Goal: Information Seeking & Learning: Find specific fact

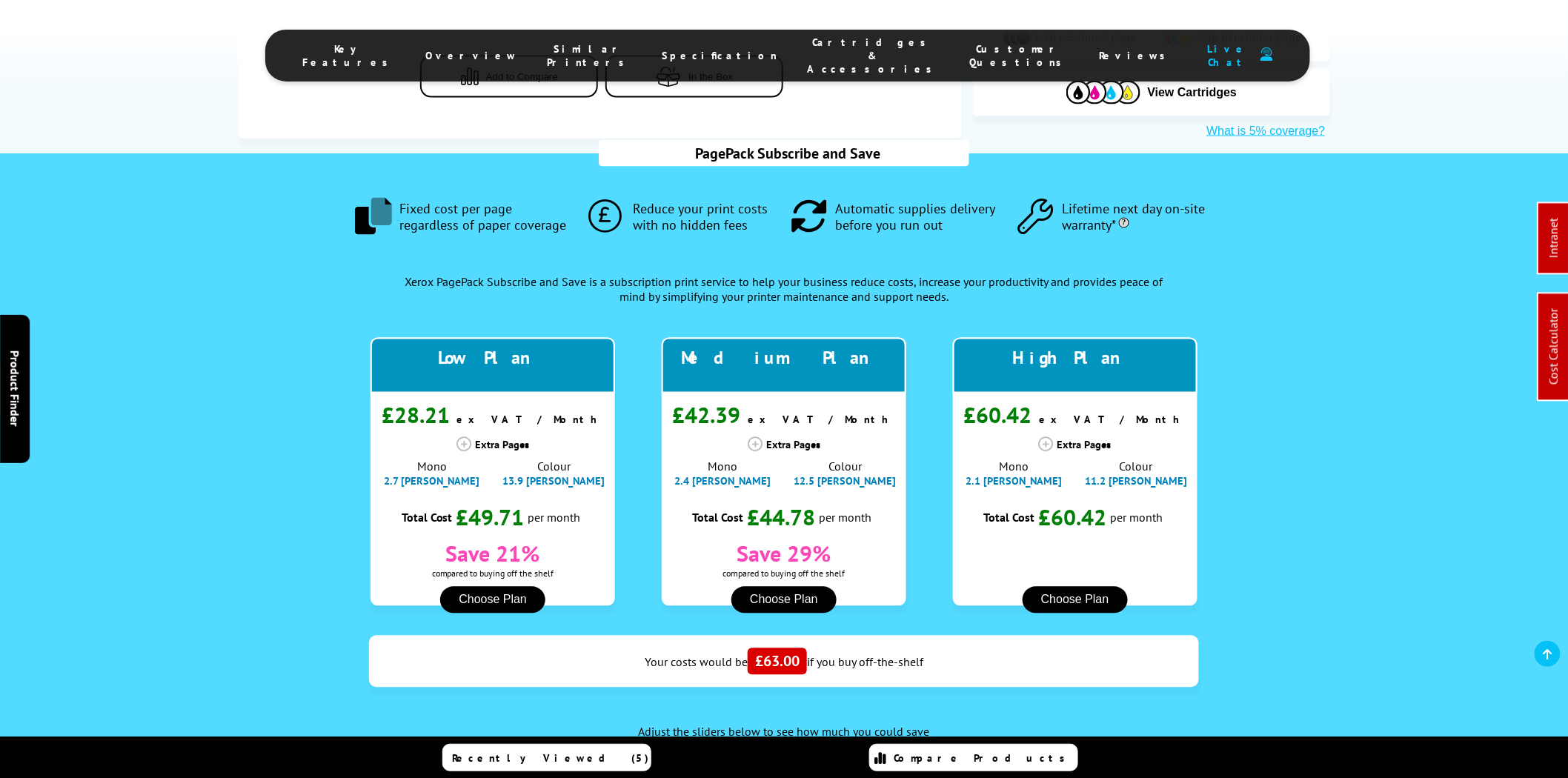
click at [849, 48] on span "Cartridges & Accessories" at bounding box center [873, 55] width 132 height 40
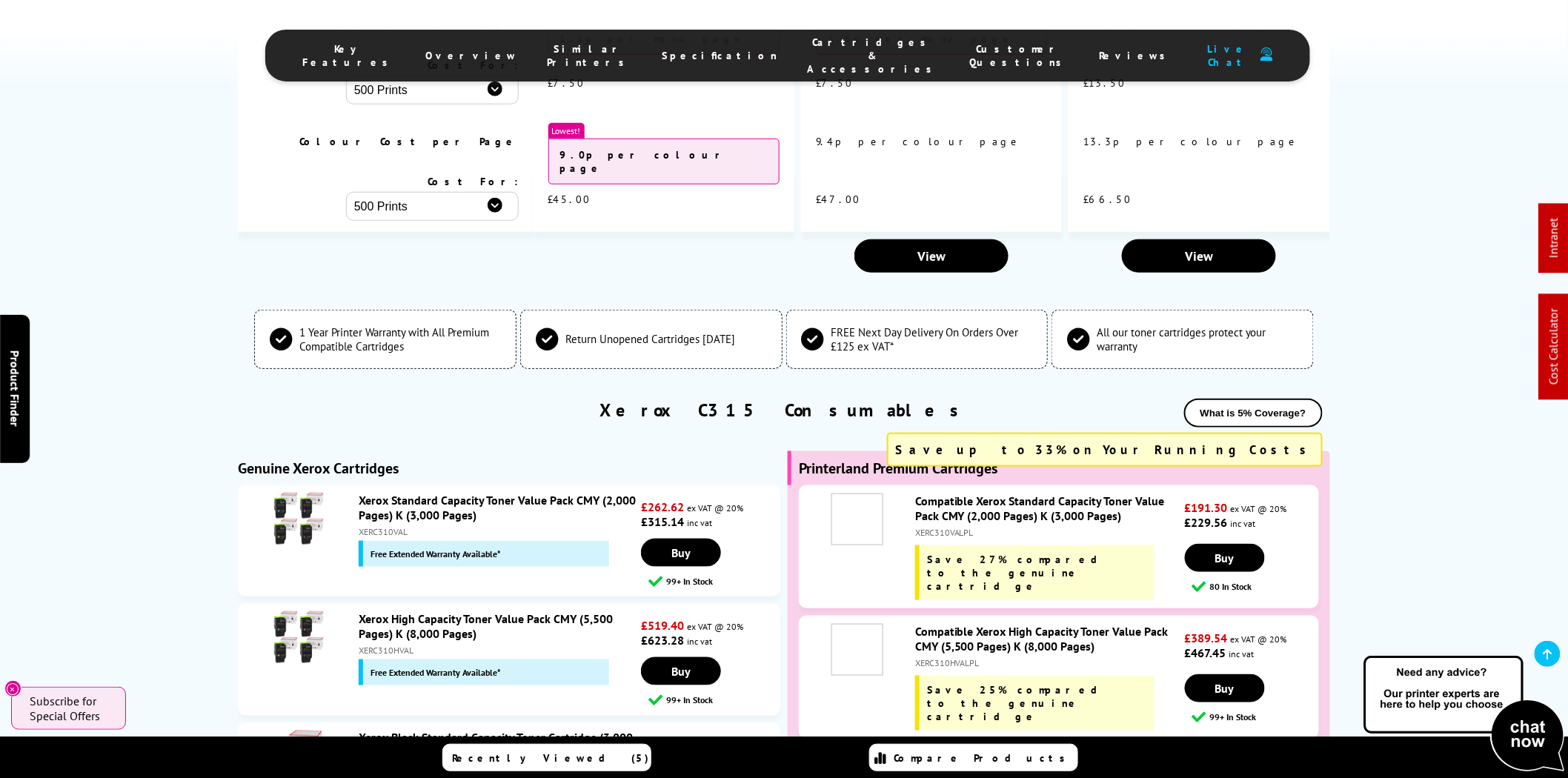
scroll to position [5143, 0]
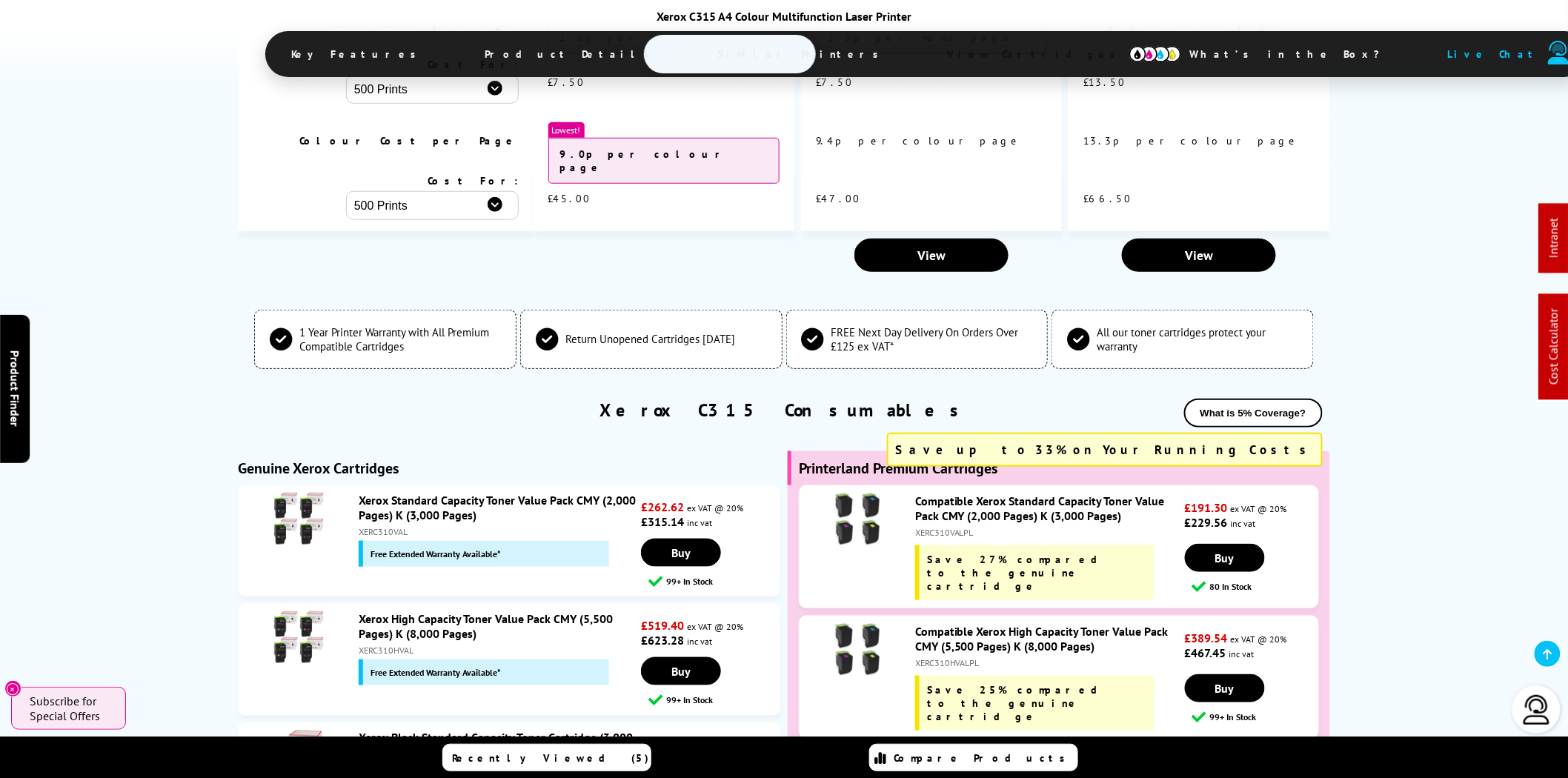
click at [393, 526] on div "XERC310VAL" at bounding box center [498, 531] width 279 height 11
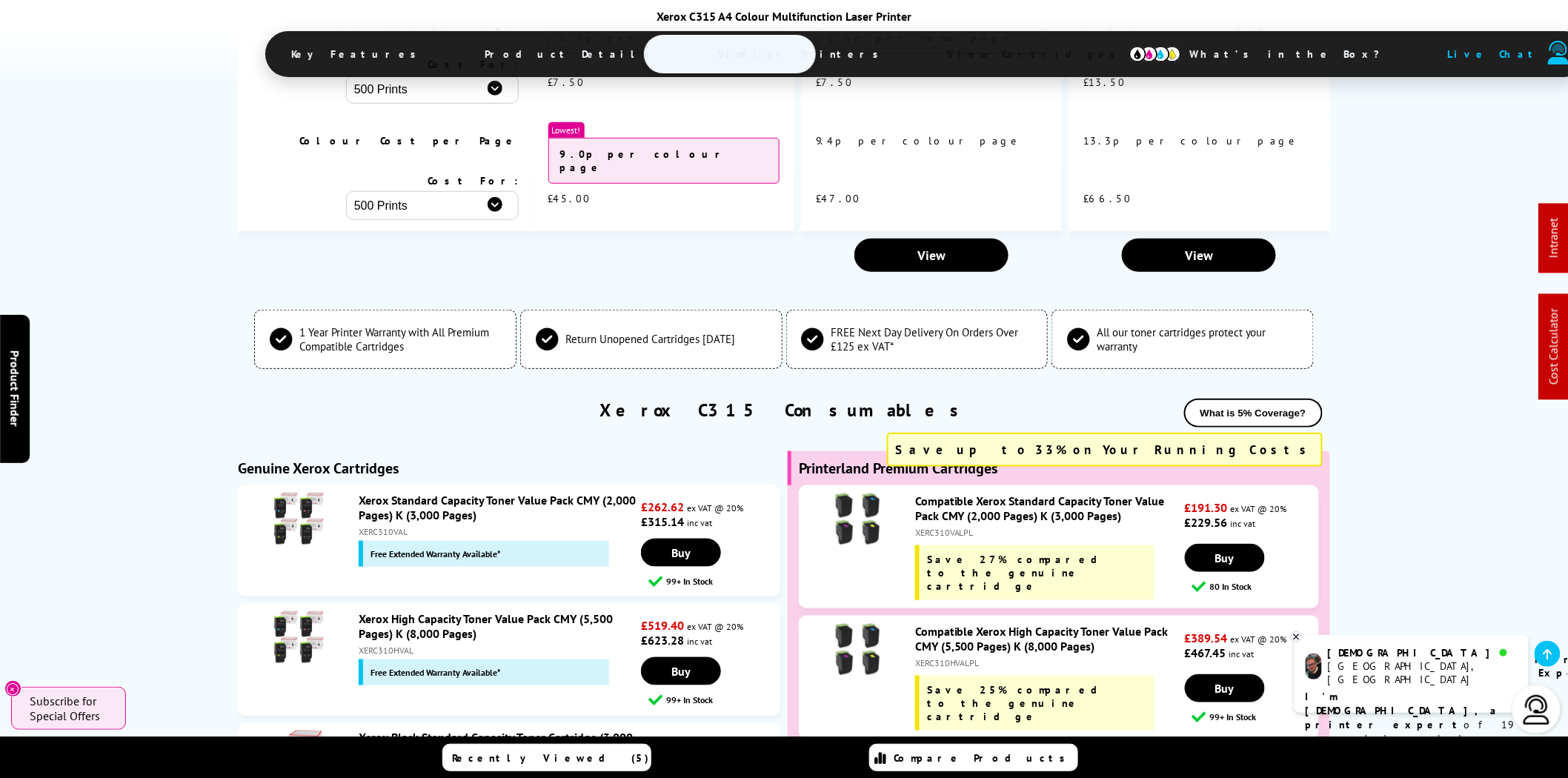
copy div "XERC310VAL"
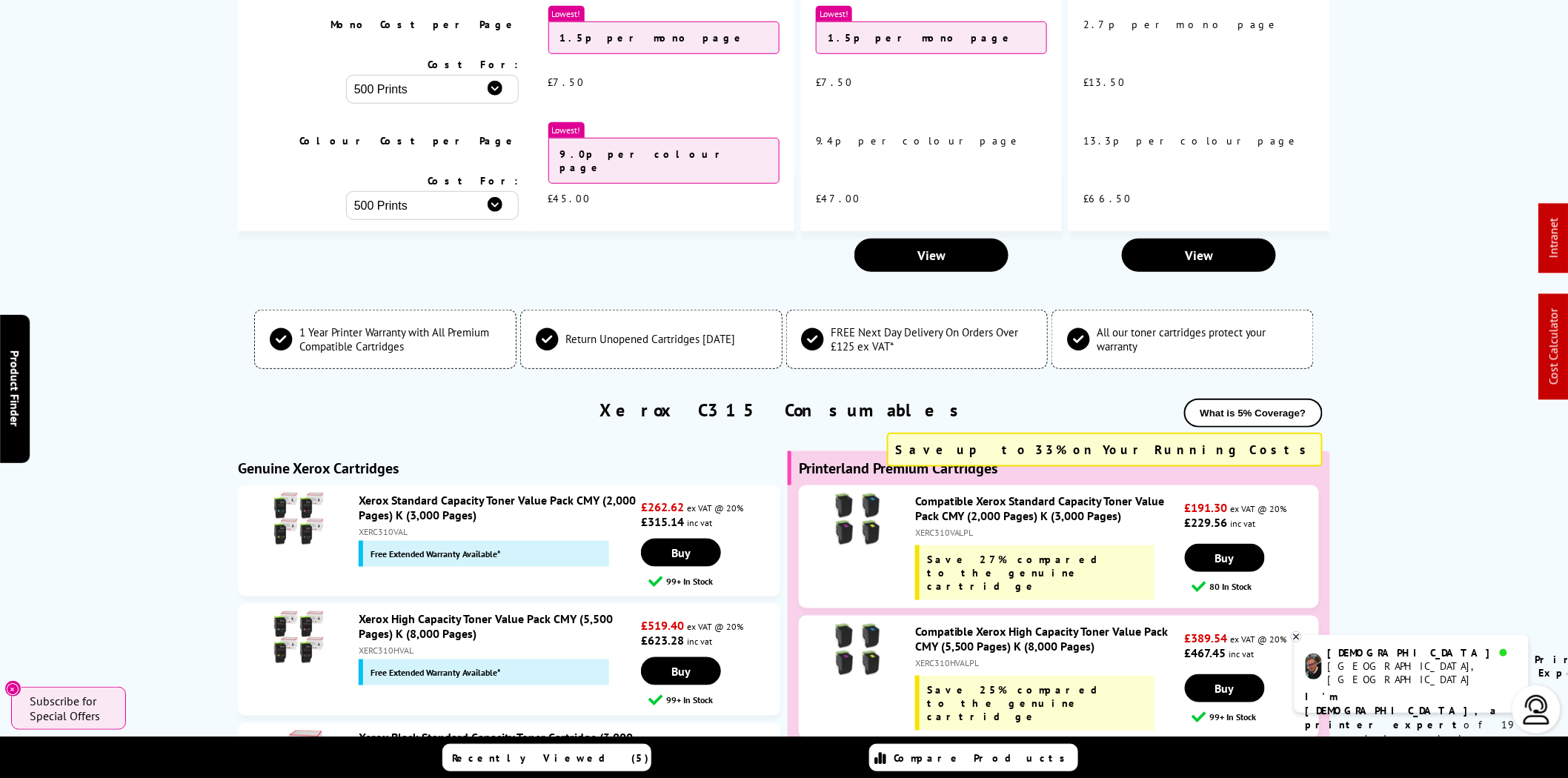
scroll to position [0, 0]
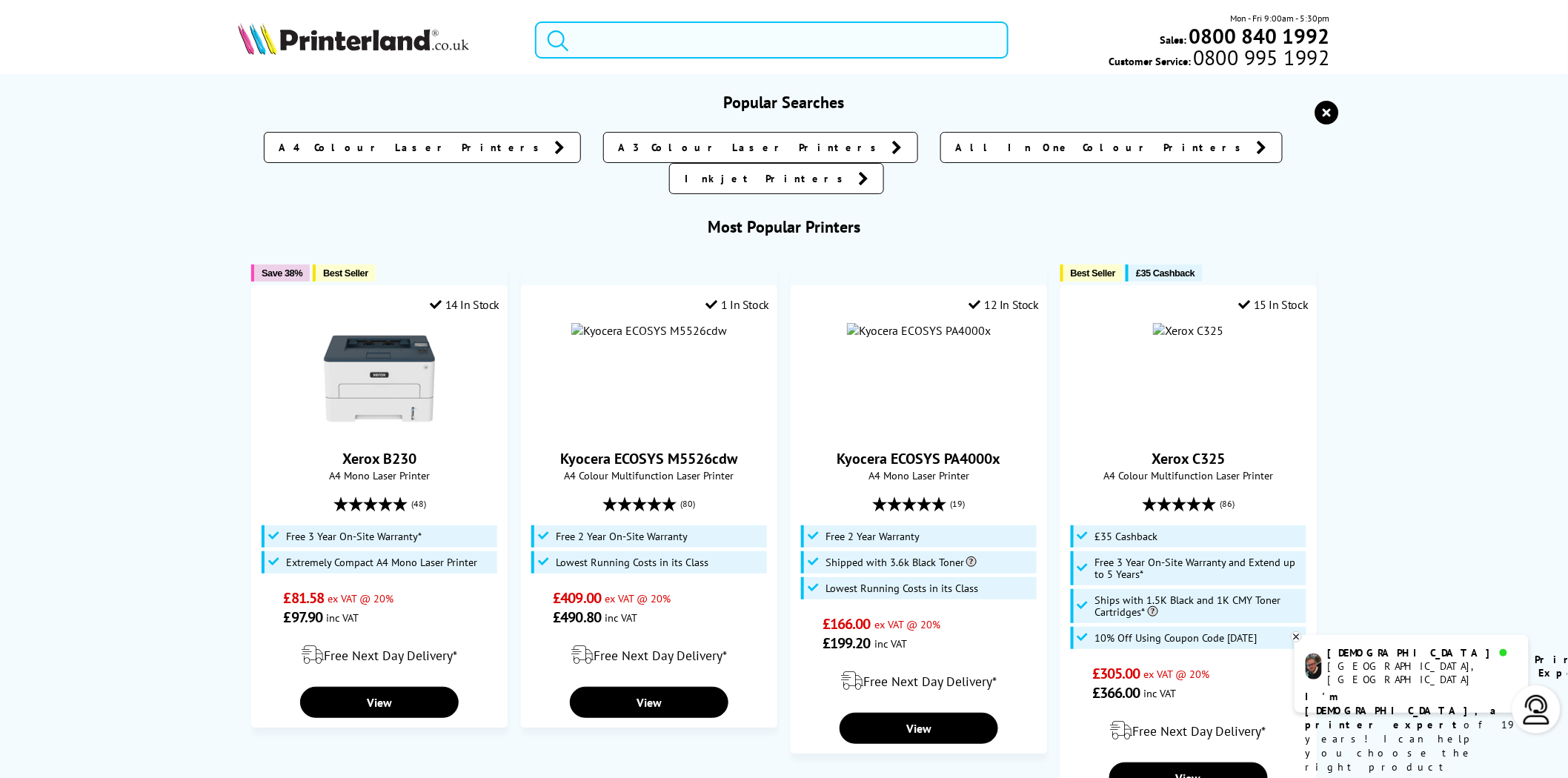
click at [868, 46] on input "search" at bounding box center [772, 40] width 474 height 37
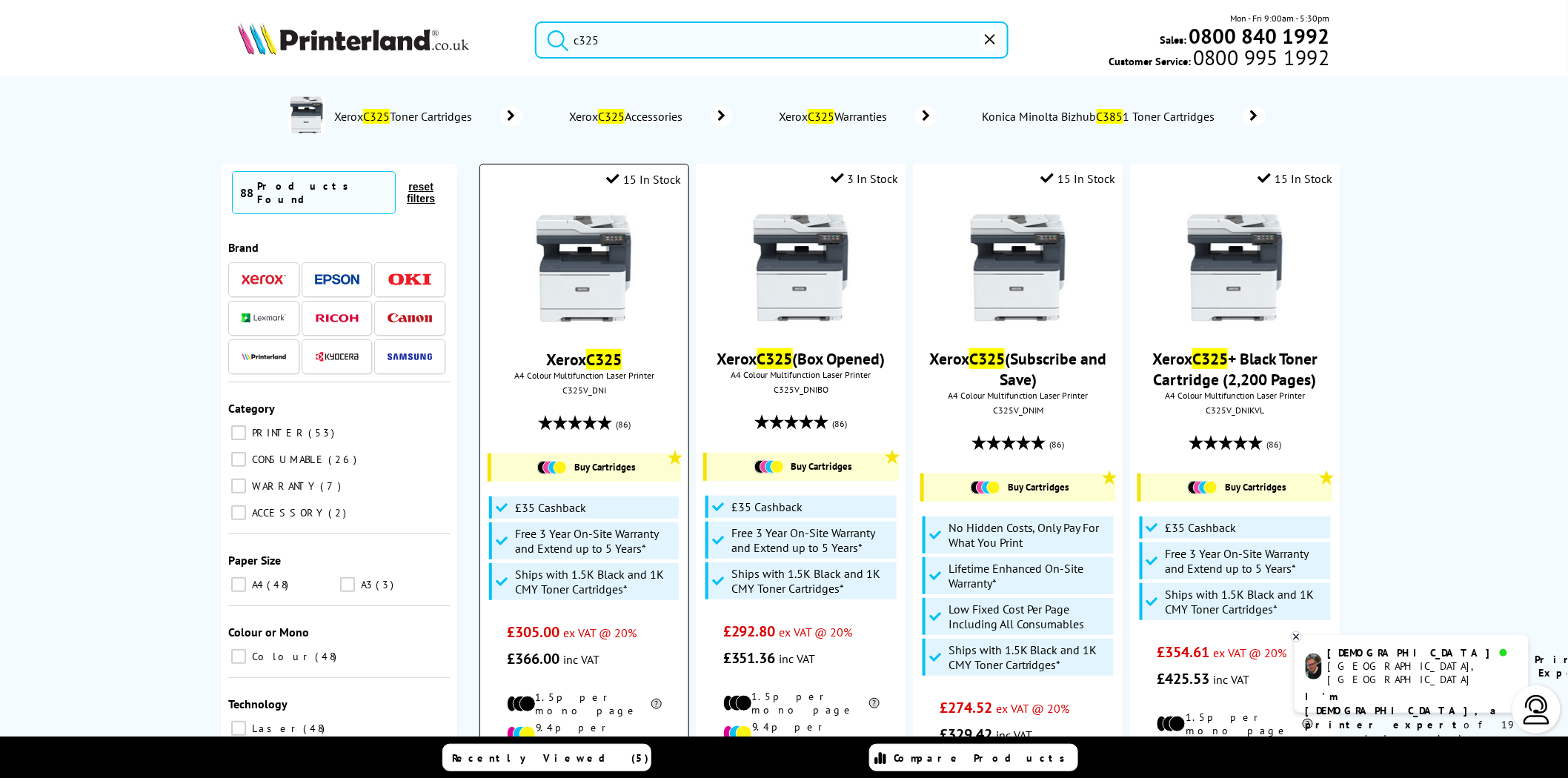
type input "c325"
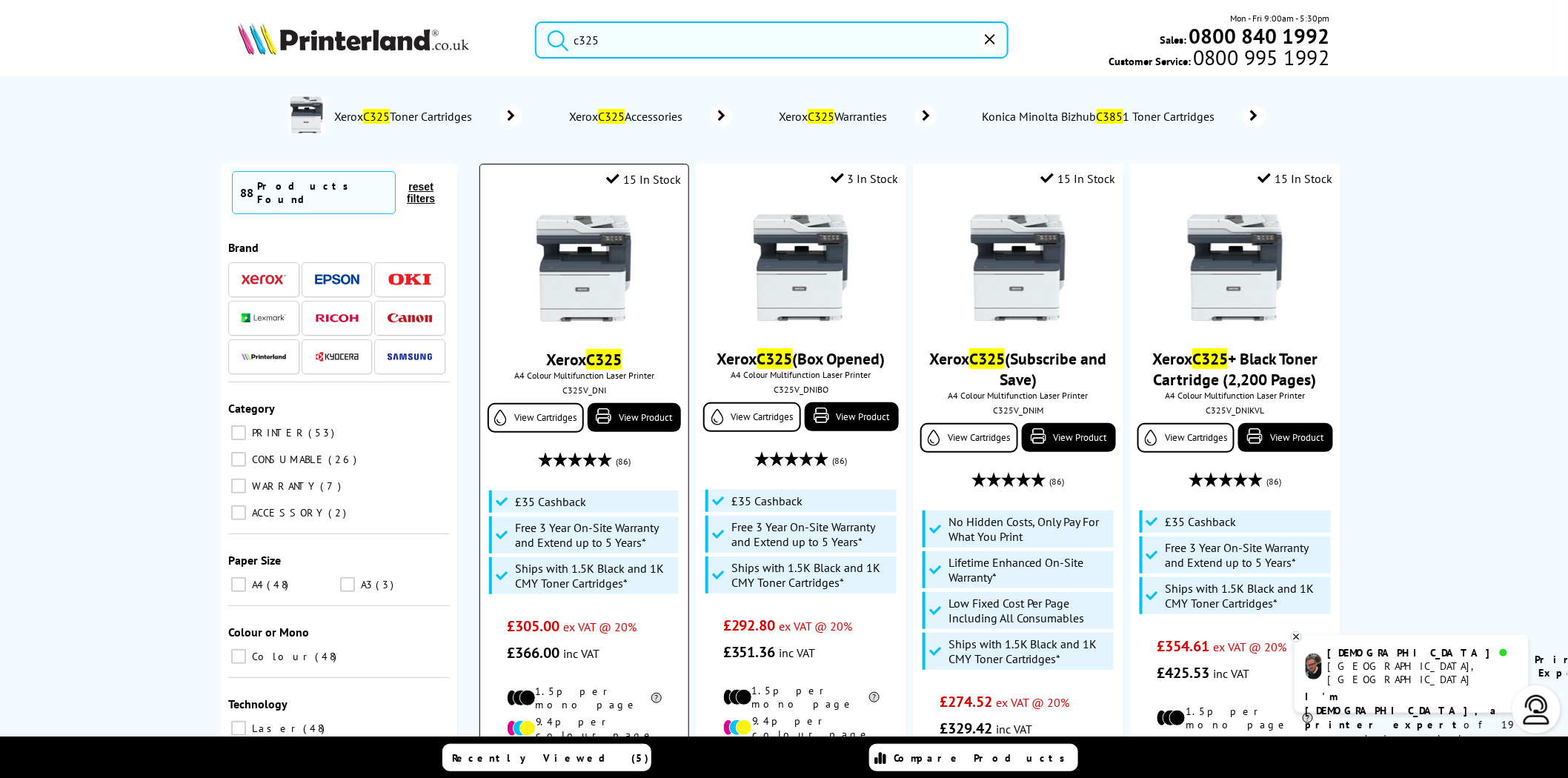
click at [618, 294] on img at bounding box center [584, 268] width 111 height 111
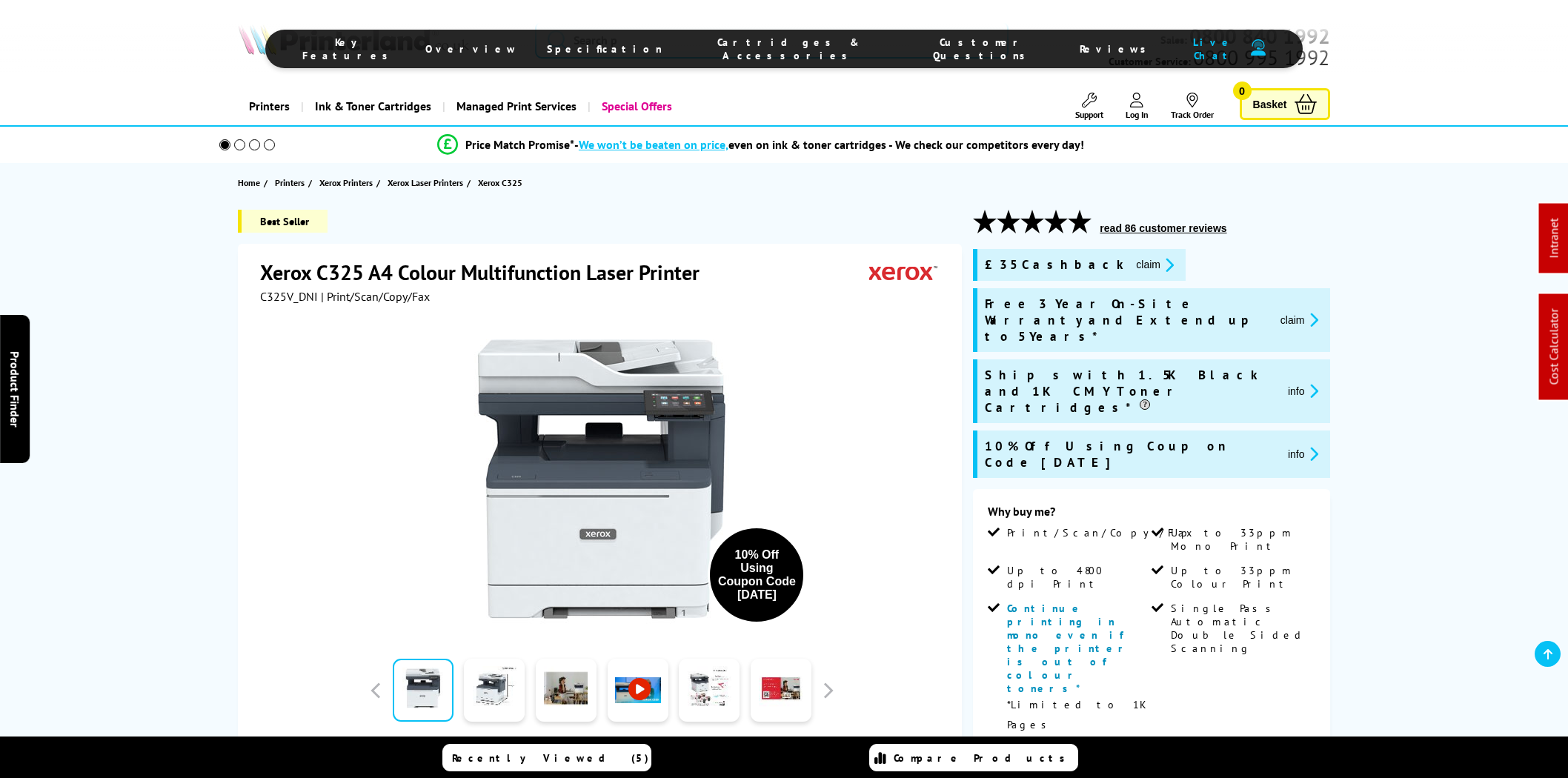
click at [789, 42] on span "Cartridges & Accessories" at bounding box center [789, 49] width 194 height 26
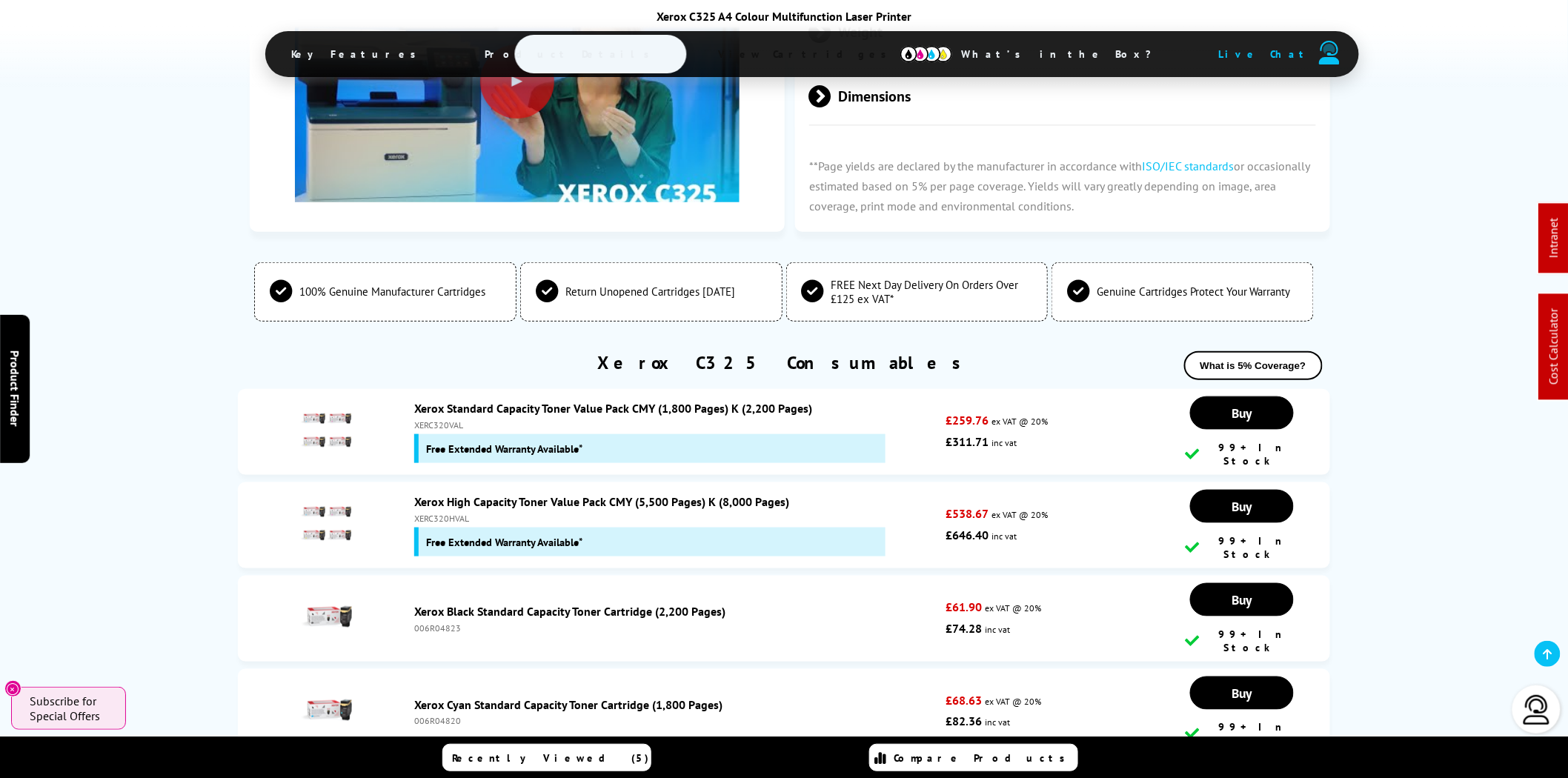
scroll to position [5162, 0]
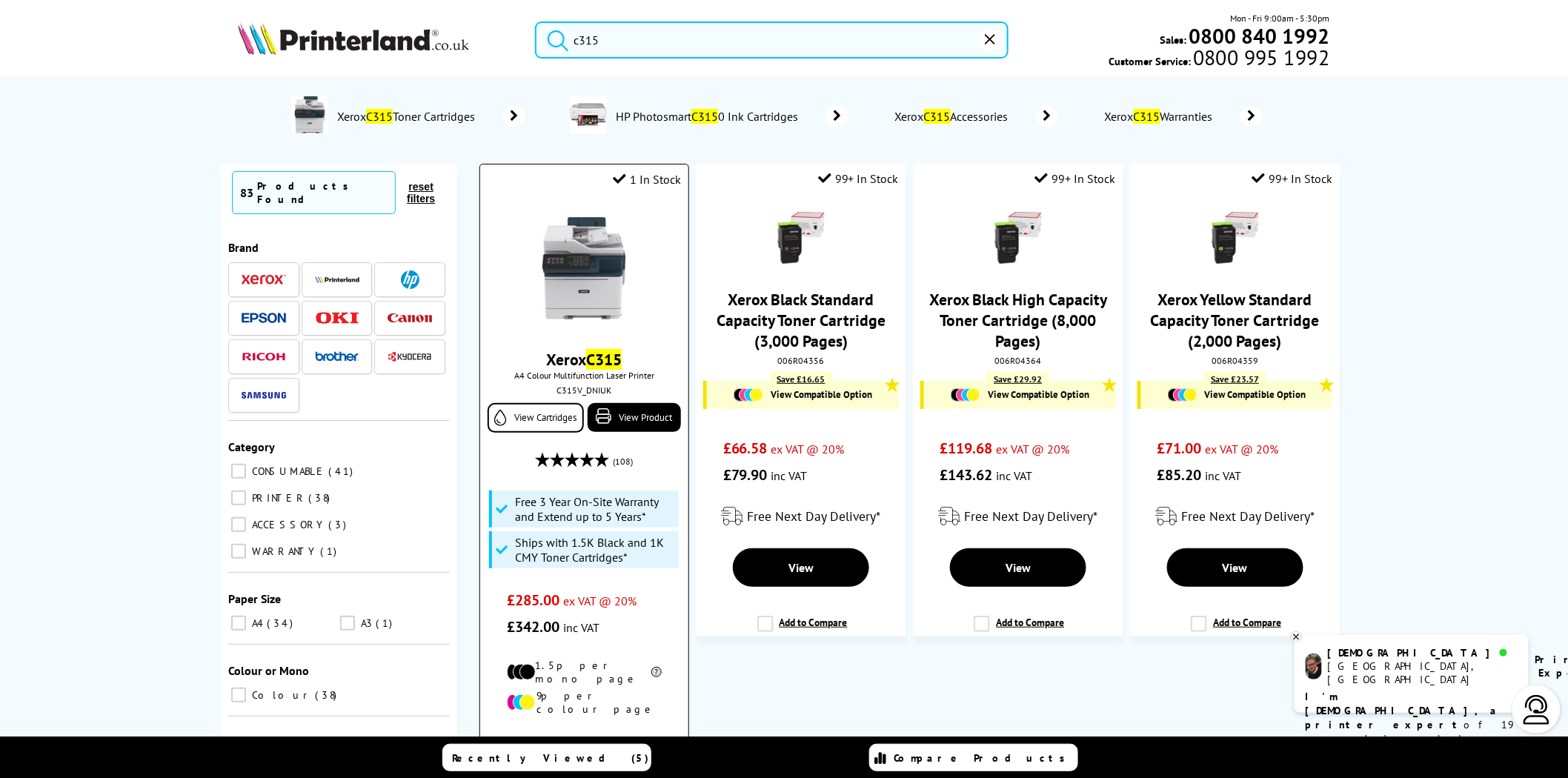
type input "c315"
click at [581, 294] on img at bounding box center [584, 268] width 111 height 111
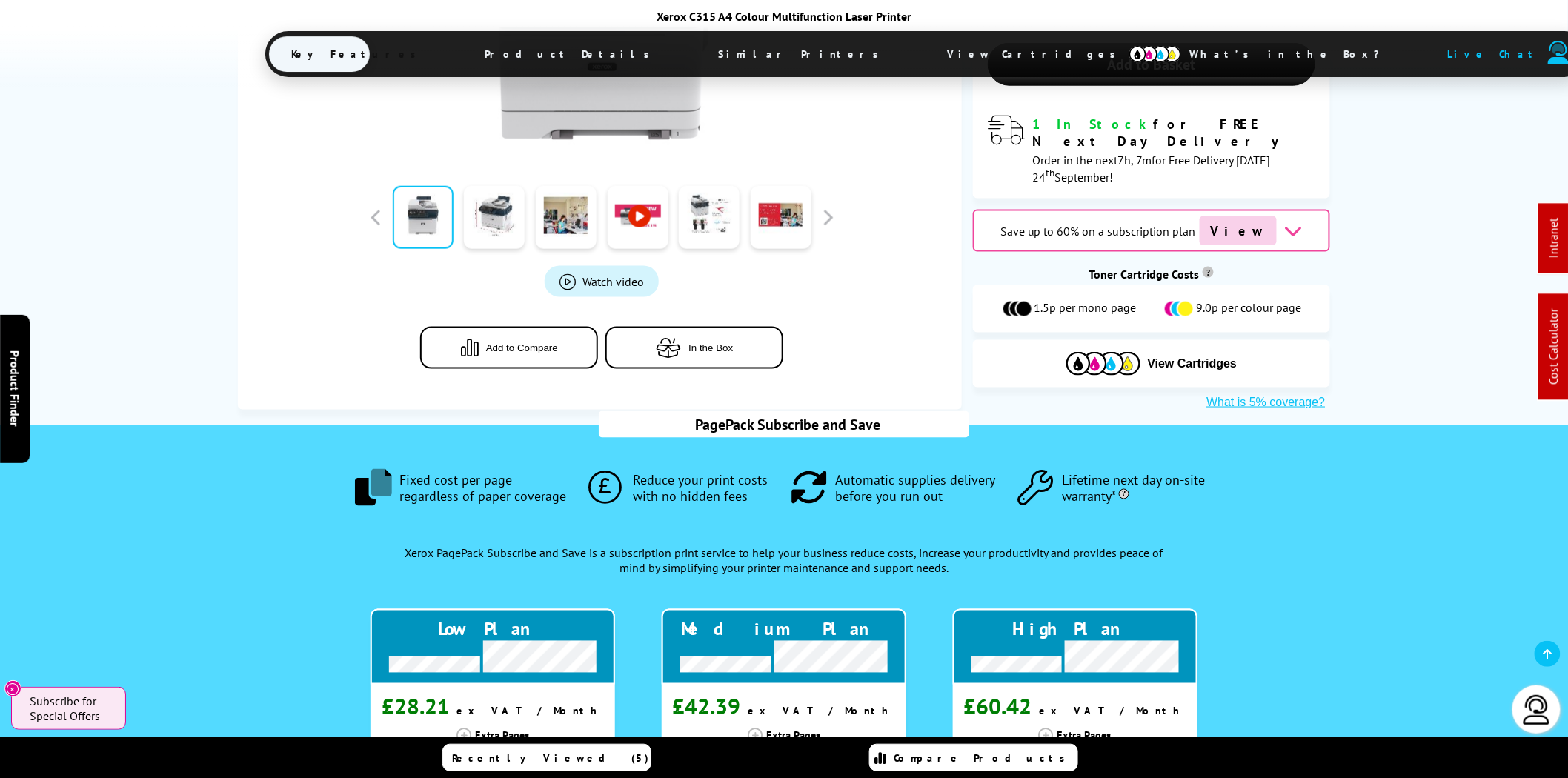
scroll to position [823, 0]
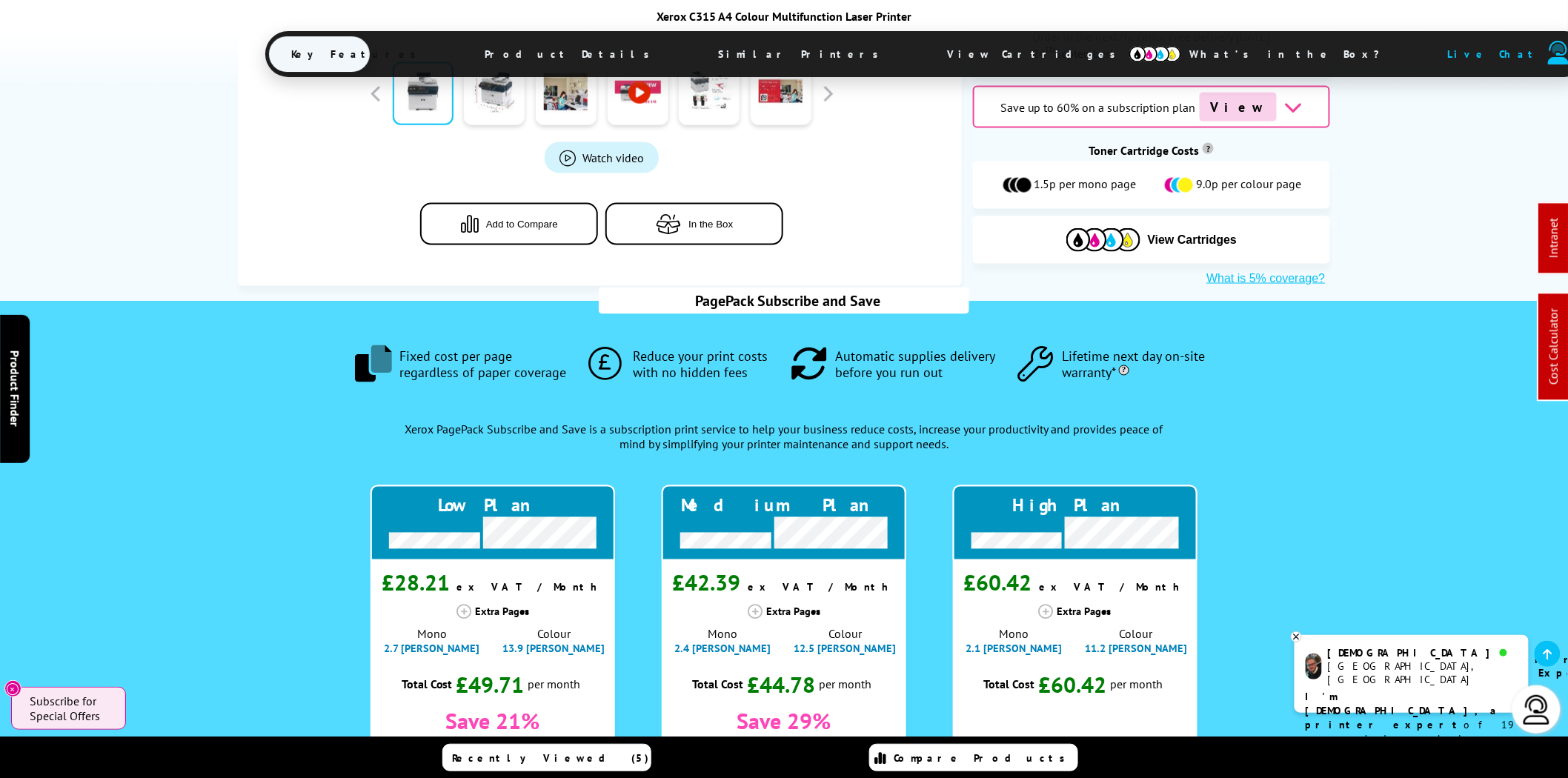
click at [925, 41] on span "View Cartridges" at bounding box center [1038, 54] width 227 height 39
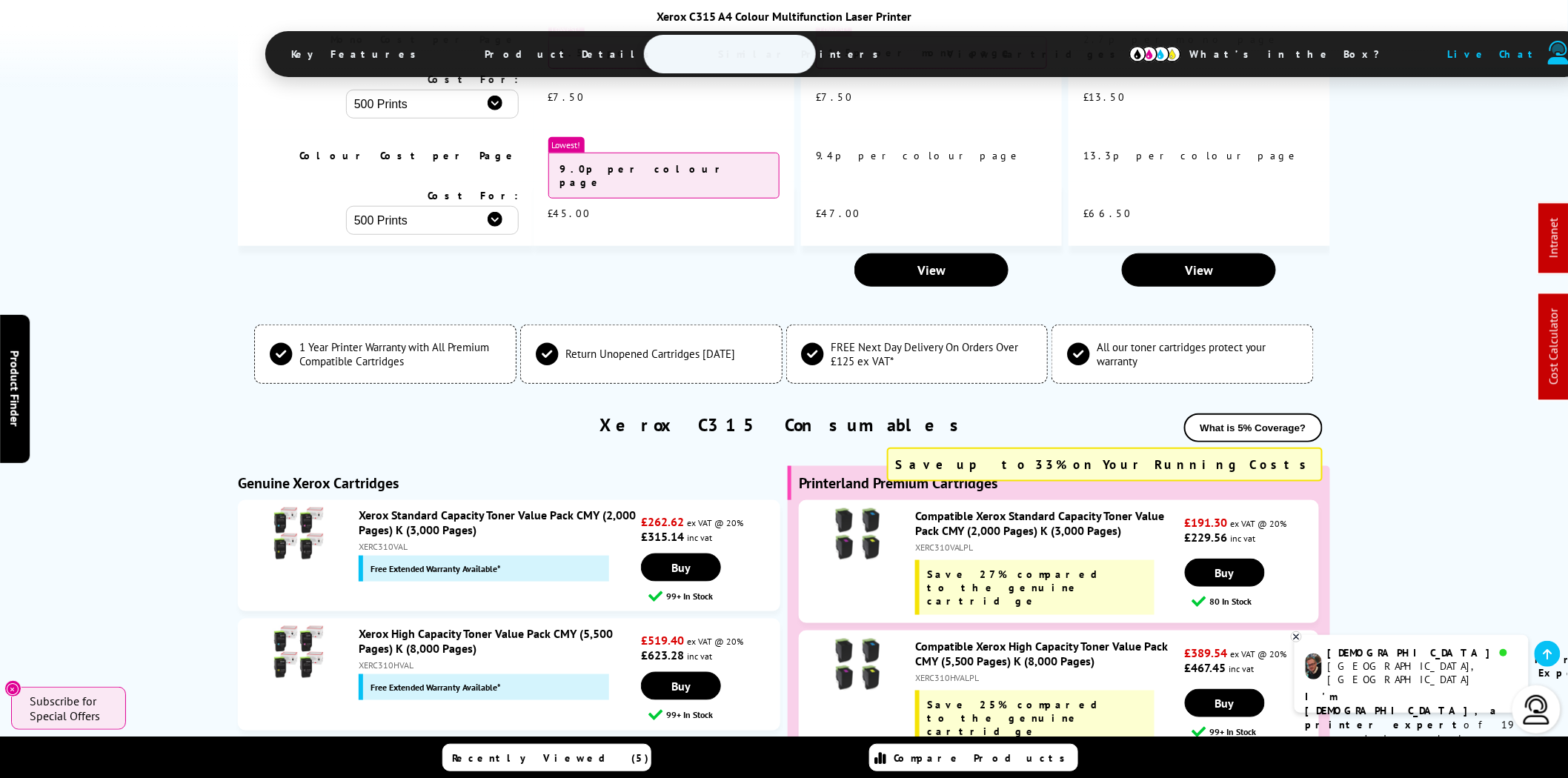
scroll to position [0, 0]
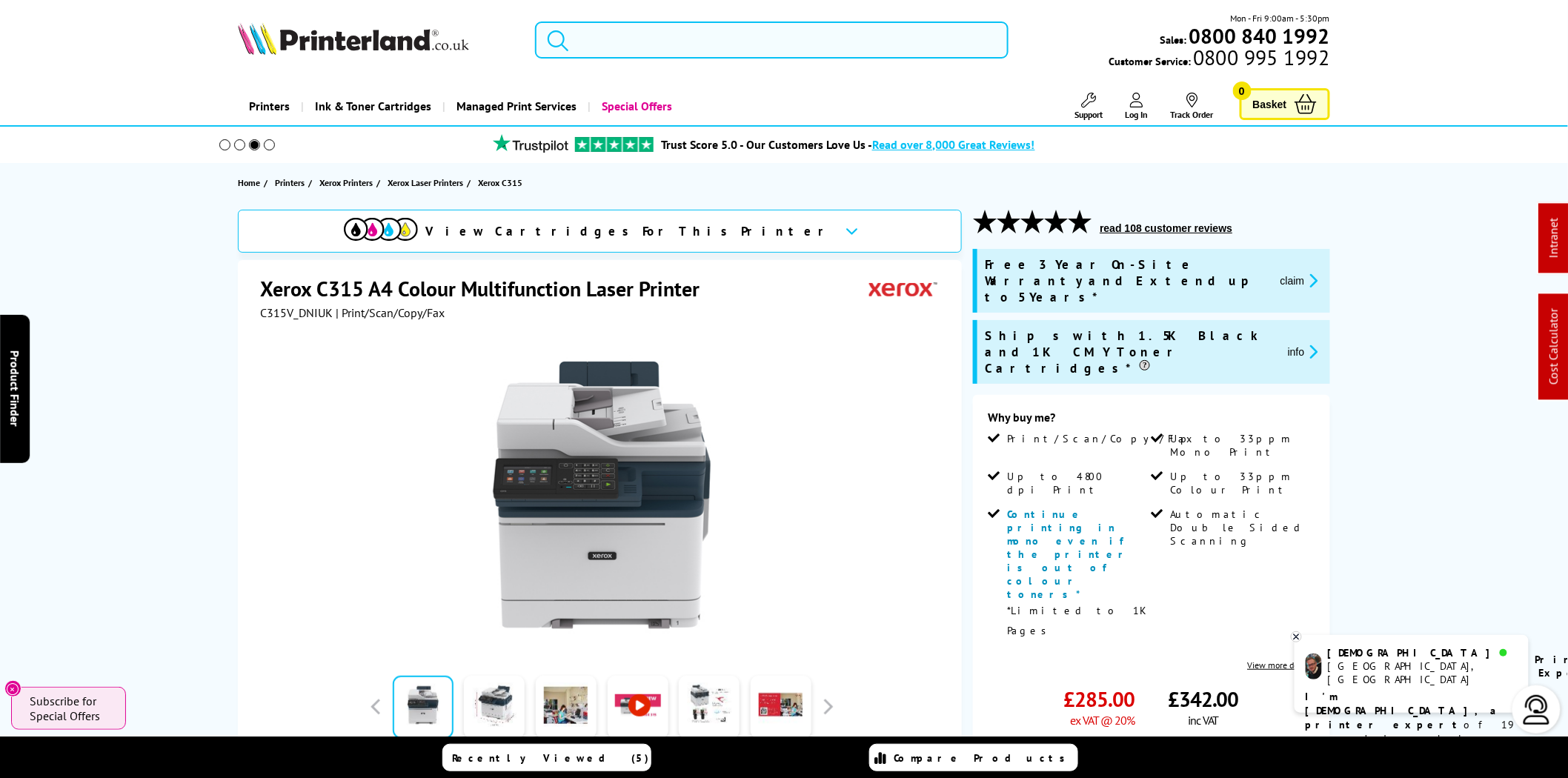
click at [641, 46] on input "search" at bounding box center [772, 40] width 474 height 37
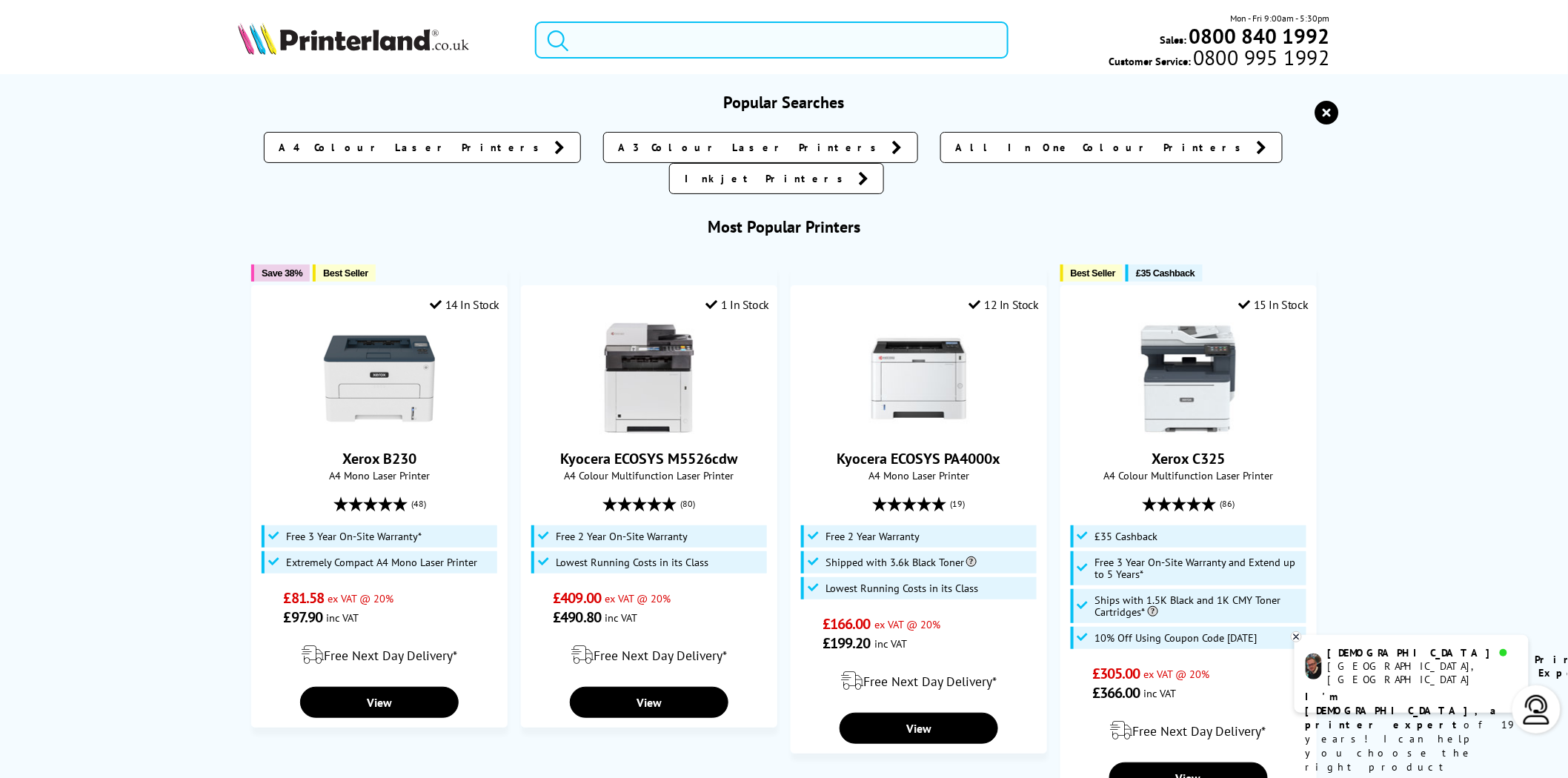
click at [608, 32] on input "search" at bounding box center [772, 40] width 474 height 37
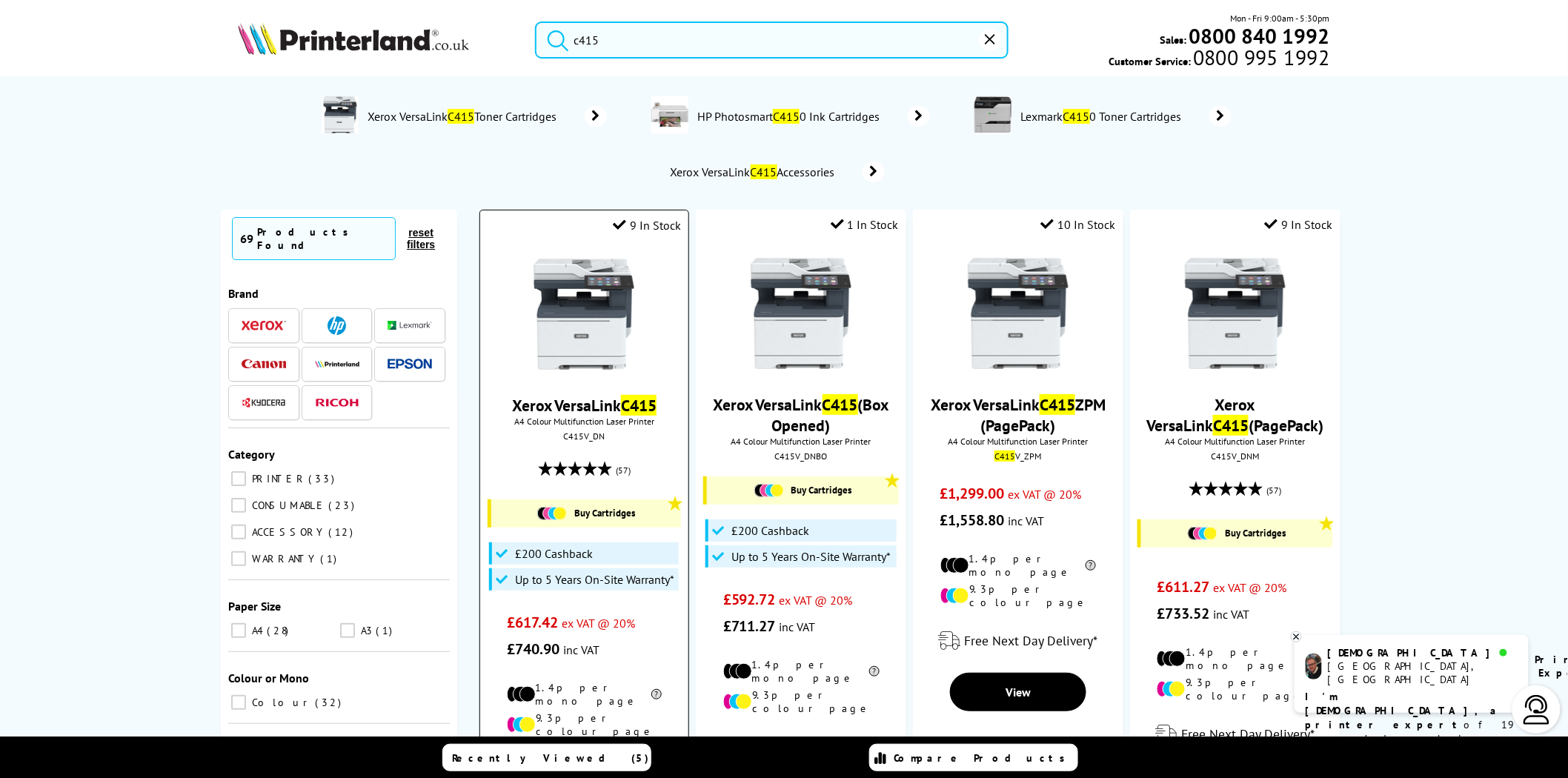
type input "c415"
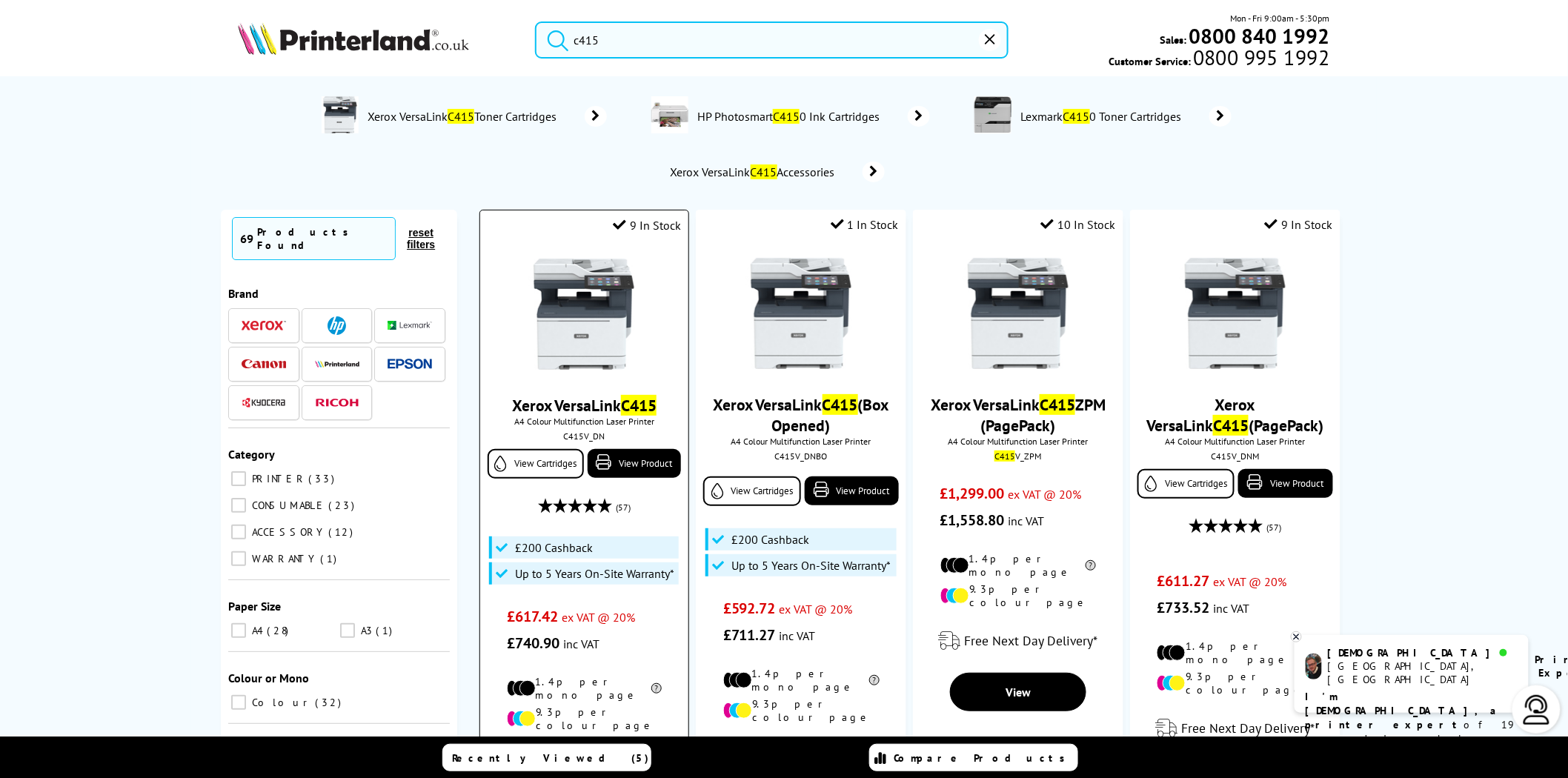
click at [595, 320] on img at bounding box center [584, 314] width 111 height 111
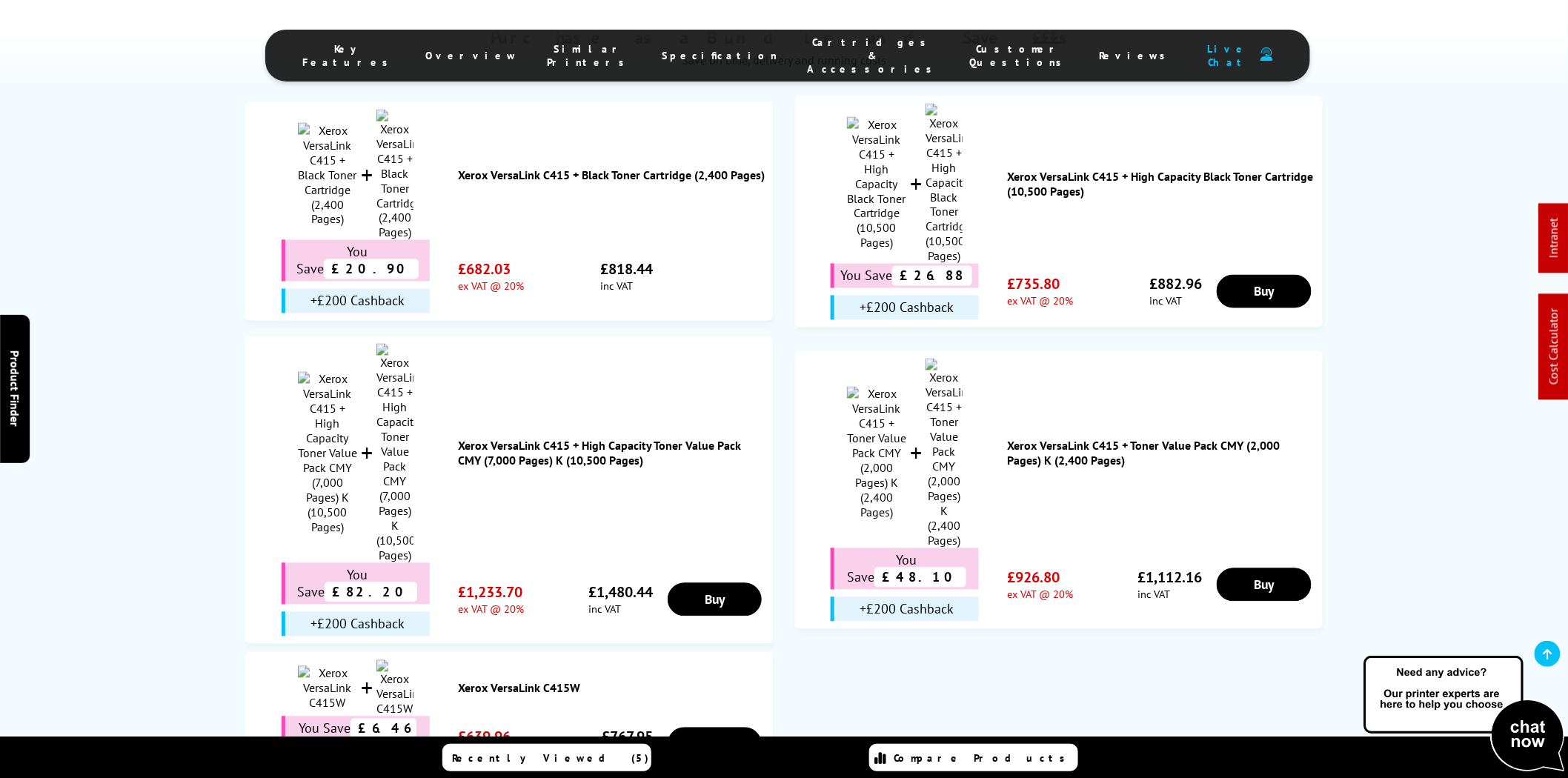
click at [832, 50] on span "Cartridges & Accessories" at bounding box center [873, 55] width 132 height 40
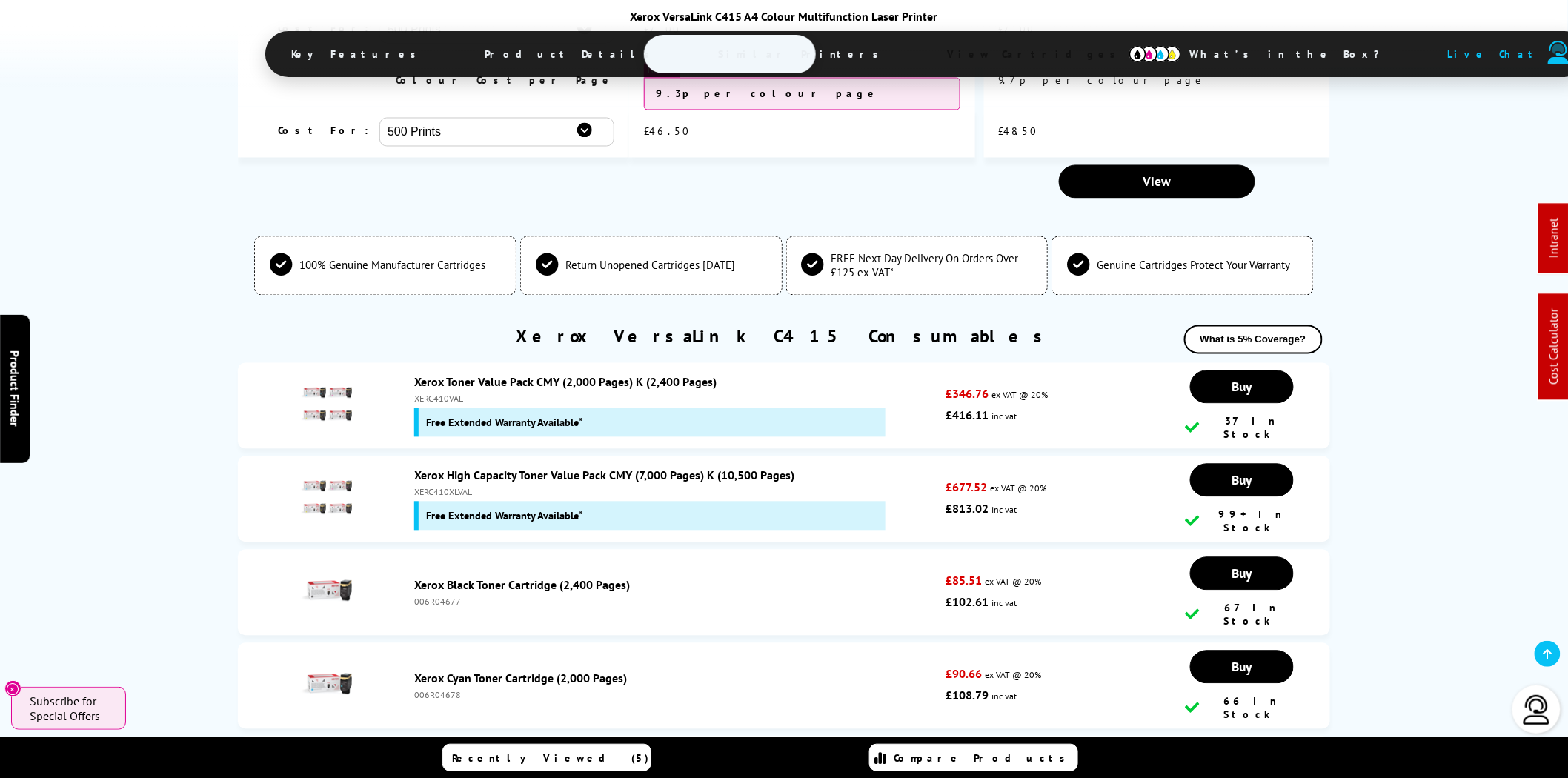
scroll to position [5908, 0]
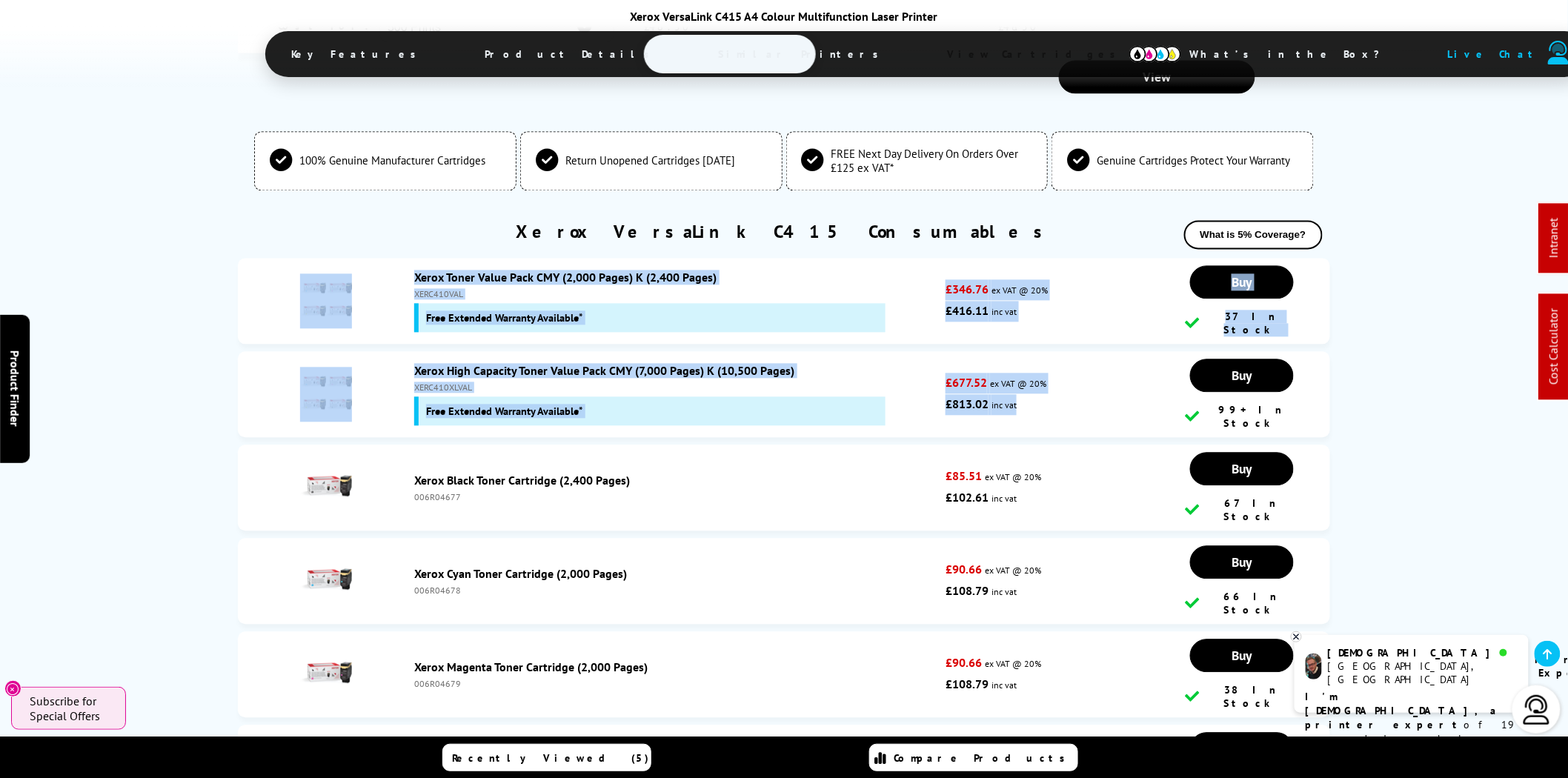
drag, startPoint x: 275, startPoint y: 246, endPoint x: 1027, endPoint y: 370, distance: 762.2
copy ul "Xerox Toner Value Pack CMY (2,000 Pages) K (2,400 Pages) XERC410VAL Free Extend…"
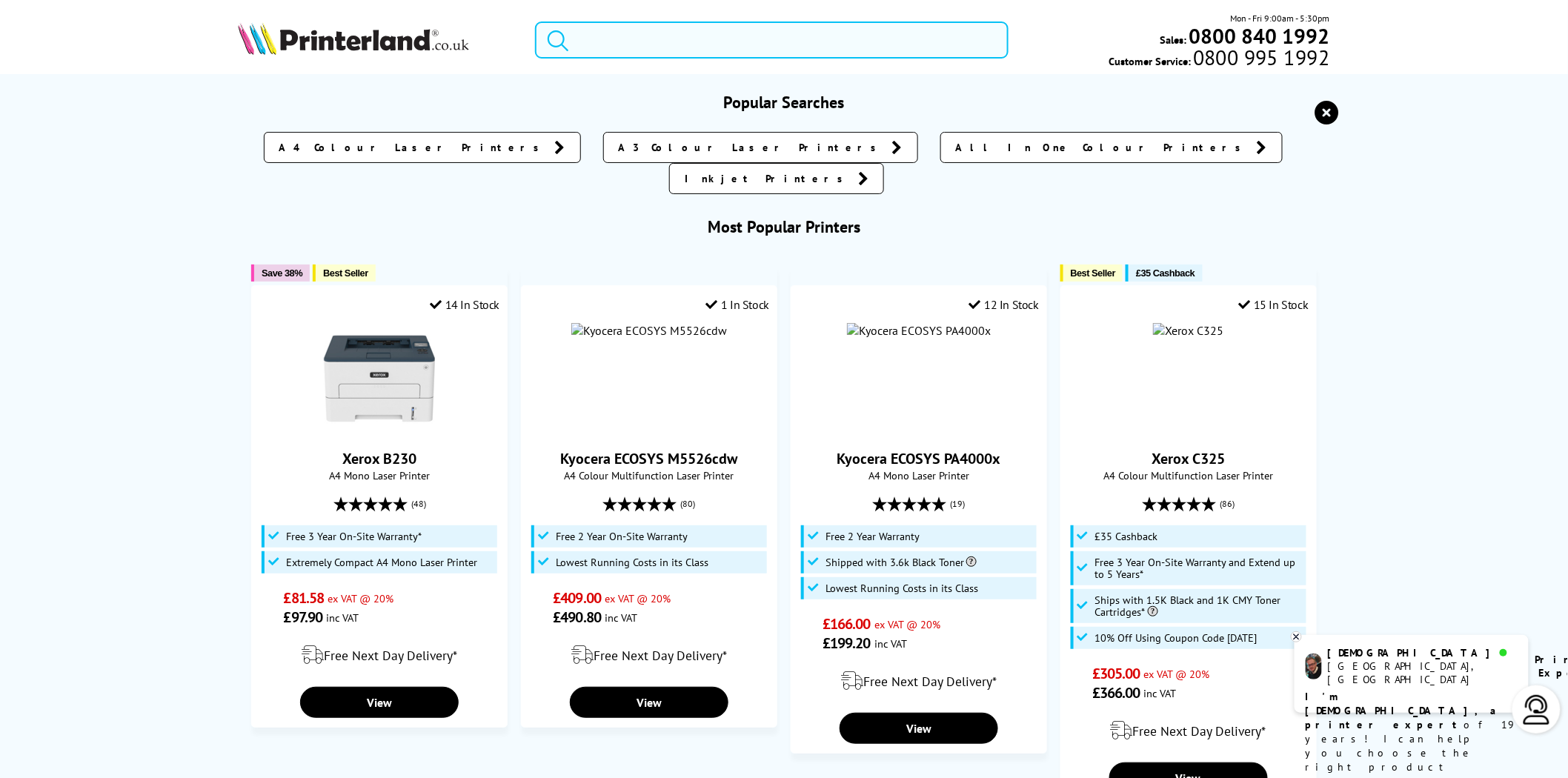
click at [739, 45] on input "search" at bounding box center [772, 40] width 474 height 37
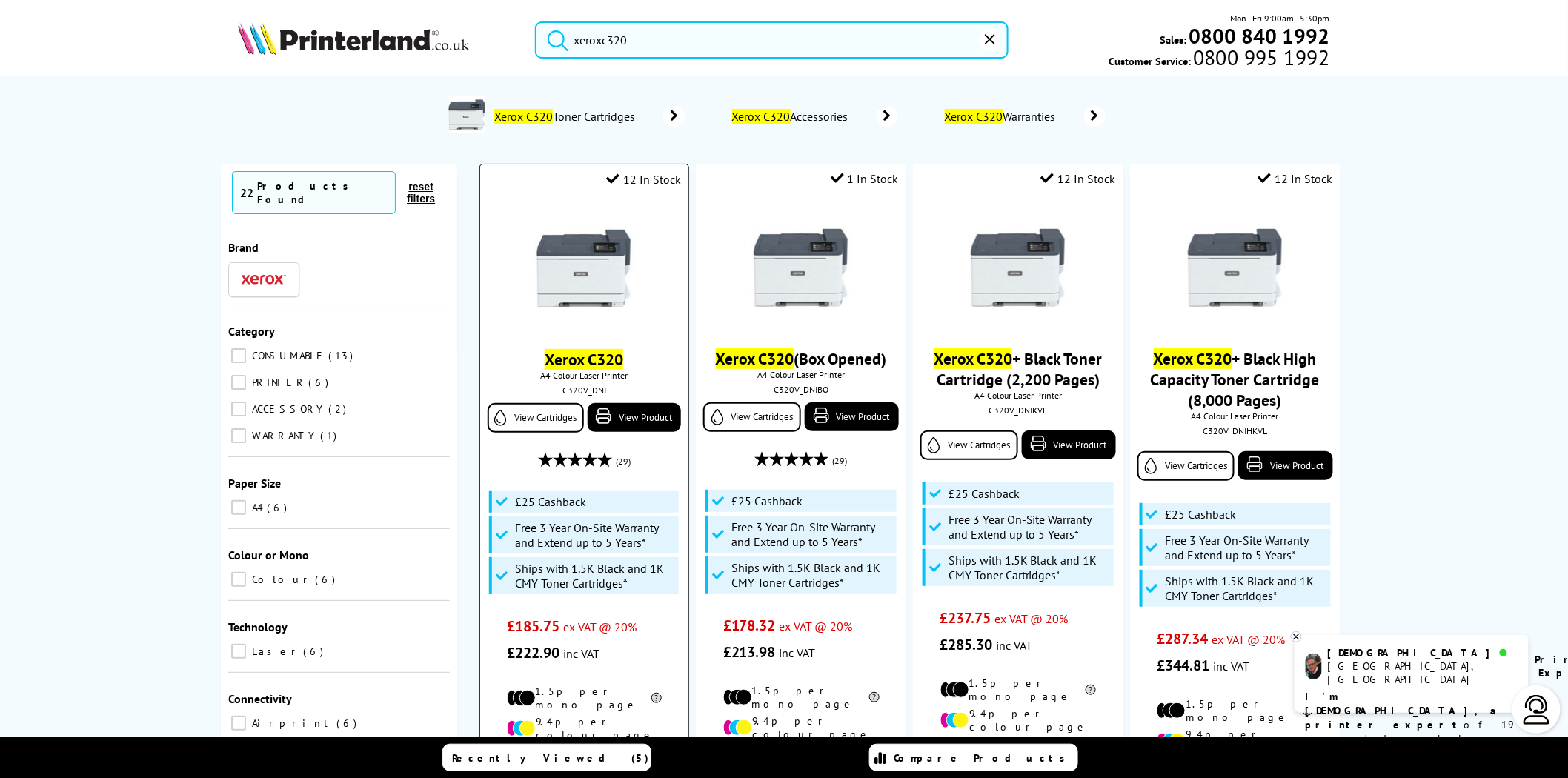
type input "xeroxc320"
click at [565, 285] on img at bounding box center [584, 268] width 111 height 111
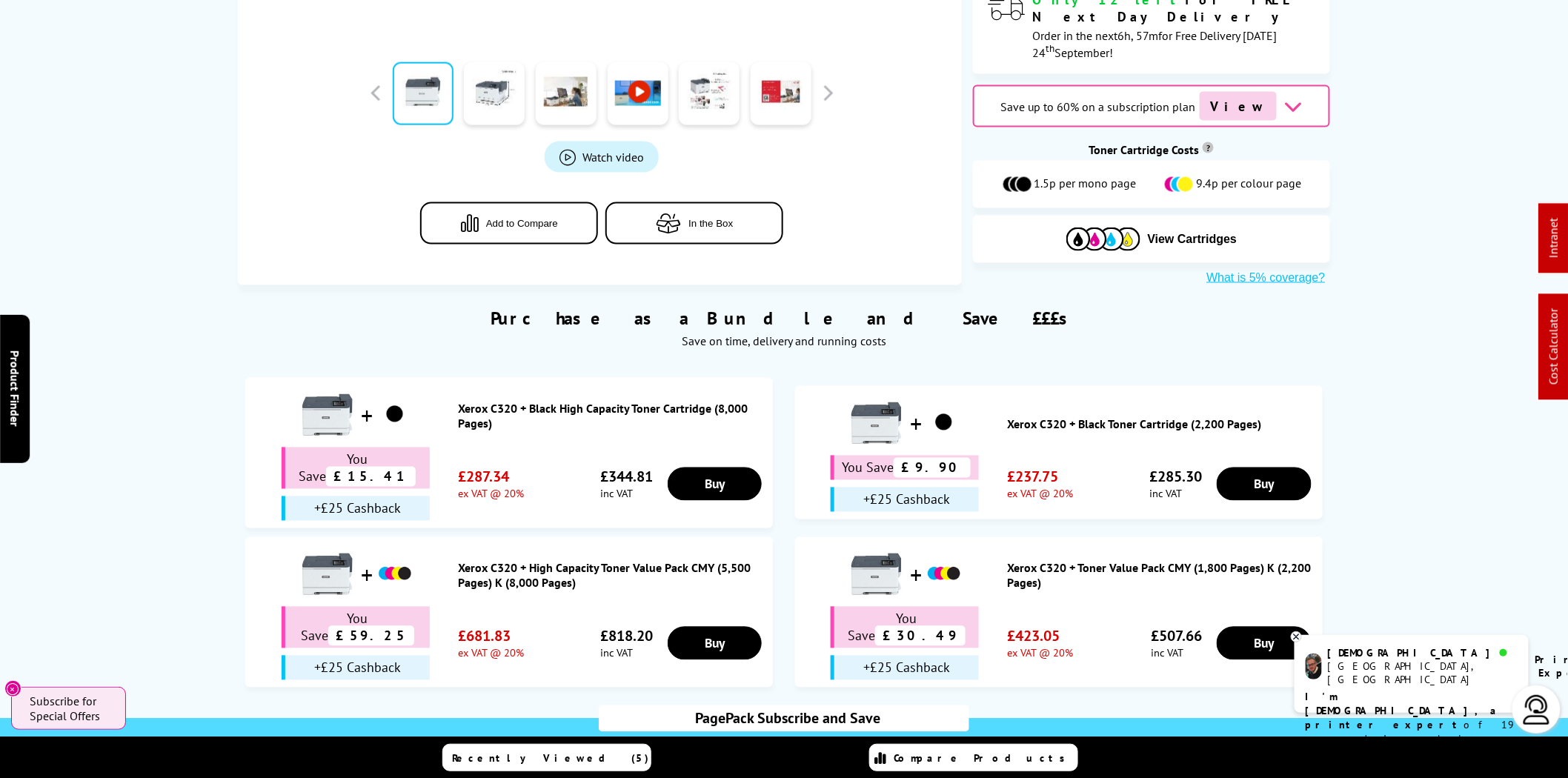
scroll to position [960, 0]
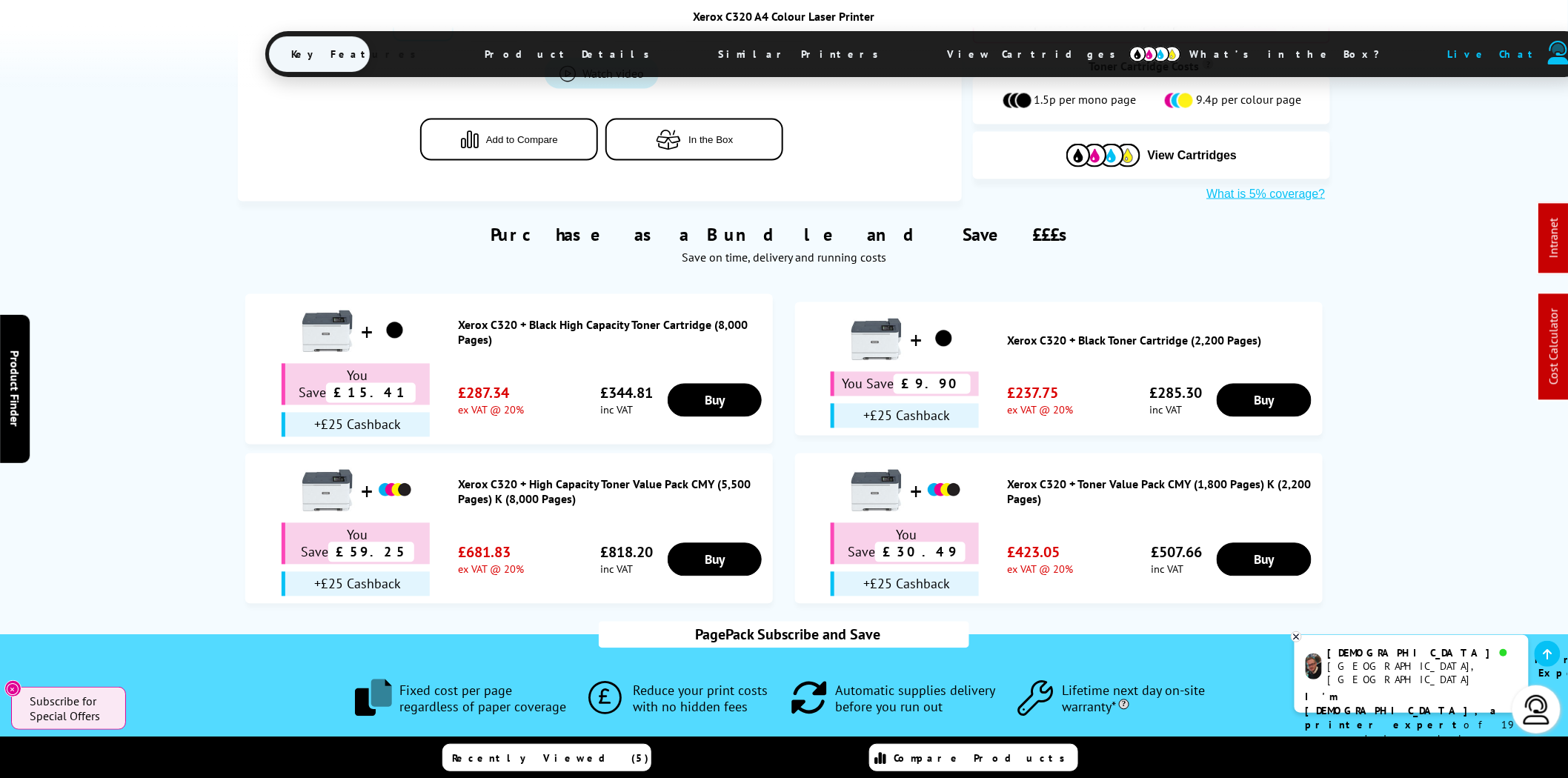
click at [925, 57] on span "View Cartridges" at bounding box center [1038, 54] width 227 height 39
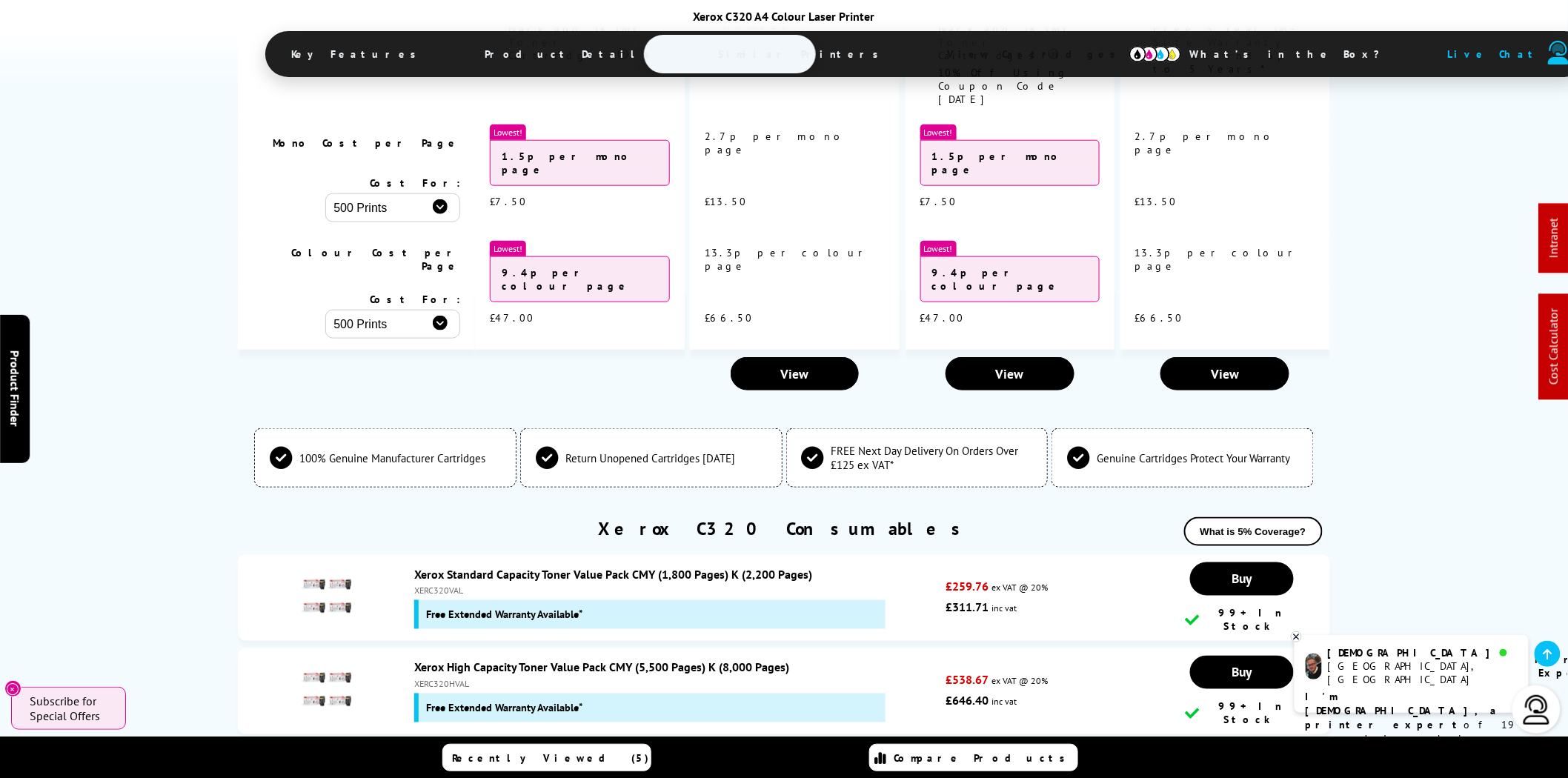
scroll to position [5328, 0]
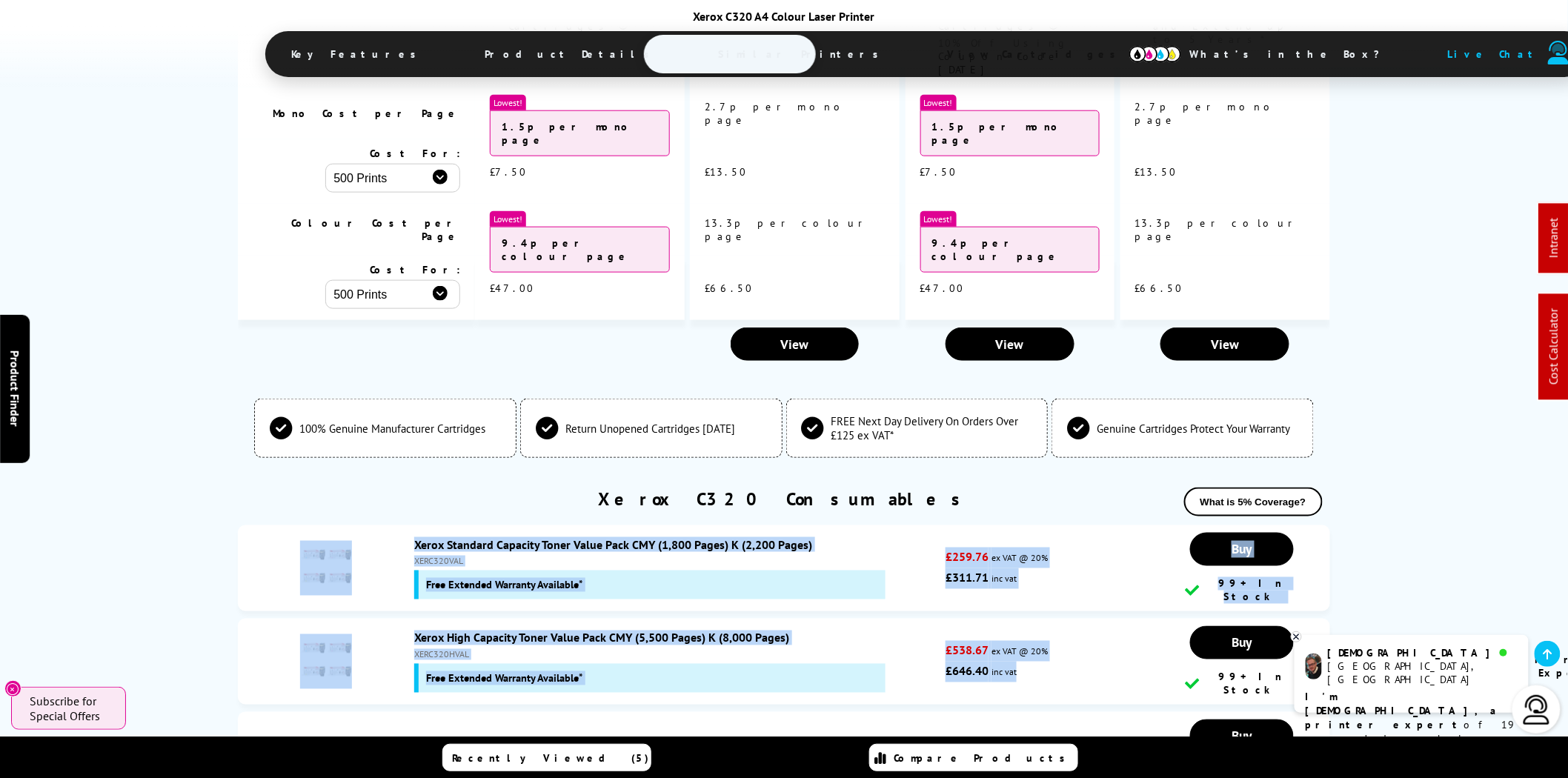
drag, startPoint x: 298, startPoint y: 271, endPoint x: 1028, endPoint y: 394, distance: 740.3
copy ul "Xerox Standard Capacity Toner Value Pack CMY (1,800 Pages) K (2,200 Pages) XERC…"
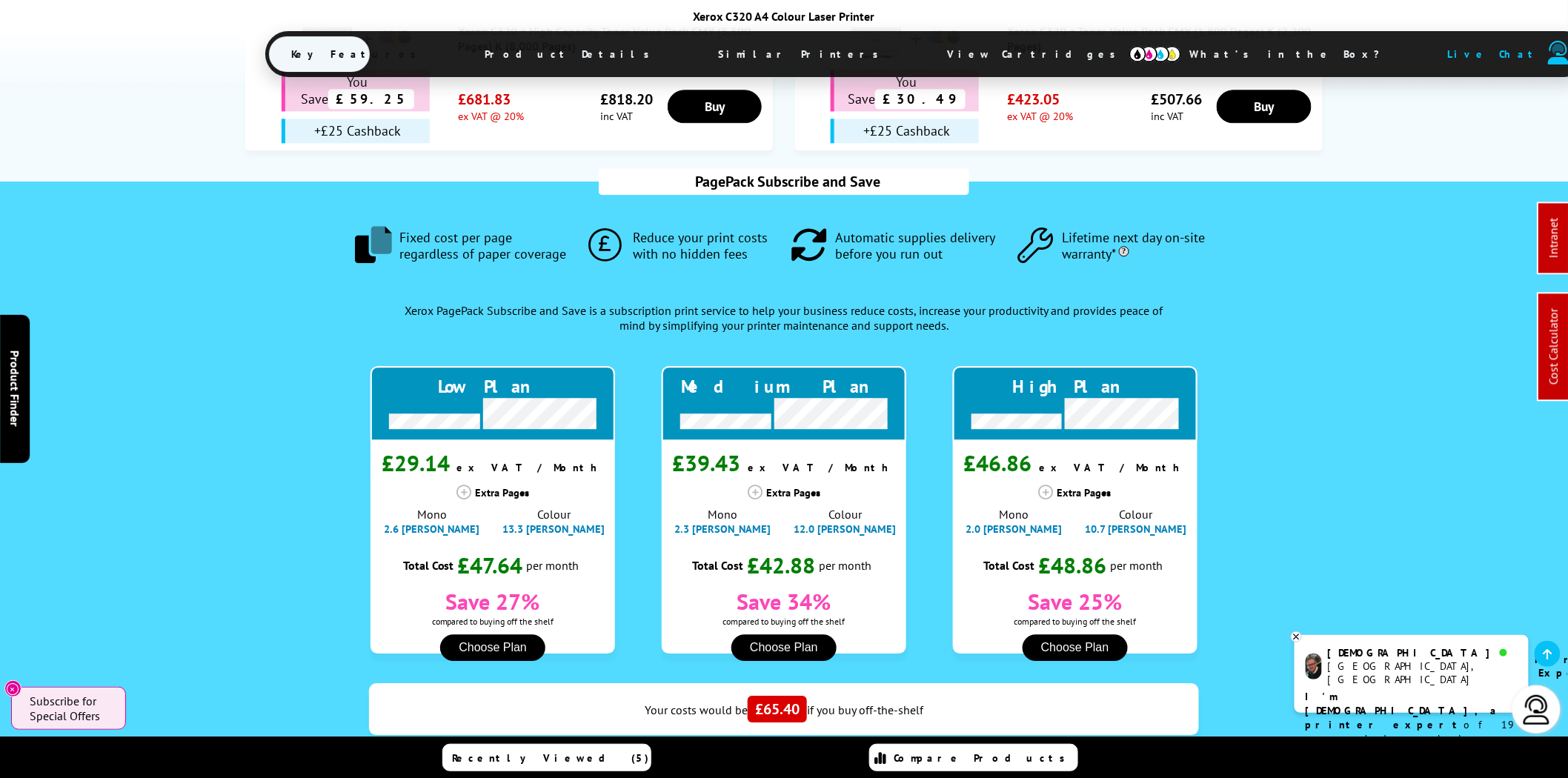
scroll to position [1527, 0]
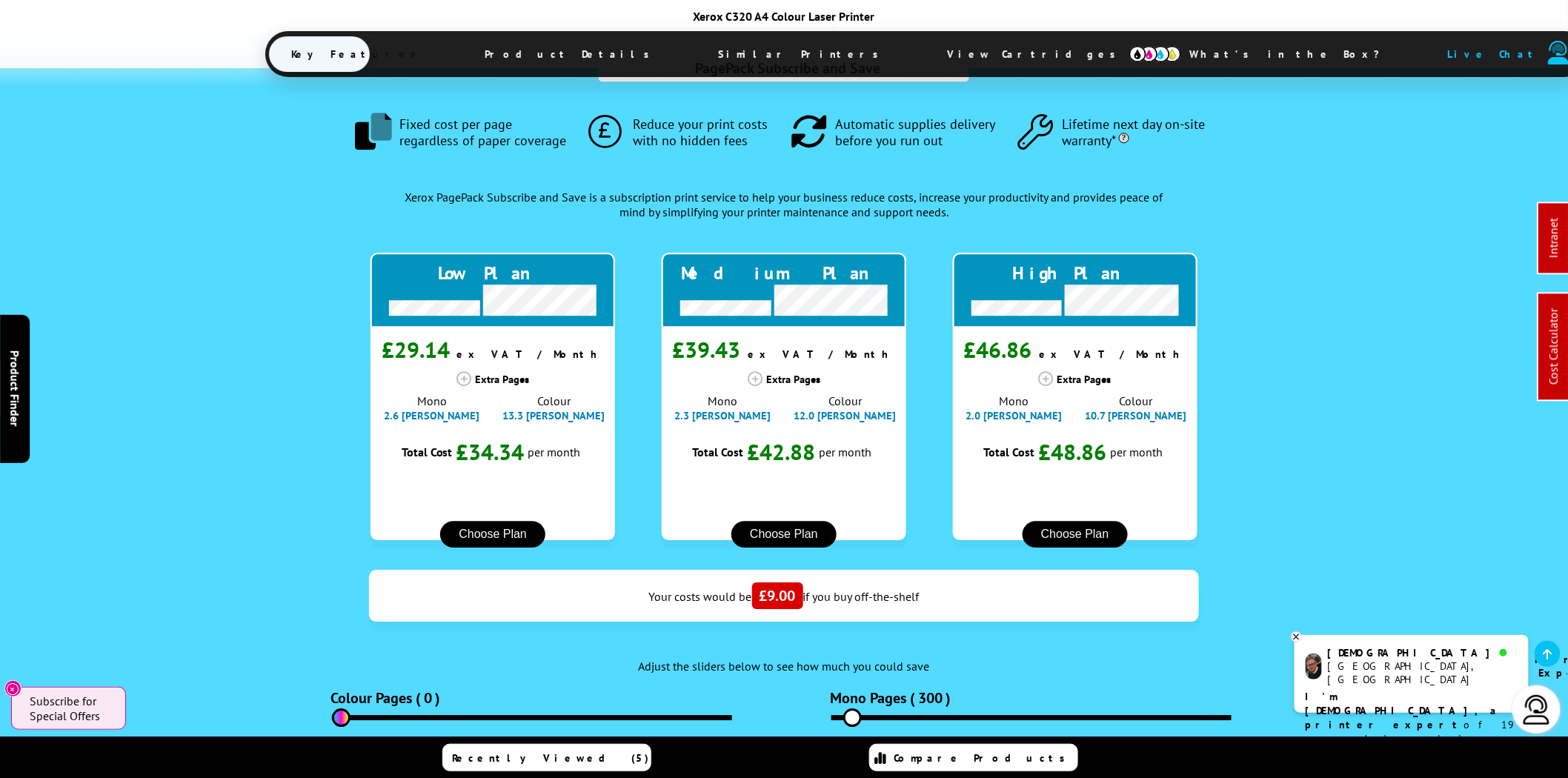
drag, startPoint x: 327, startPoint y: 528, endPoint x: 467, endPoint y: 534, distance: 140.1
type input "0"
click at [332, 715] on input "range" at bounding box center [532, 718] width 400 height 5
drag, startPoint x: 853, startPoint y: 528, endPoint x: 729, endPoint y: 524, distance: 124.1
type input "0"
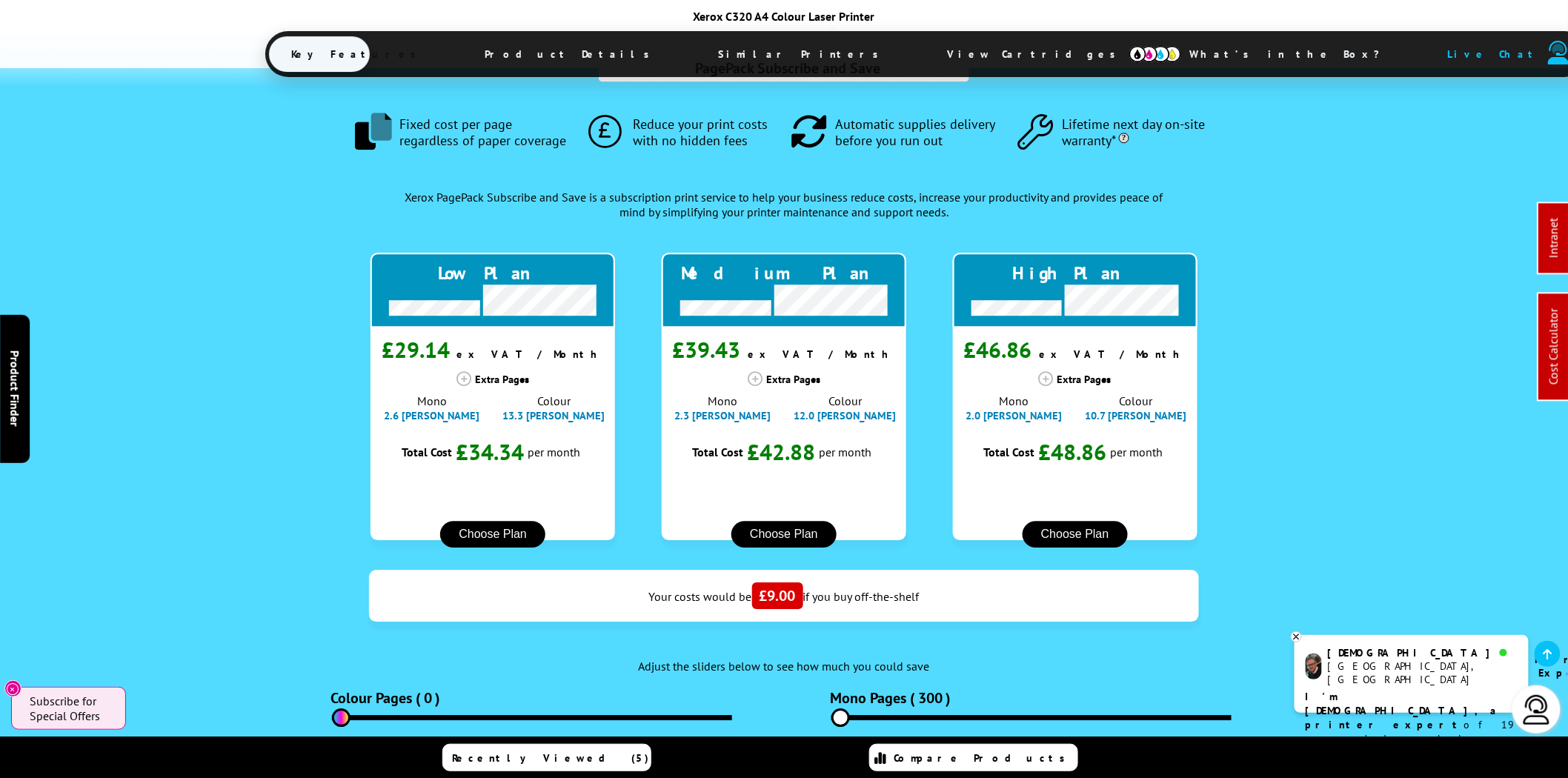
click at [831, 715] on input "range" at bounding box center [1031, 718] width 400 height 5
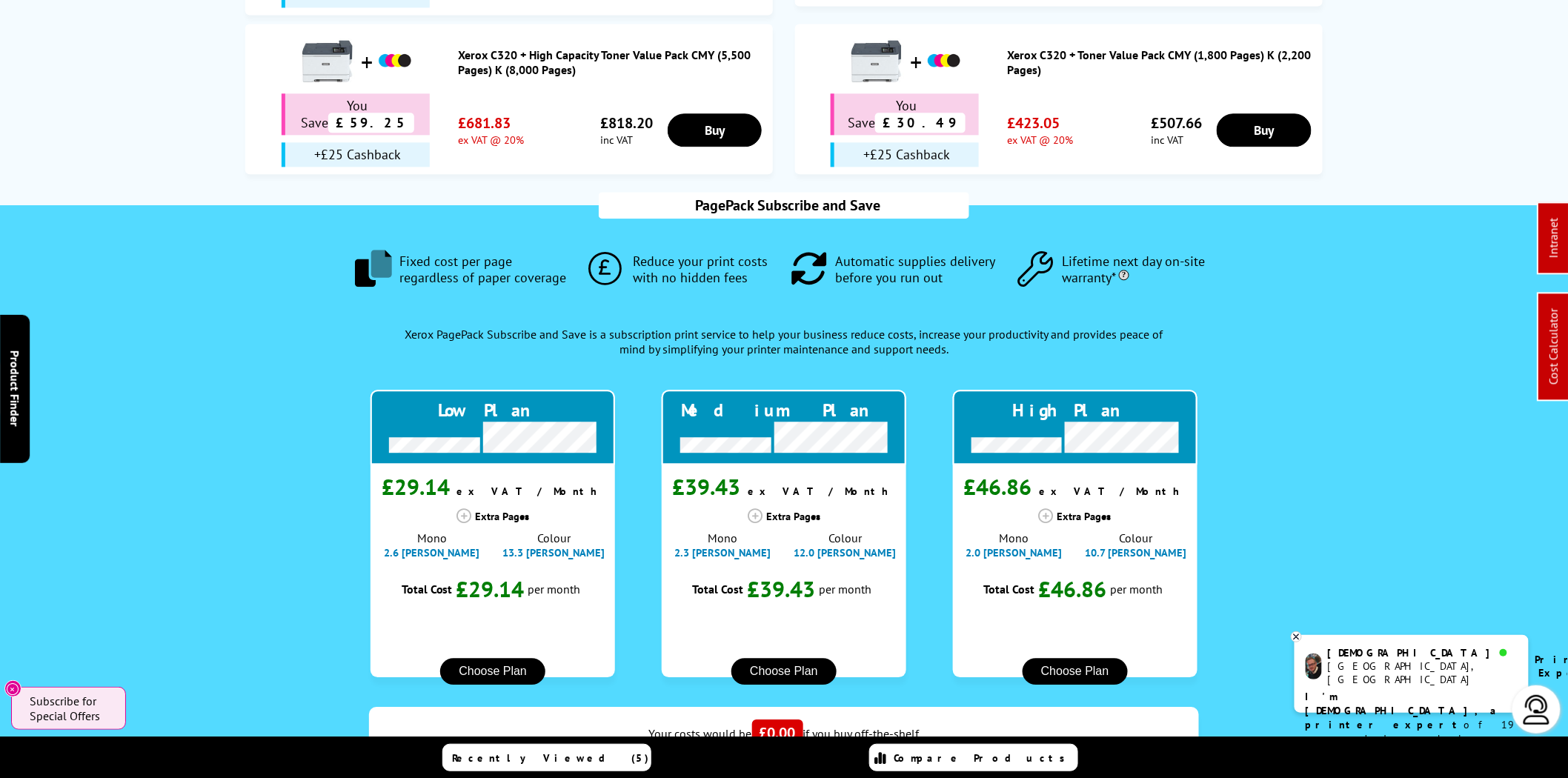
scroll to position [0, 0]
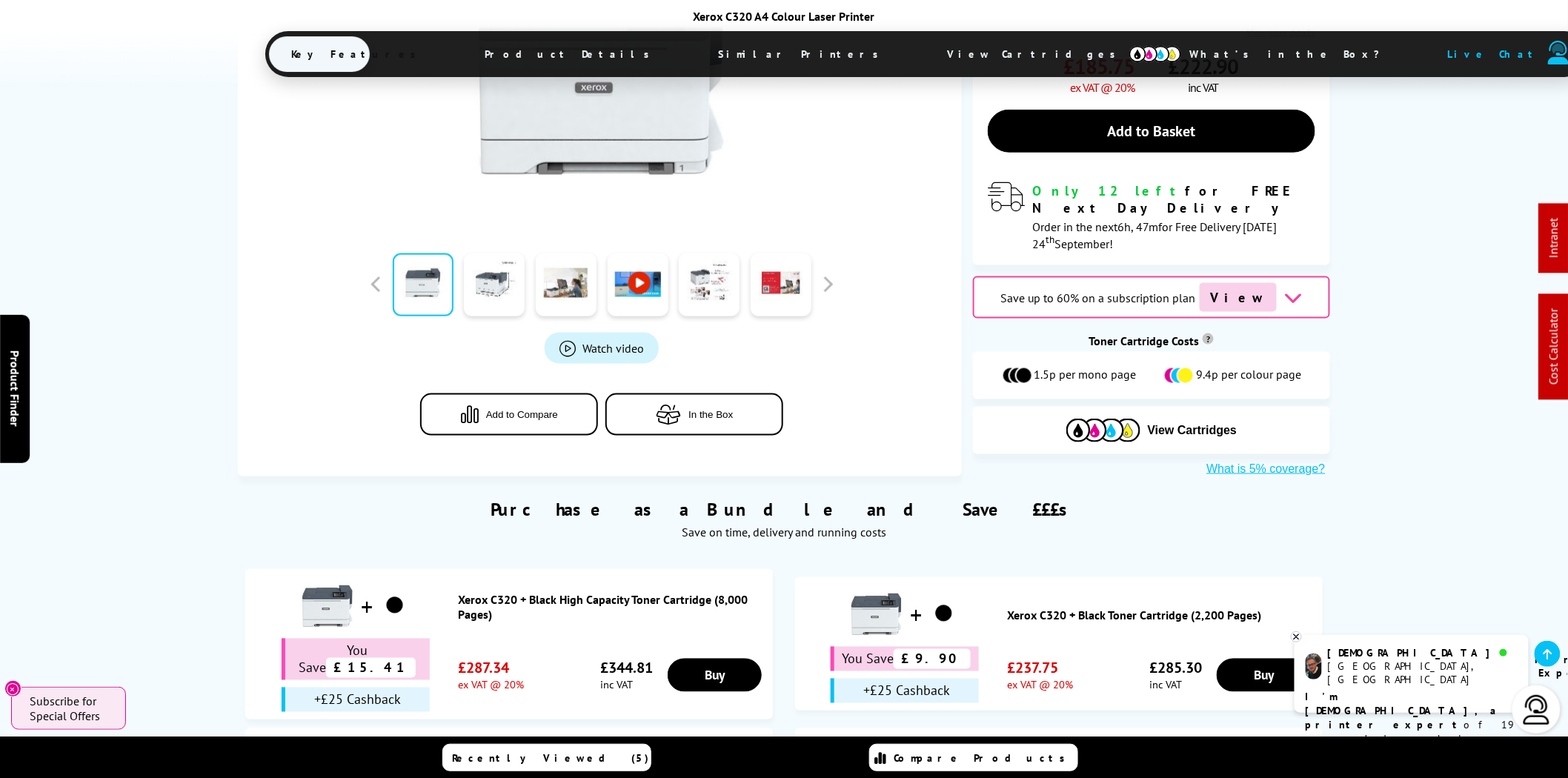
click at [925, 49] on span "View Cartridges" at bounding box center [1038, 54] width 227 height 39
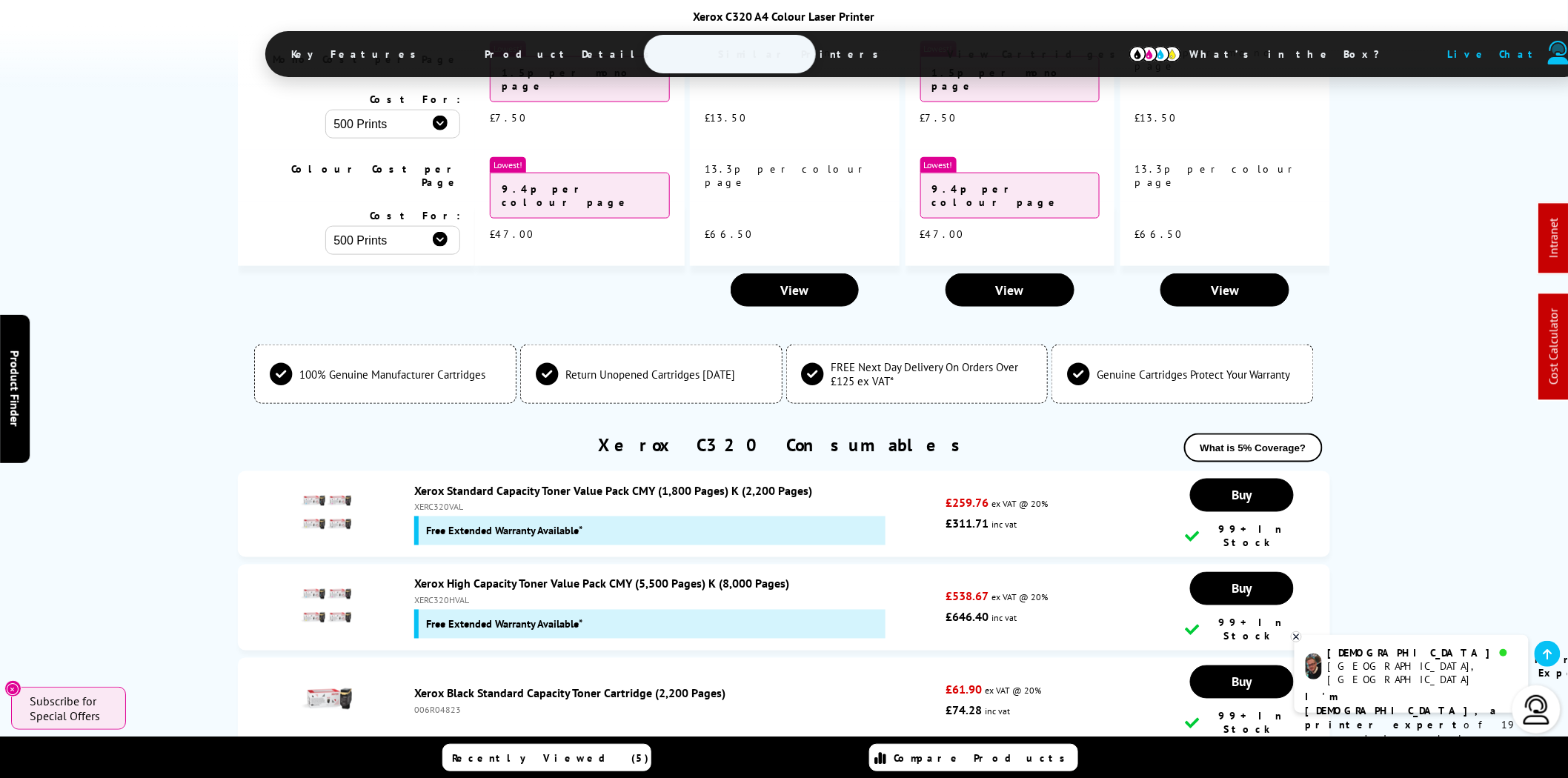
scroll to position [5391, 0]
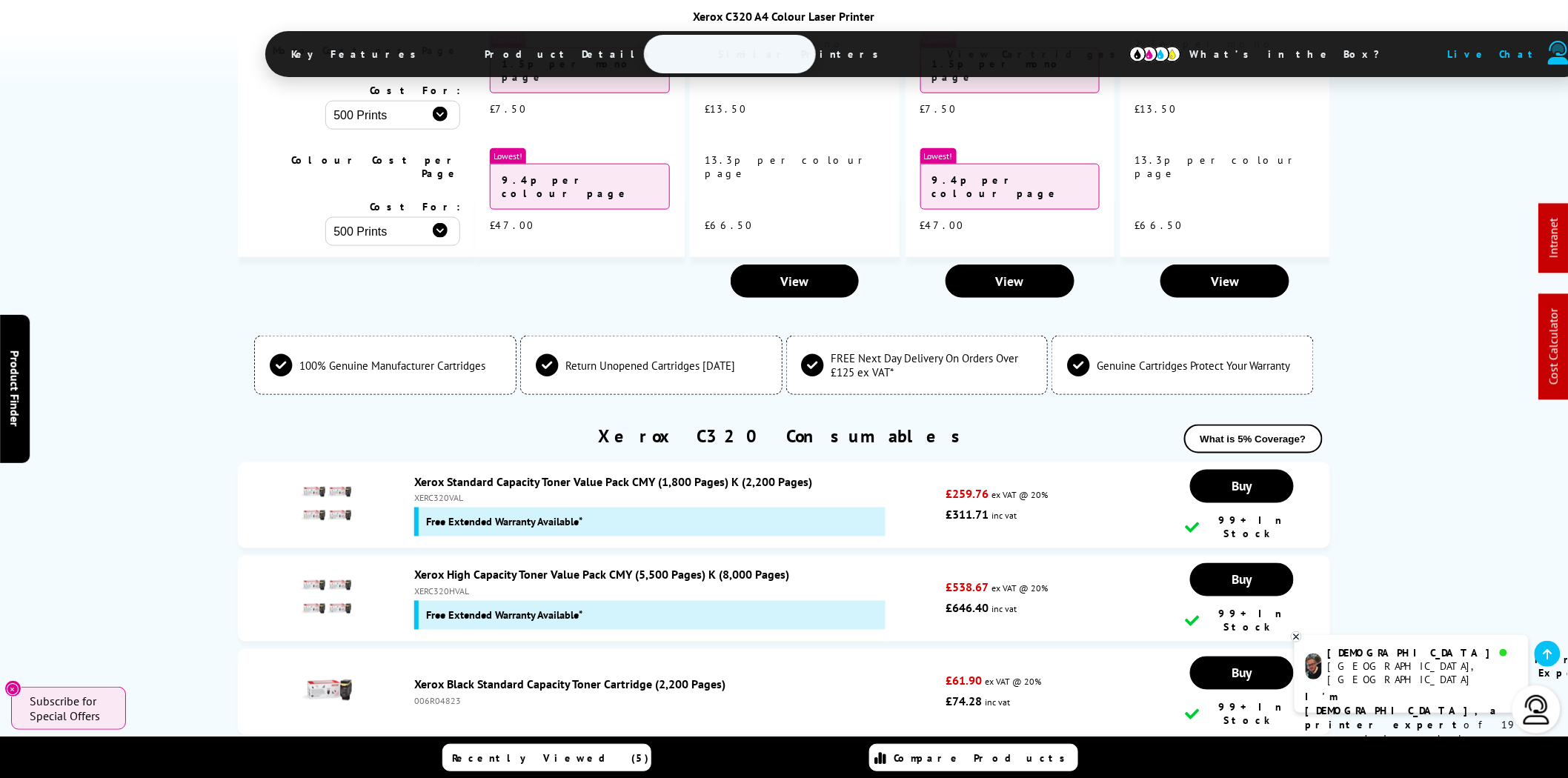
click at [453, 586] on div "XERC320HVAL" at bounding box center [676, 591] width 524 height 11
copy div "XERC320HVAL"
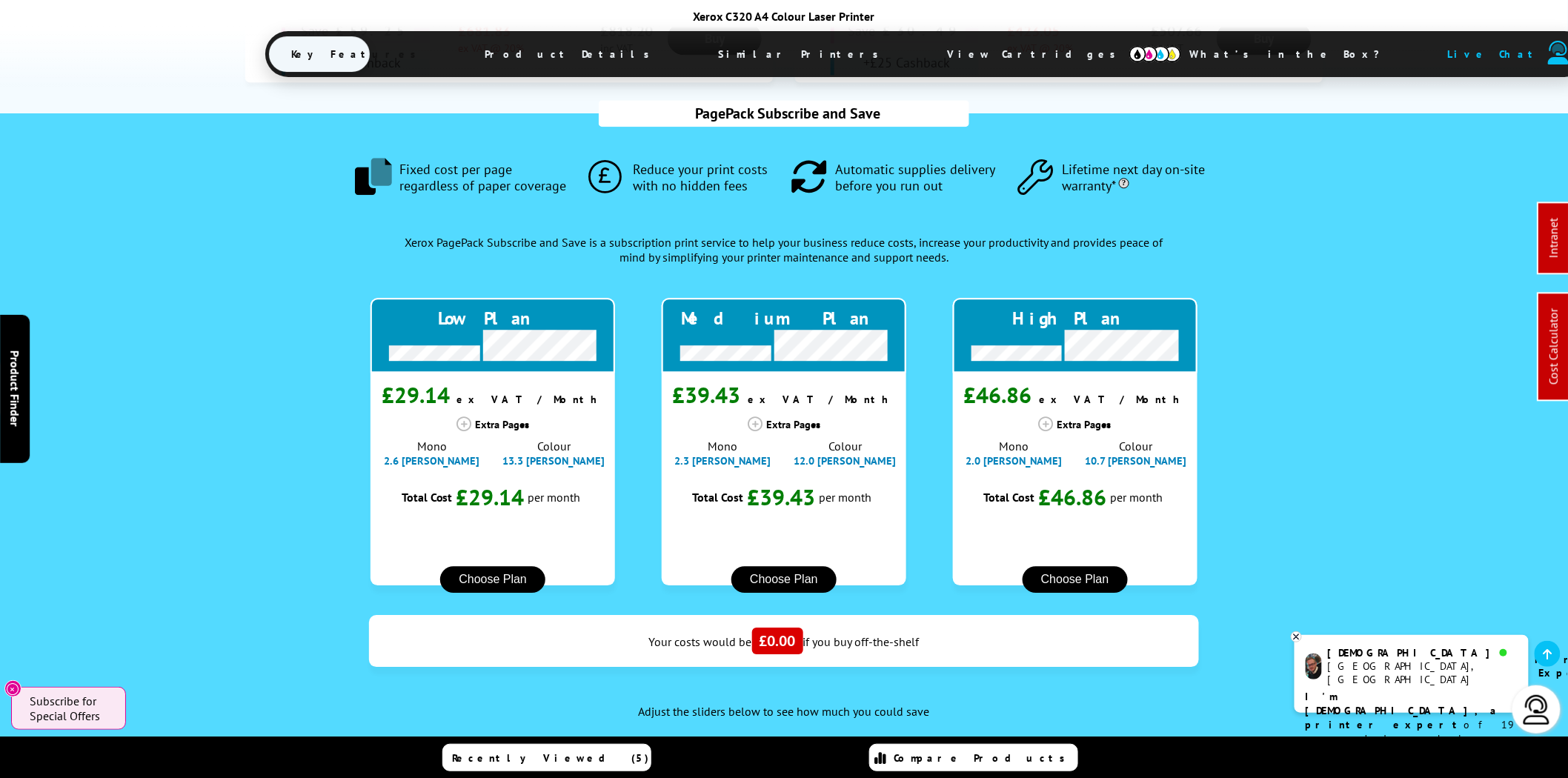
scroll to position [0, 0]
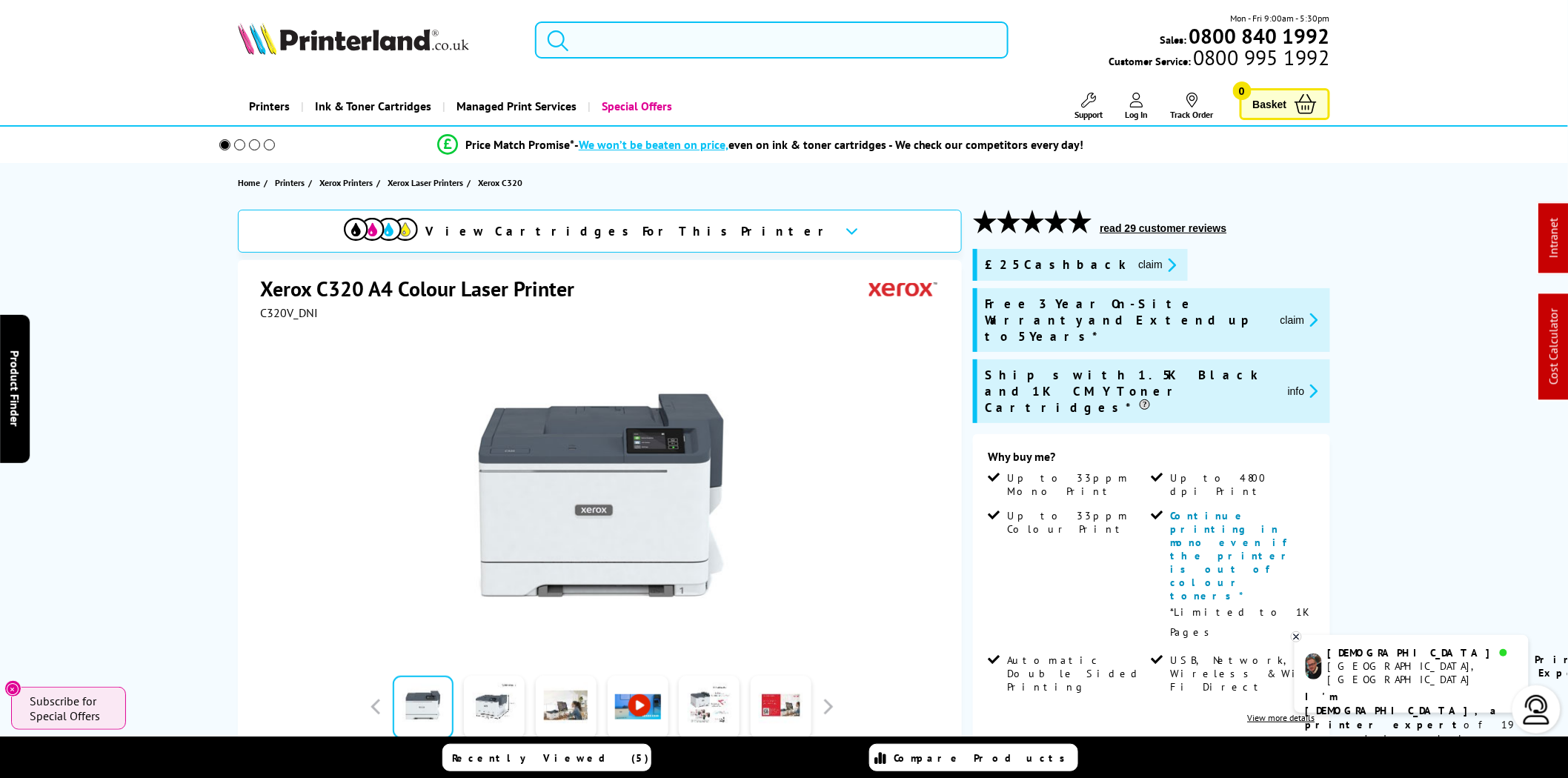
click at [665, 45] on input "search" at bounding box center [772, 40] width 474 height 37
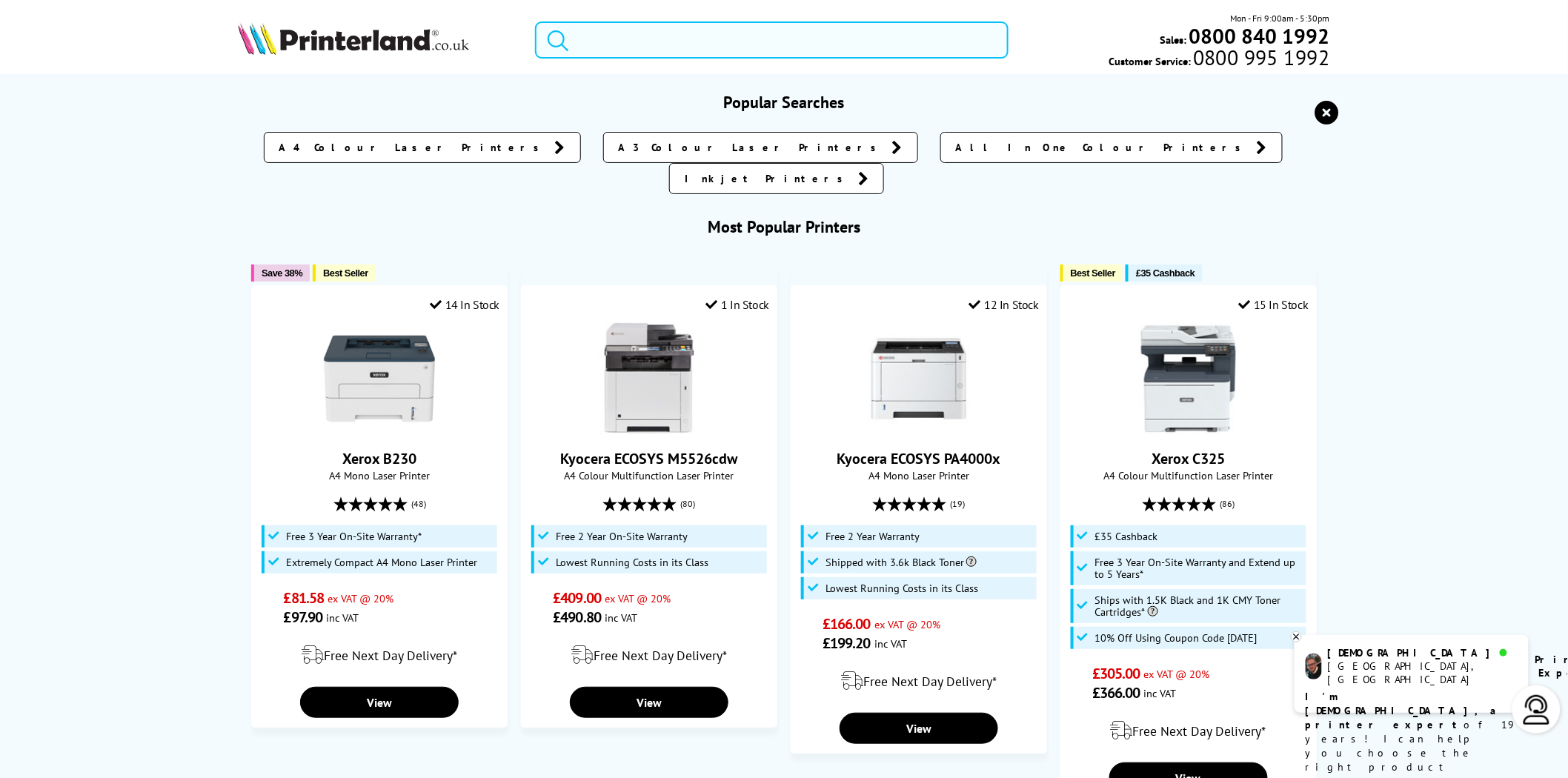
click at [665, 45] on input "search" at bounding box center [772, 40] width 474 height 37
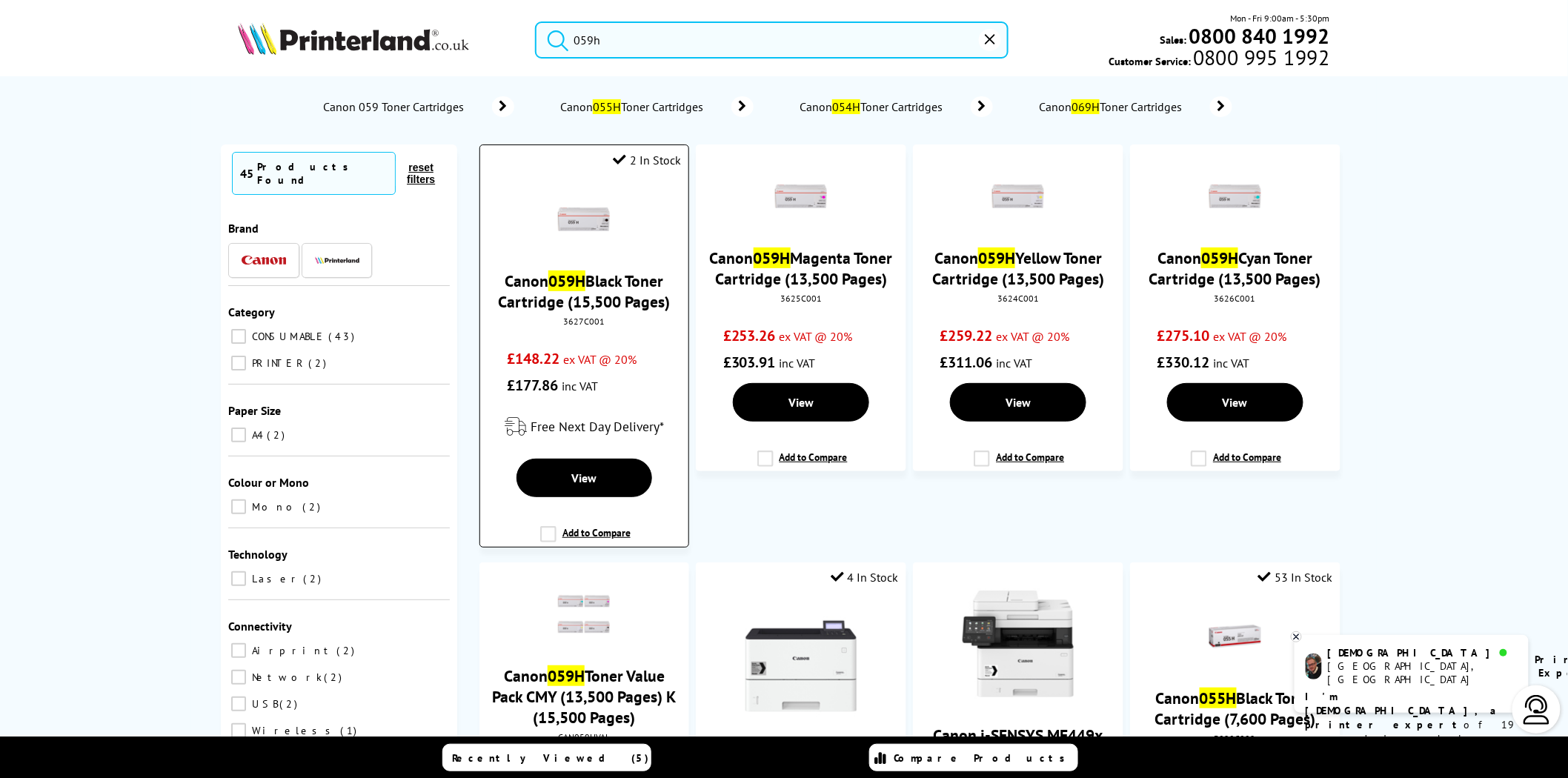
type input "059h"
click at [599, 210] on img at bounding box center [584, 219] width 52 height 52
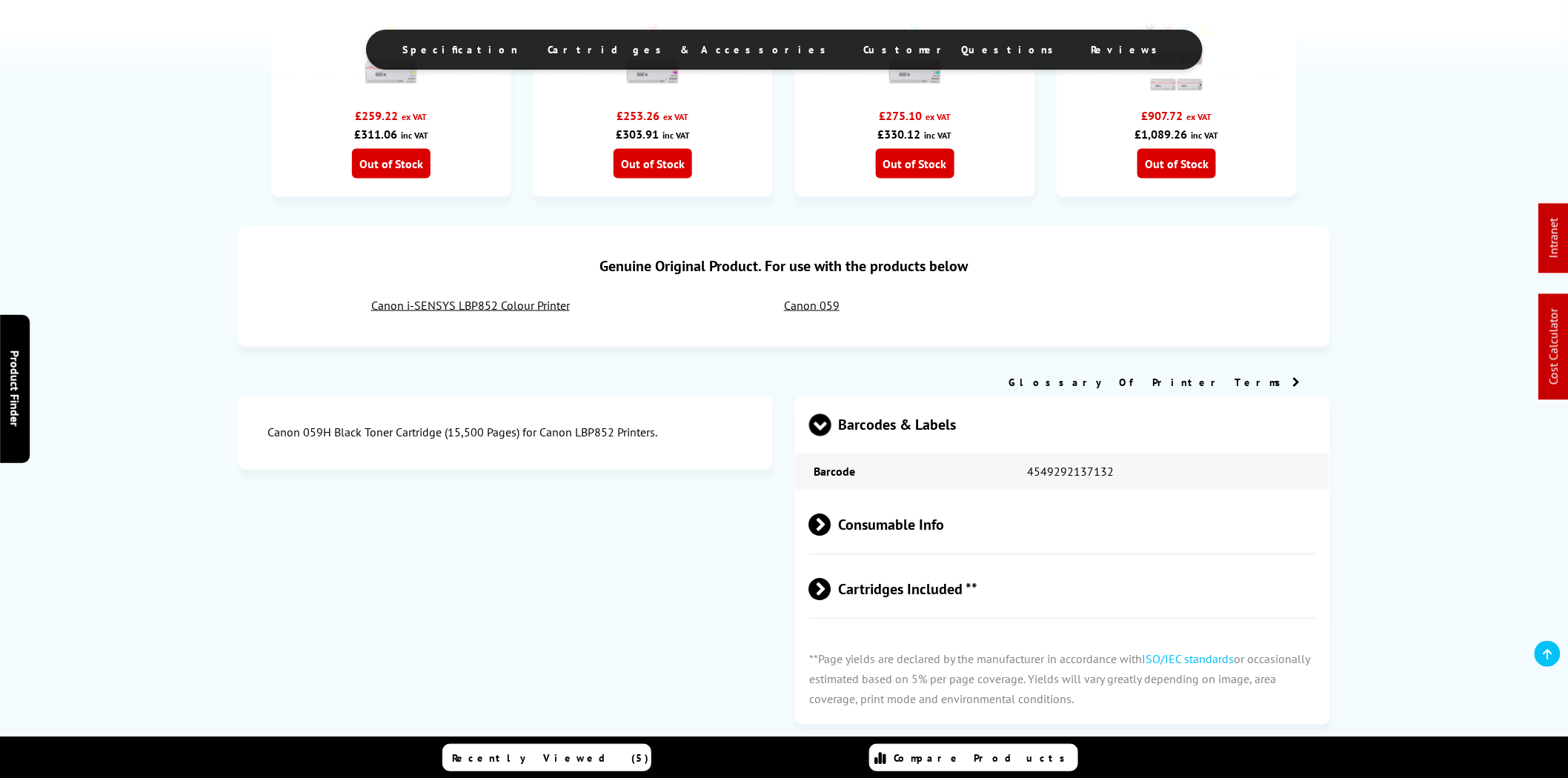
scroll to position [823, 0]
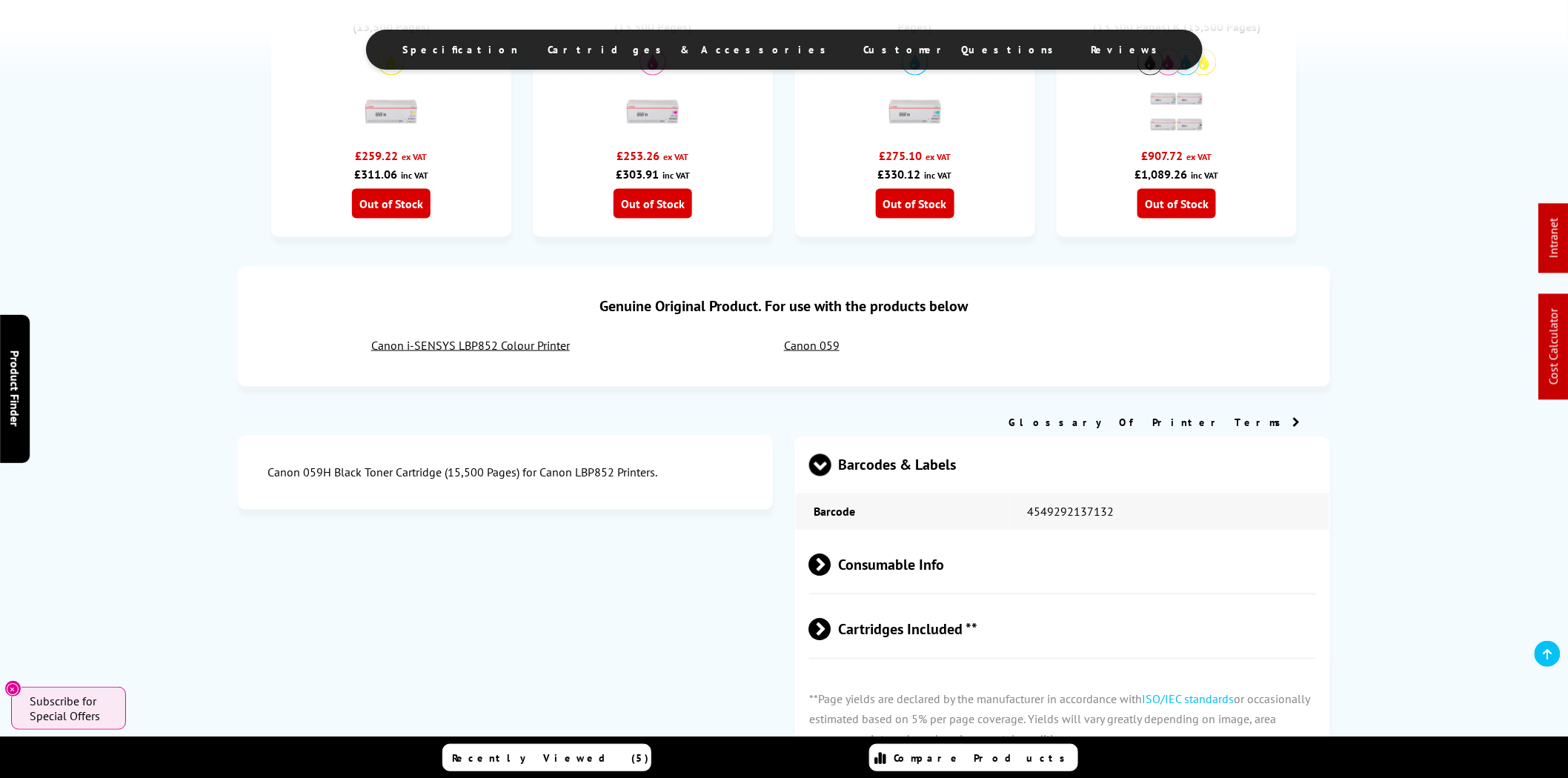
click at [501, 353] on link "Canon i-SENSYS LBP852 Colour Printer" at bounding box center [471, 346] width 198 height 15
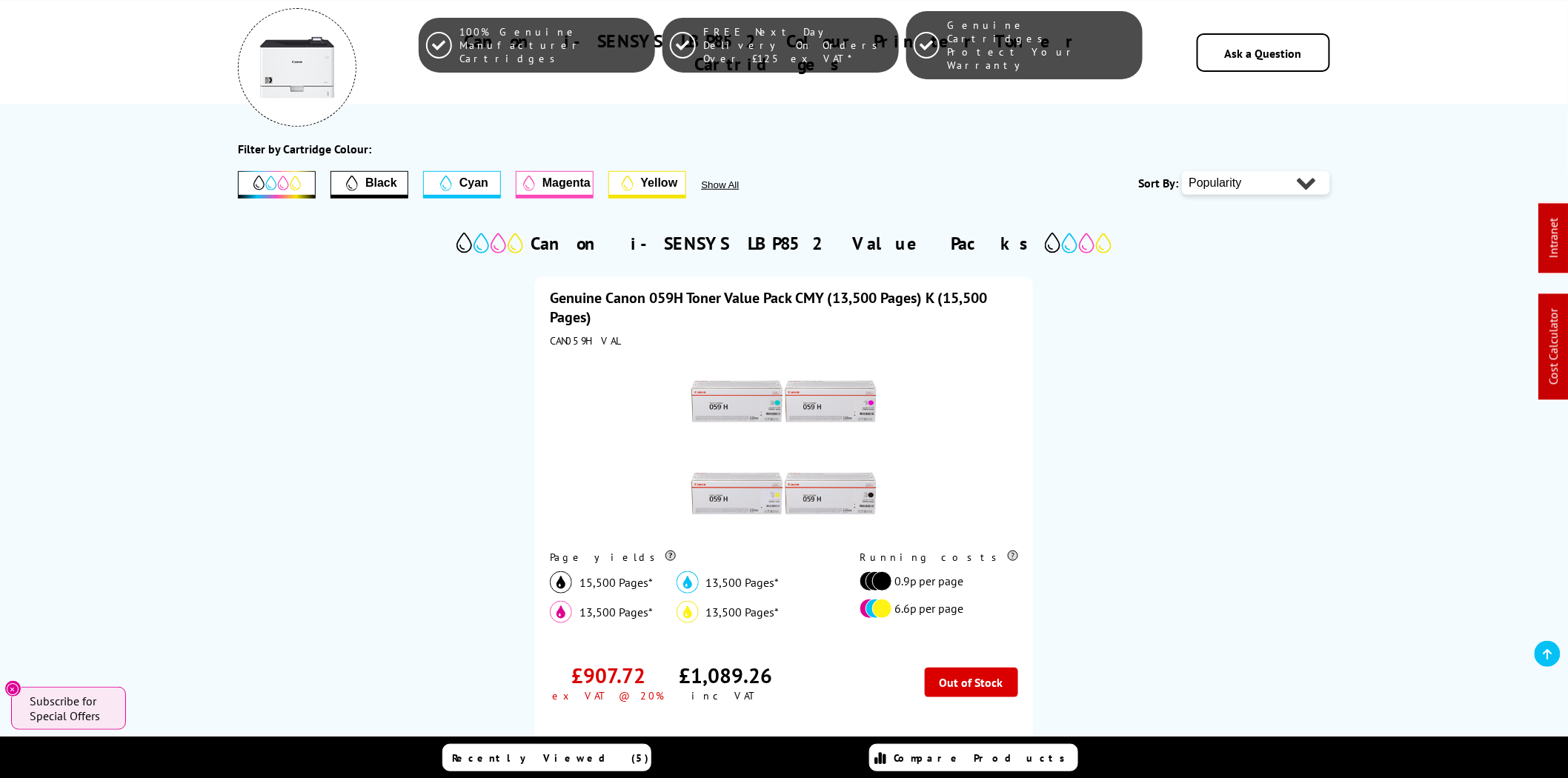
scroll to position [137, 0]
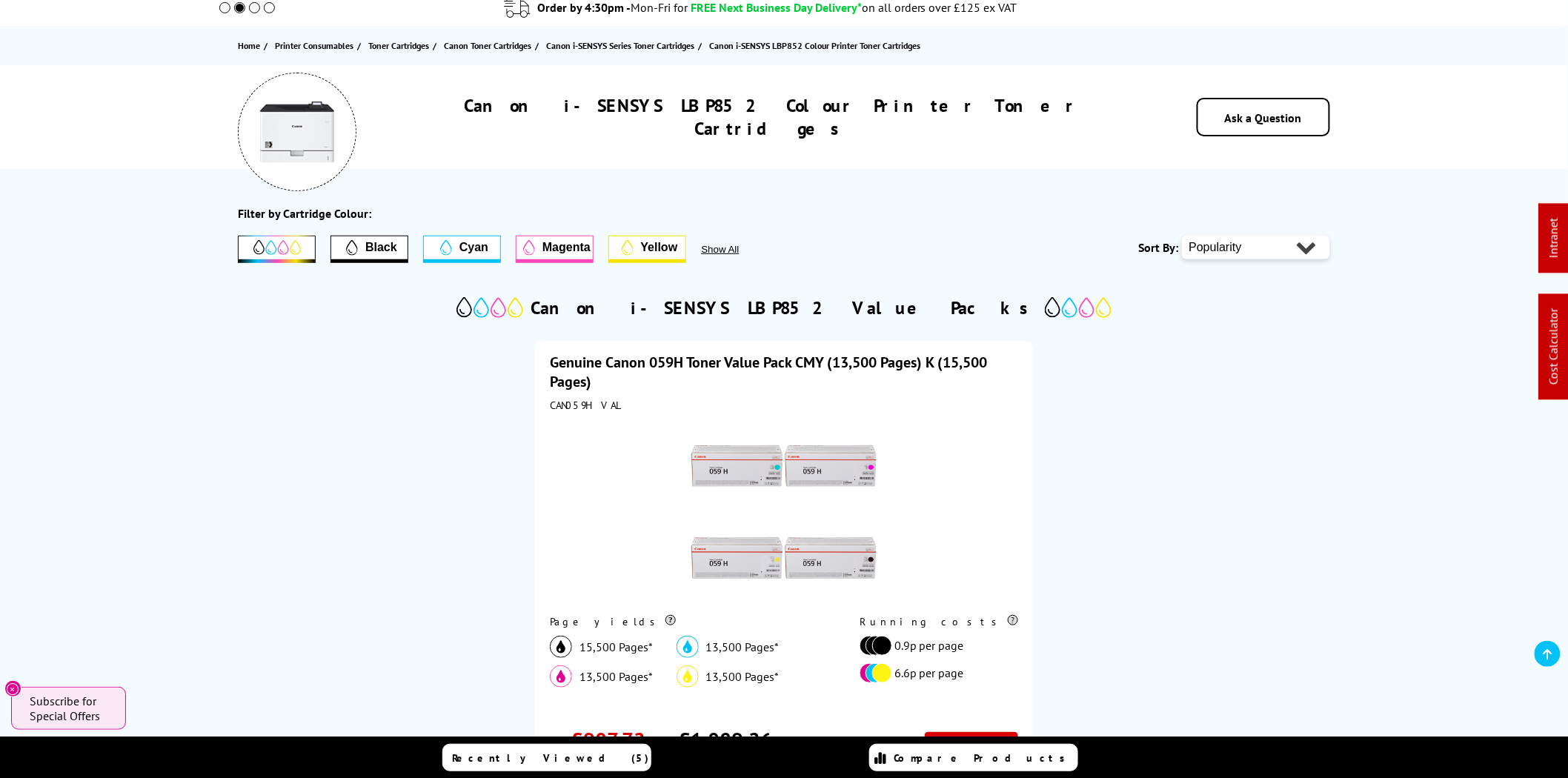
click at [653, 361] on link "Genuine Canon 059H Toner Value Pack CMY (13,500 Pages) K (15,500 Pages)" at bounding box center [768, 372] width 437 height 39
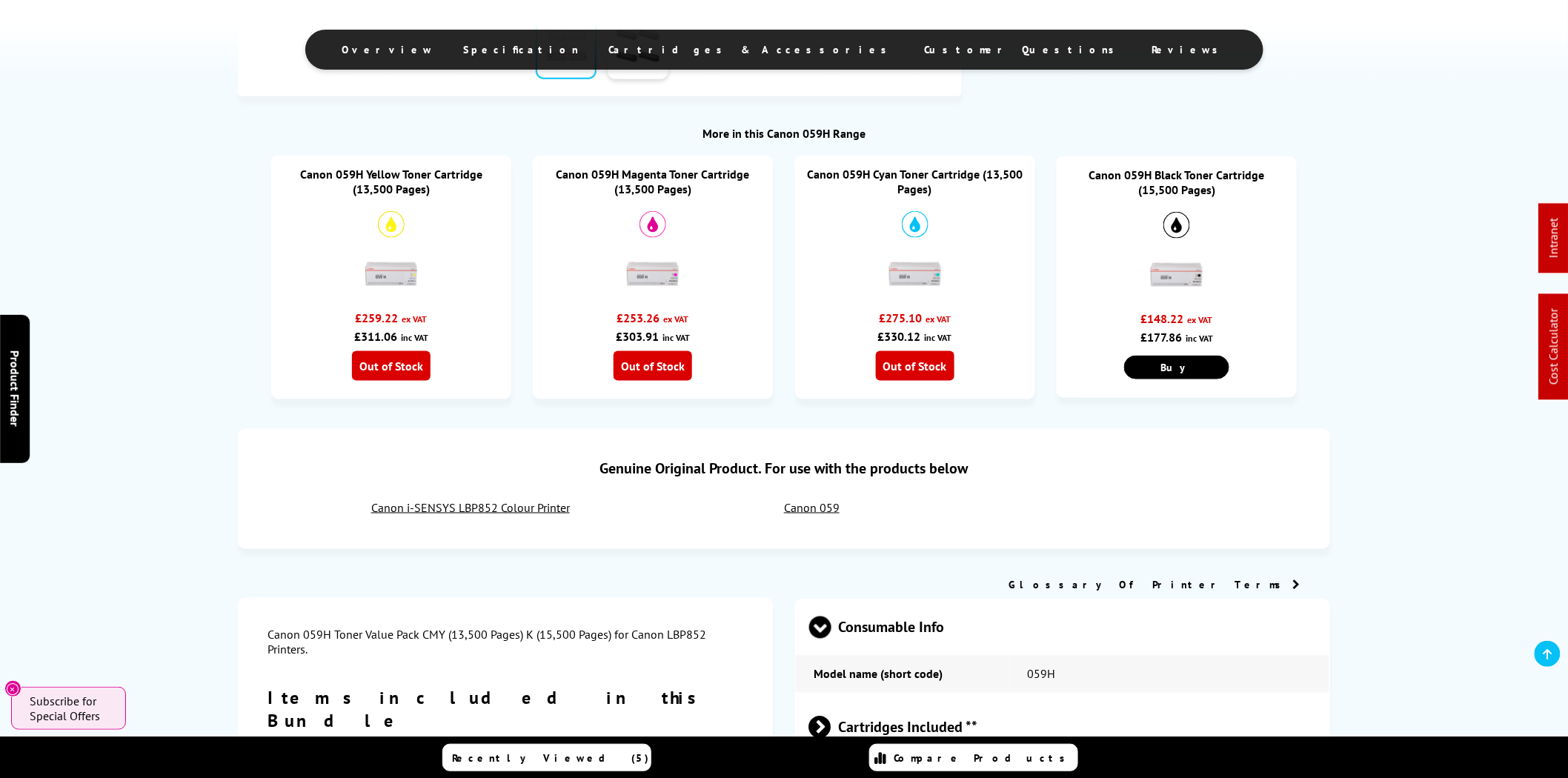
scroll to position [549, 0]
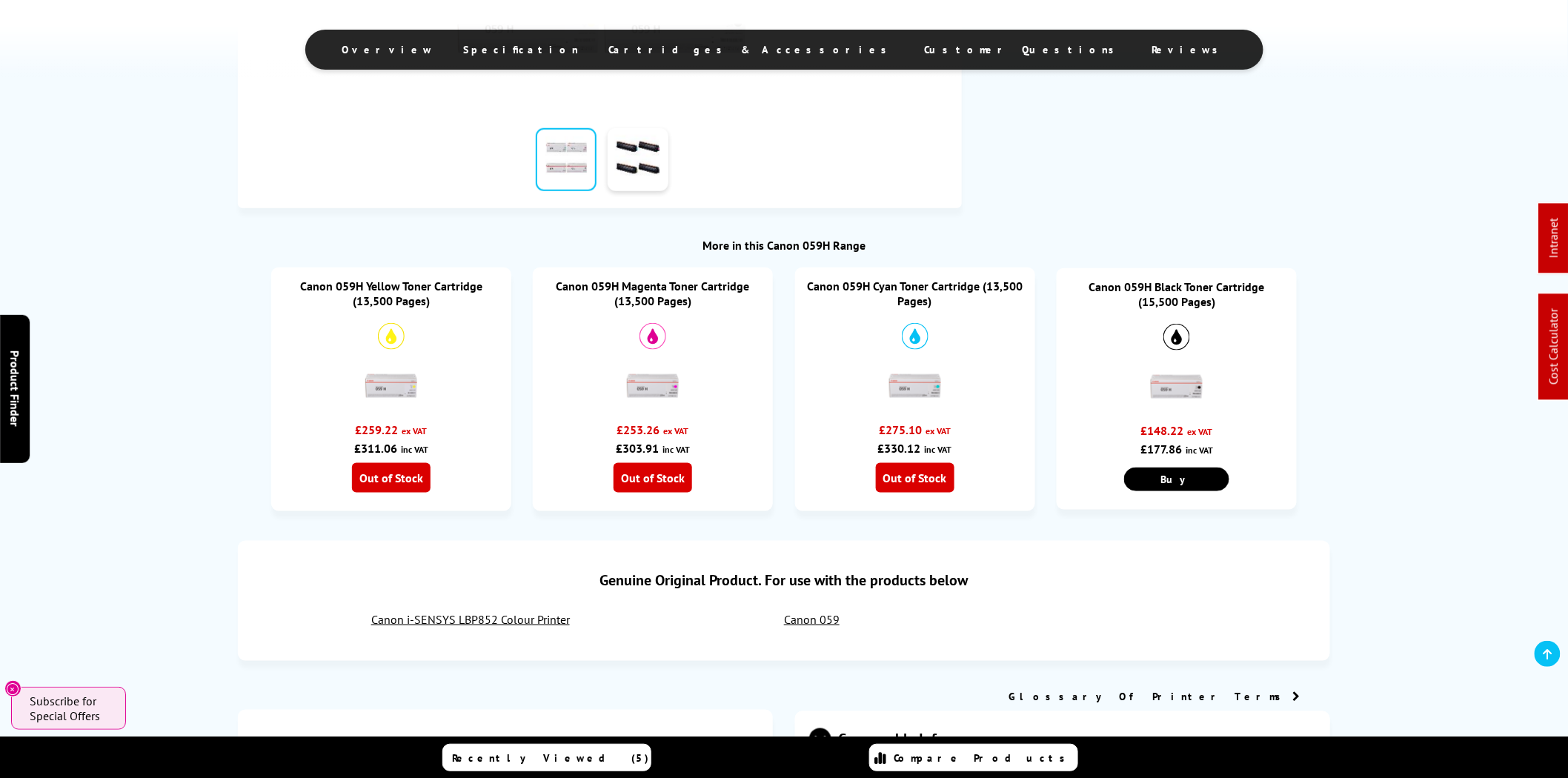
click at [1181, 292] on link "Canon 059H Black Toner Cartridge (15,500 Pages)" at bounding box center [1177, 294] width 175 height 30
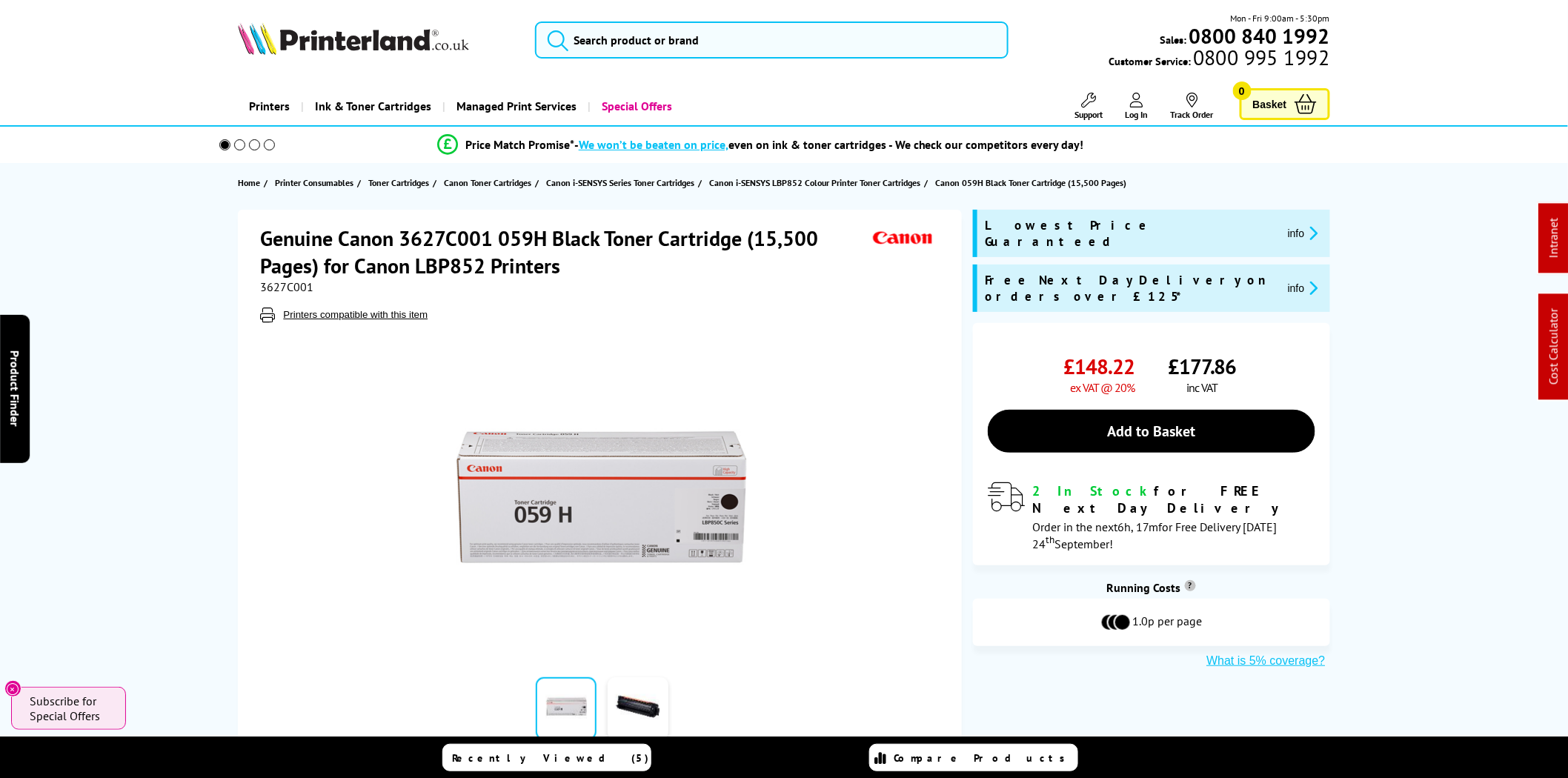
click at [276, 287] on span "3627C001" at bounding box center [287, 287] width 54 height 15
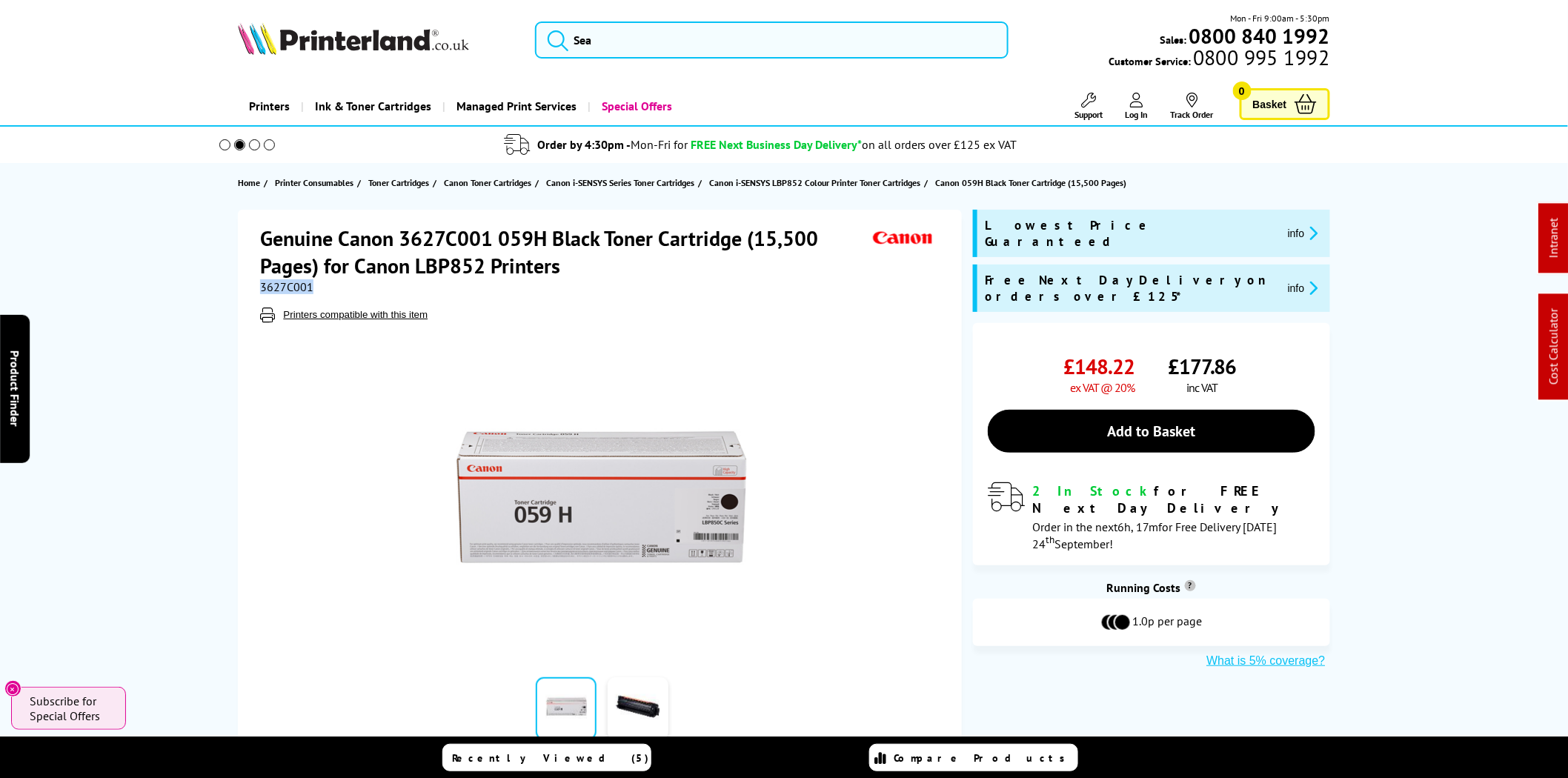
copy span "3627C001"
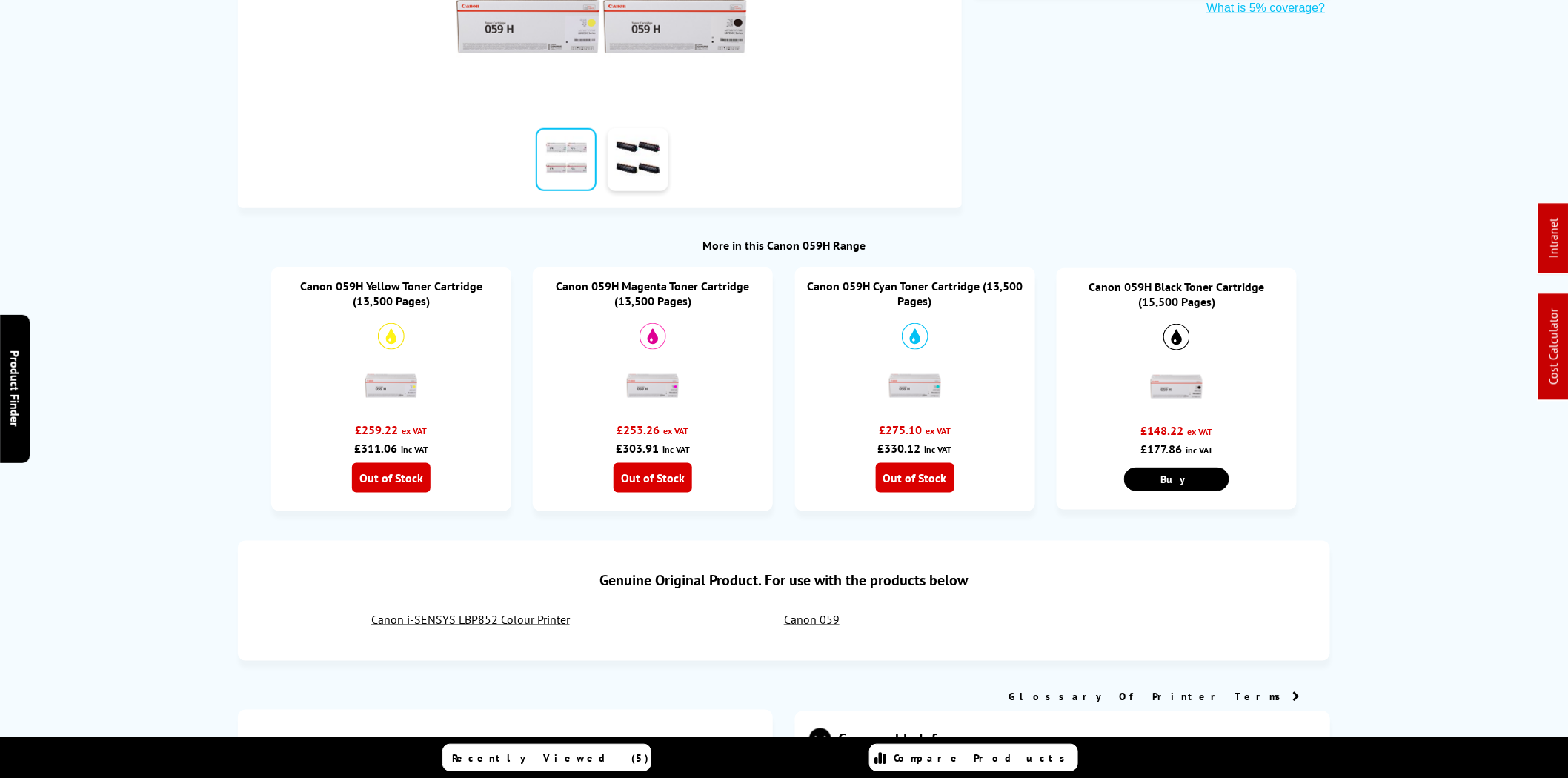
click at [399, 295] on link "Canon 059H Yellow Toner Cartridge (13,500 Pages)" at bounding box center [391, 294] width 182 height 30
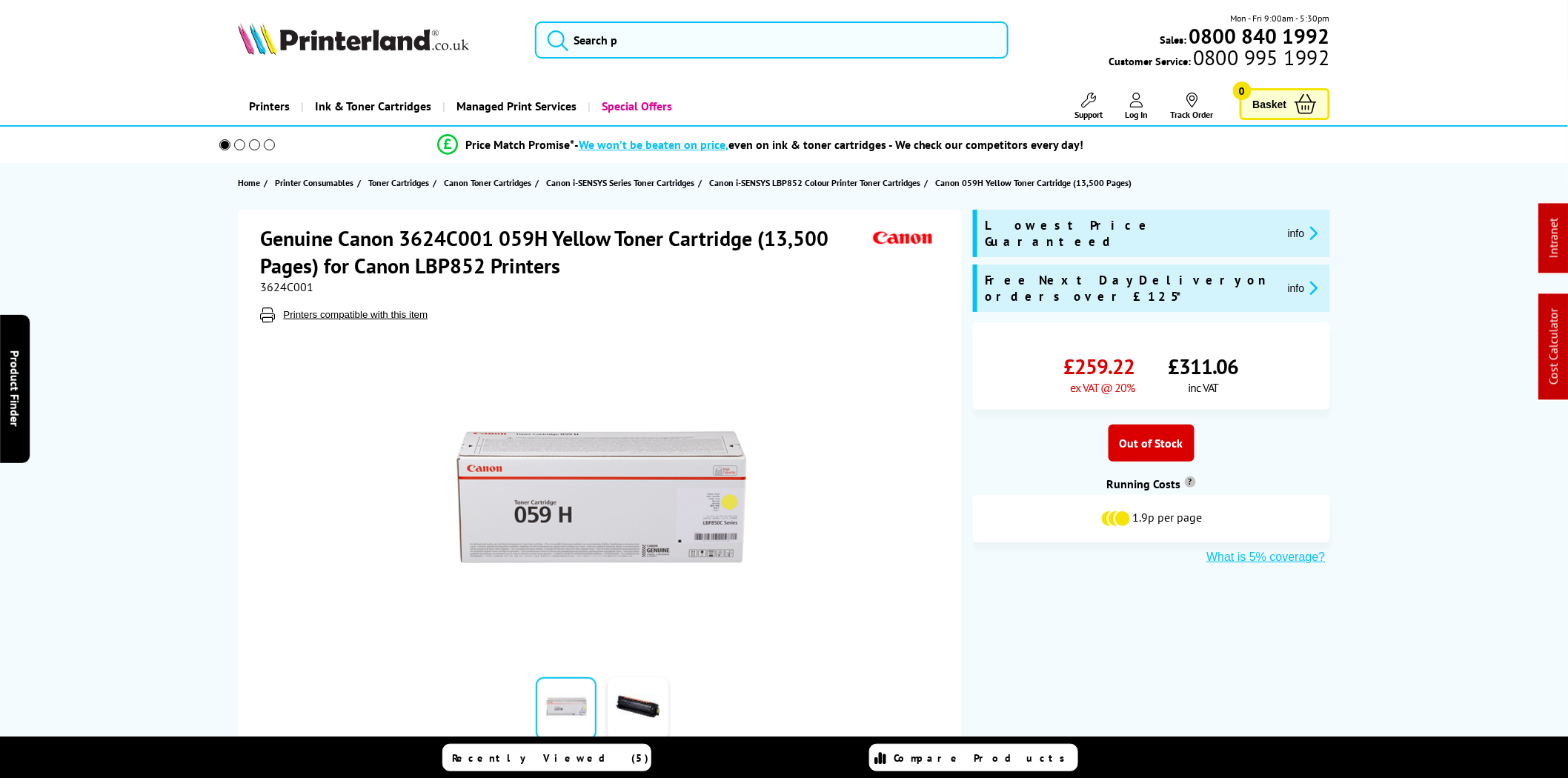
click at [293, 287] on span "3624C001" at bounding box center [287, 287] width 54 height 15
copy span "3624C001"
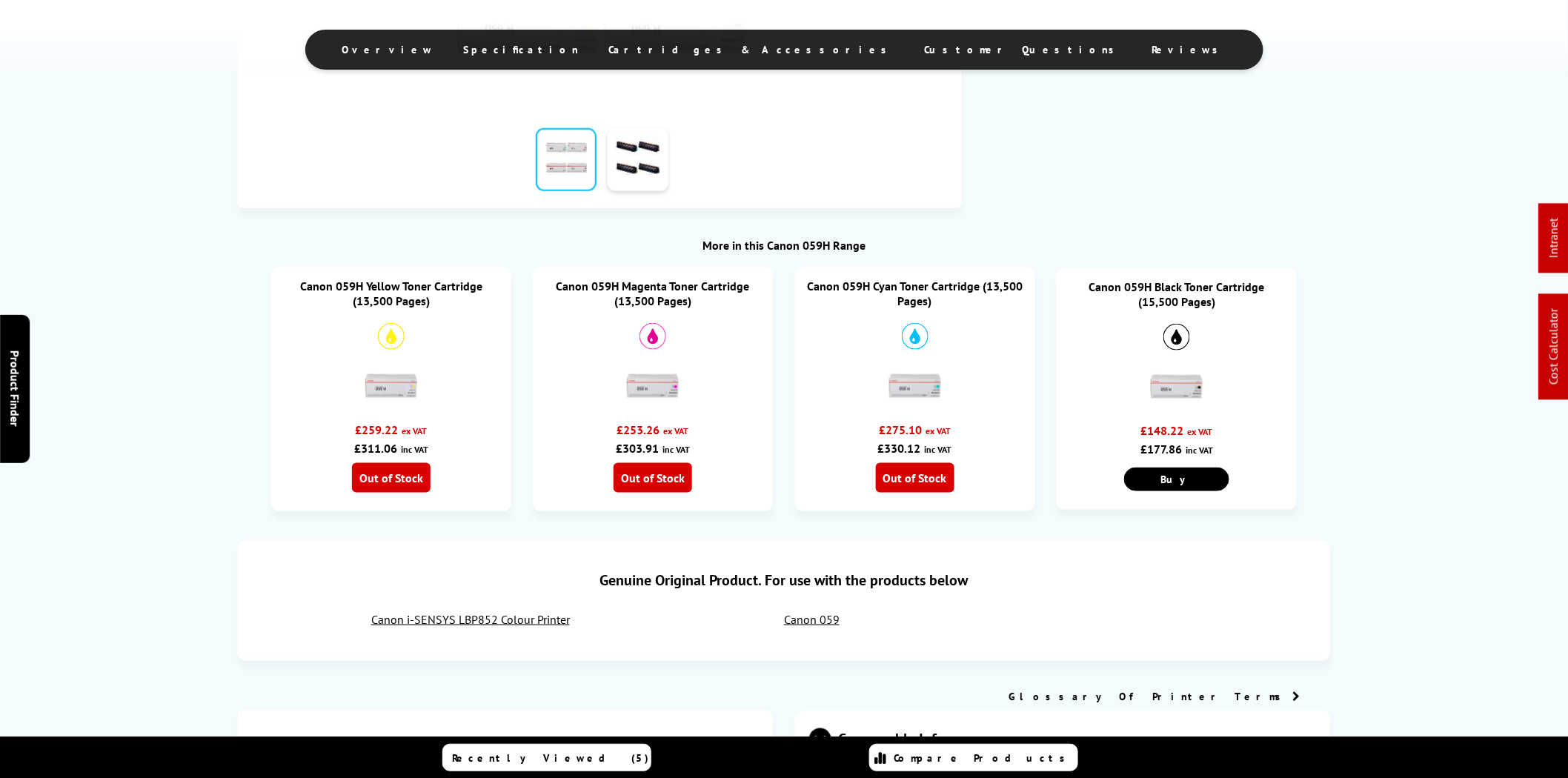
click at [657, 289] on link "Canon 059H Magenta Toner Cartridge (13,500 Pages)" at bounding box center [653, 294] width 194 height 30
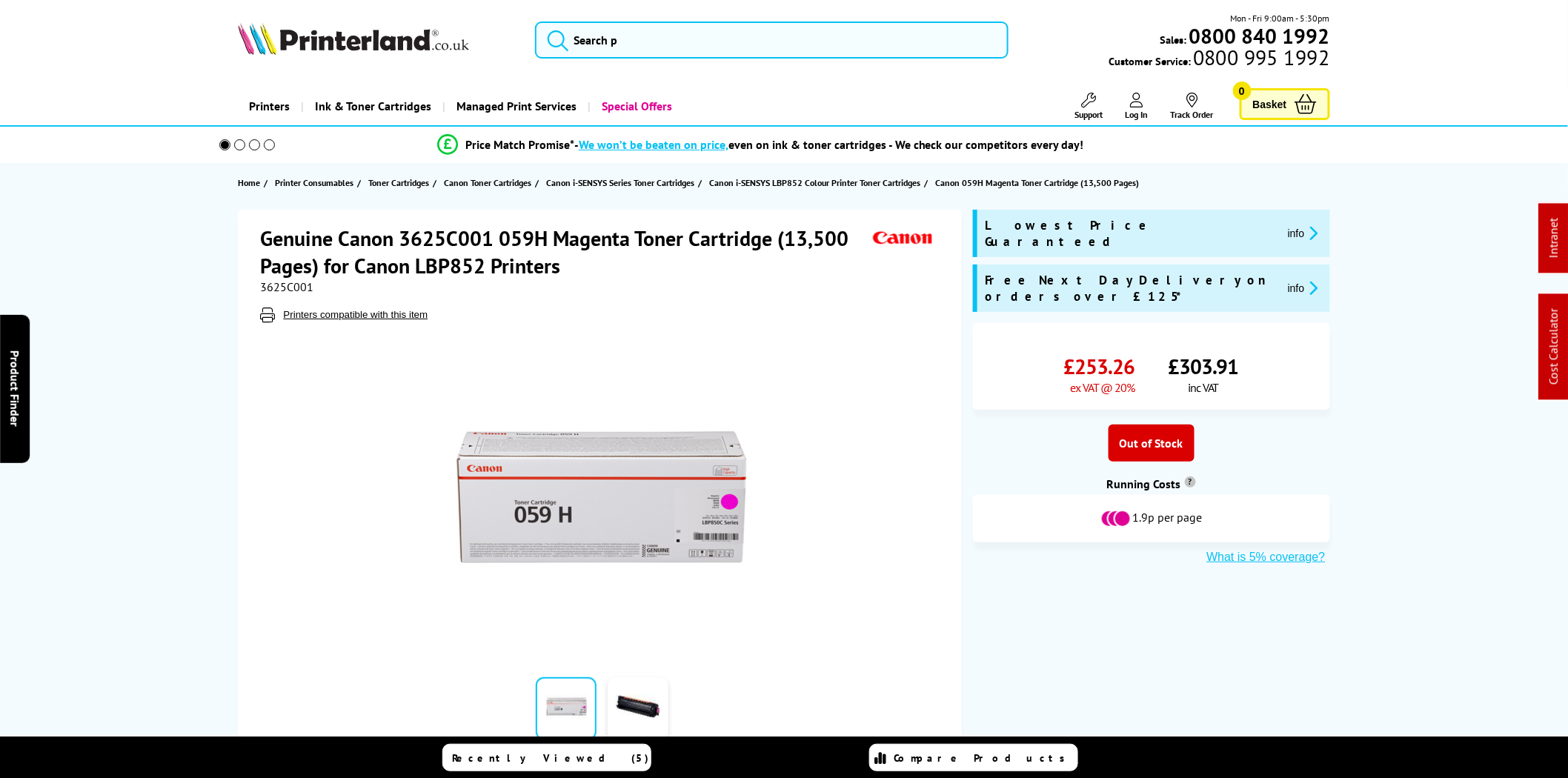
click at [282, 279] on span "3625C001" at bounding box center [287, 287] width 54 height 15
click at [280, 284] on span "3625C001" at bounding box center [287, 287] width 54 height 15
copy span "3625C001"
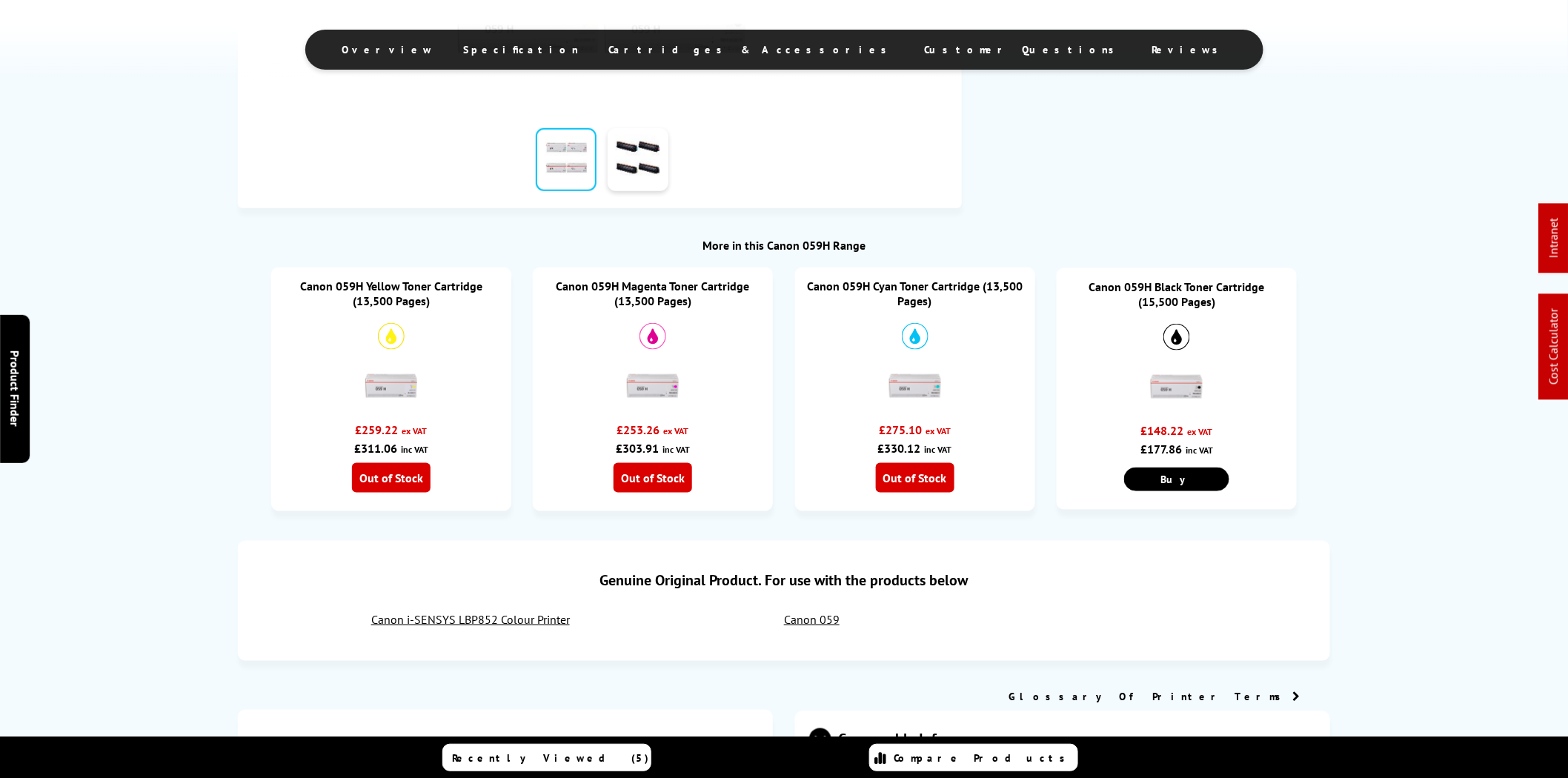
scroll to position [549, 0]
click at [1177, 297] on link "Canon 059H Black Toner Cartridge (15,500 Pages)" at bounding box center [1177, 294] width 175 height 30
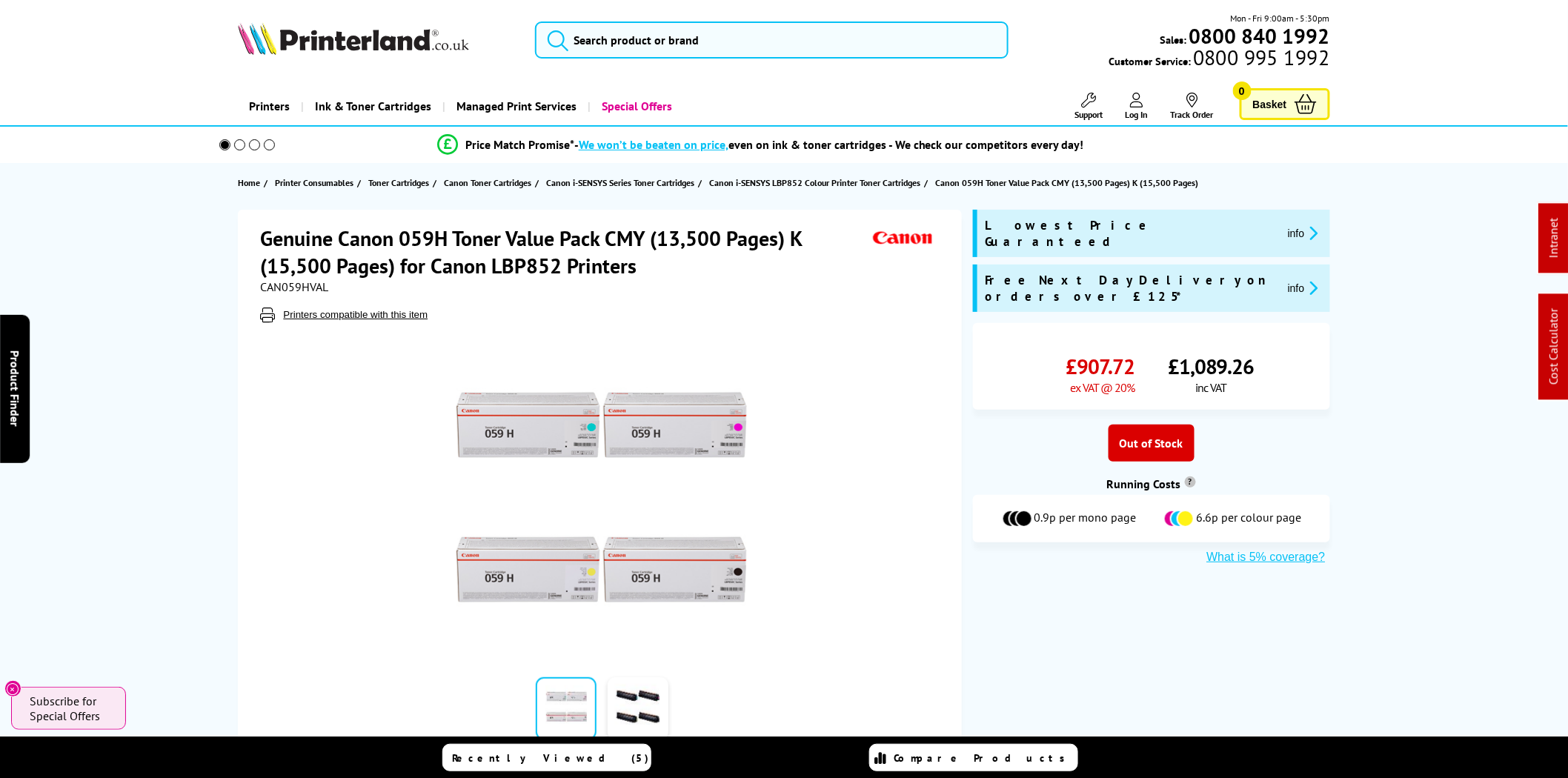
click at [289, 284] on span "CAN059HVAL" at bounding box center [294, 287] width 68 height 15
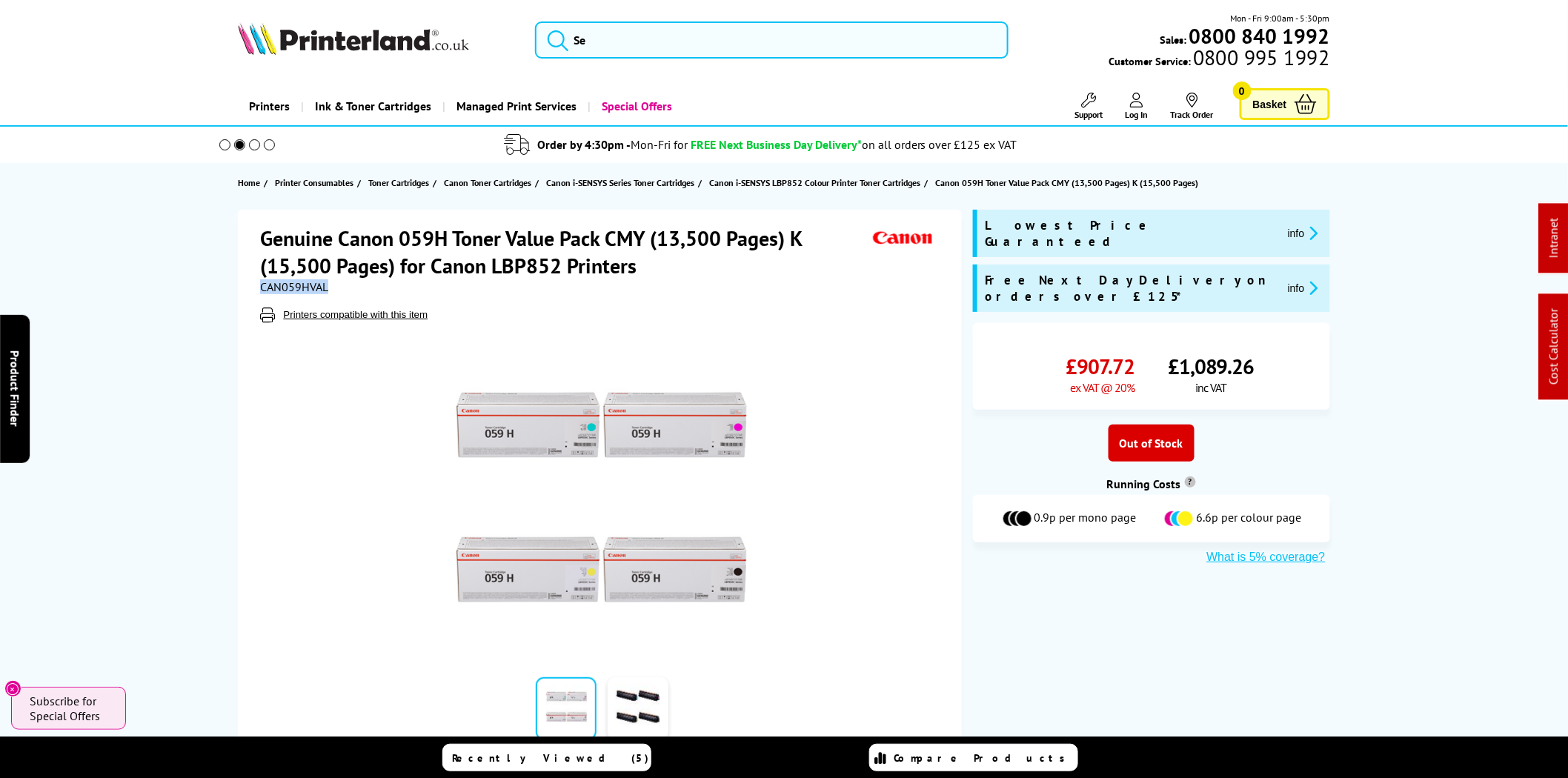
copy span "CAN059HVAL"
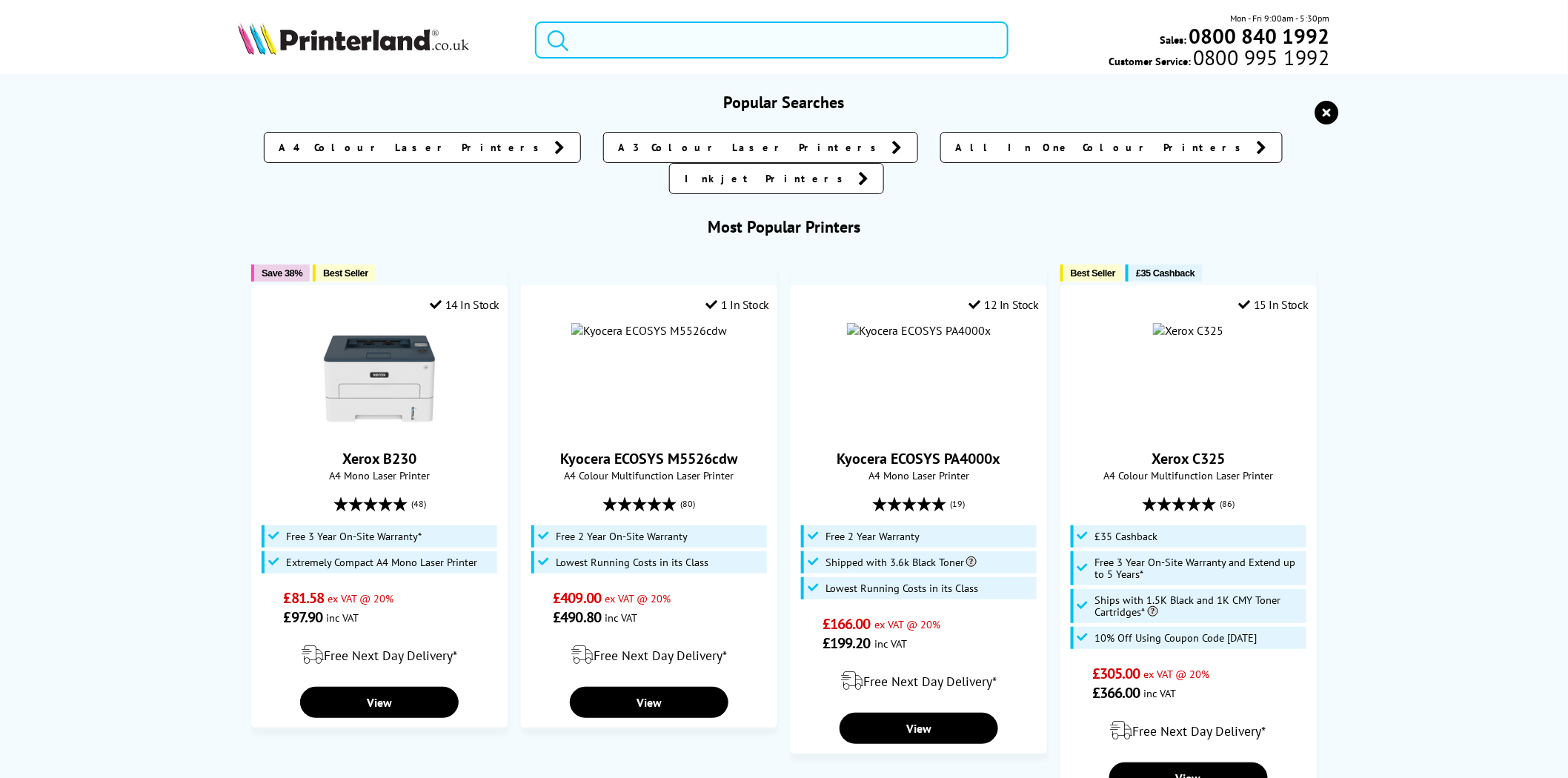
click at [715, 42] on input "search" at bounding box center [772, 40] width 474 height 37
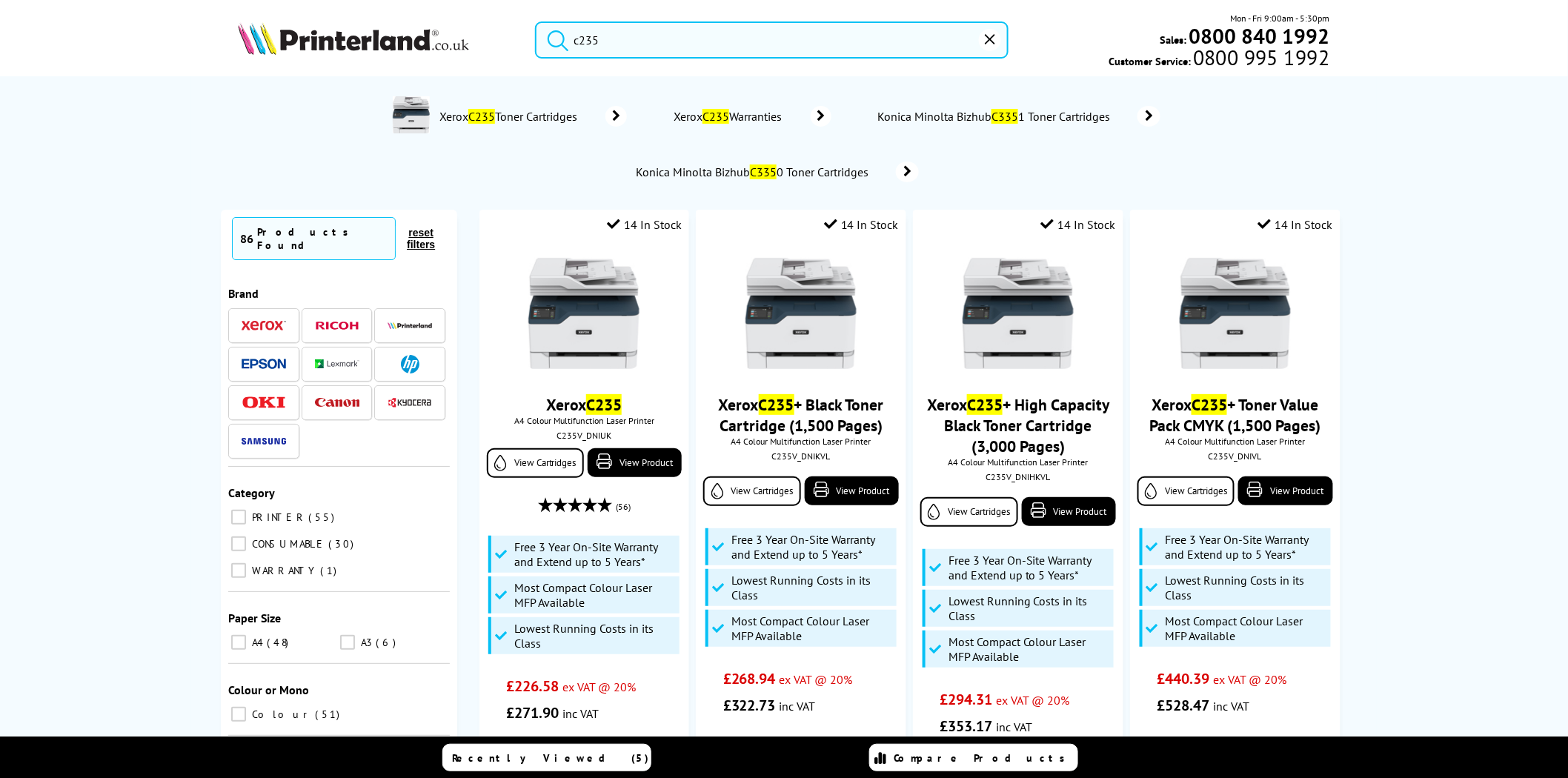
type input "c235"
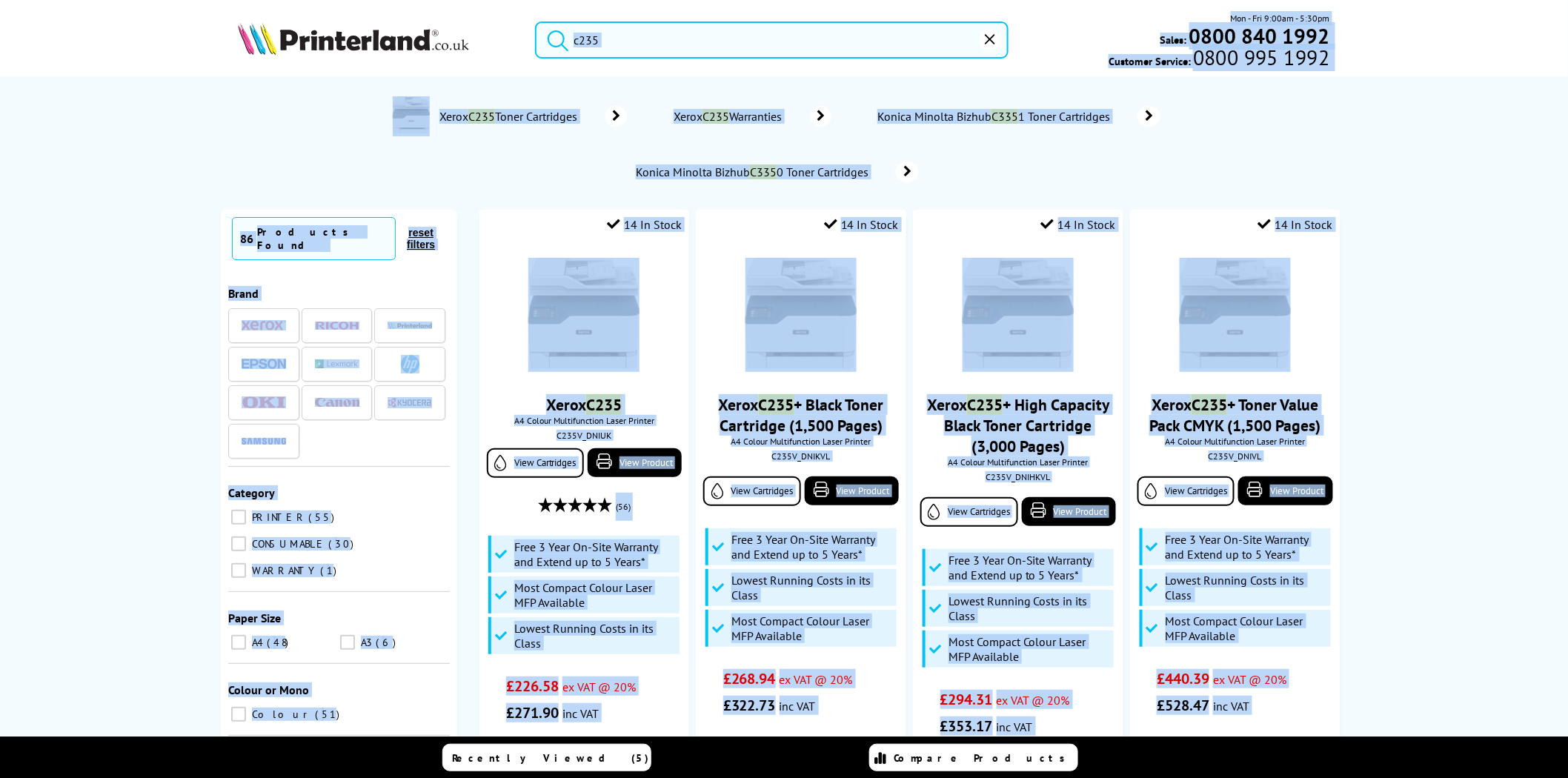
drag, startPoint x: 705, startPoint y: 36, endPoint x: 472, endPoint y: 16, distance: 233.9
click at [586, 37] on input "c235" at bounding box center [772, 40] width 474 height 37
click at [550, 41] on icon "submit" at bounding box center [557, 40] width 22 height 22
click at [619, 34] on input "c235" at bounding box center [772, 40] width 474 height 37
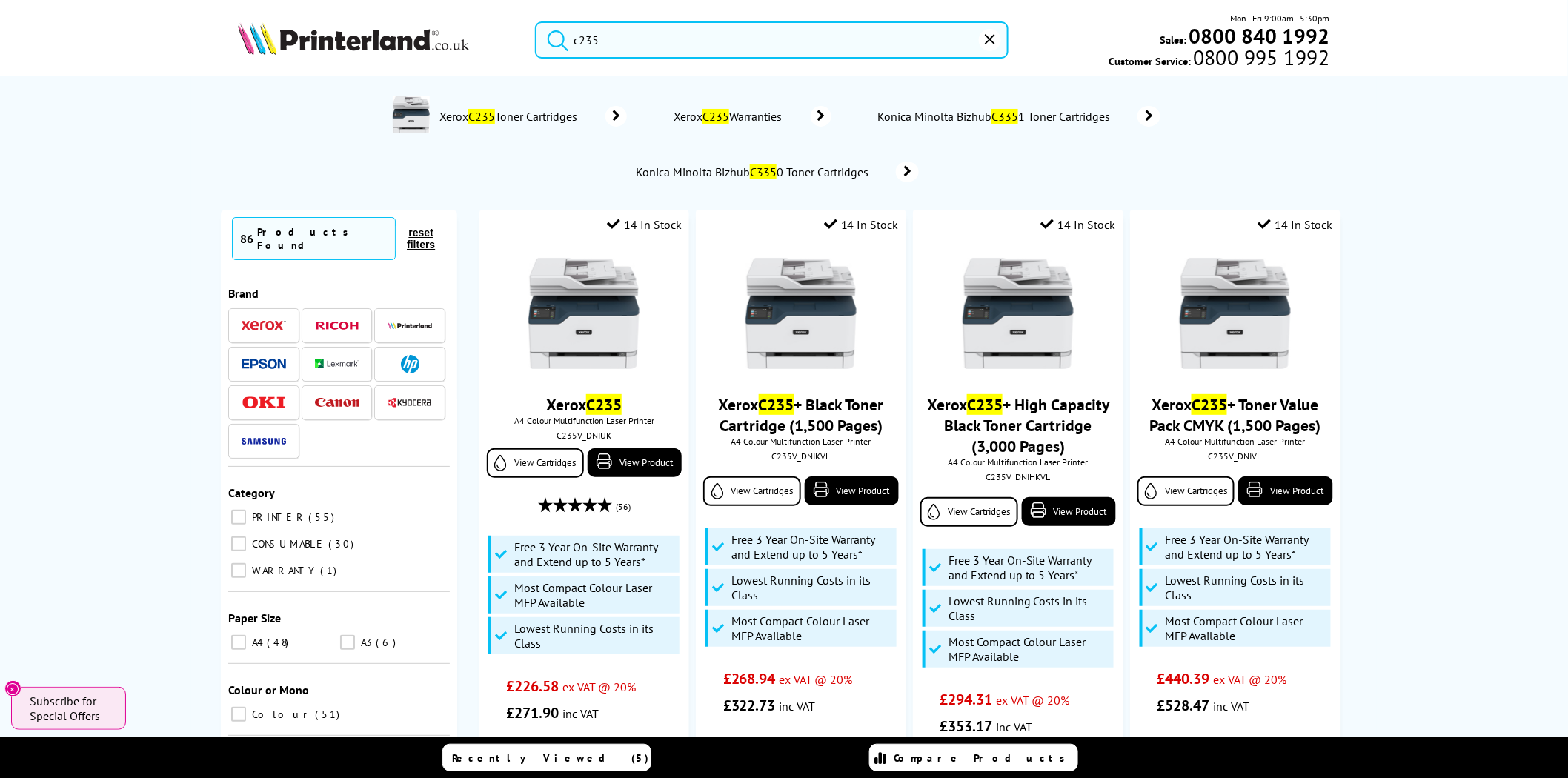
click at [624, 34] on input "c235" at bounding box center [772, 40] width 474 height 37
drag, startPoint x: 624, startPoint y: 34, endPoint x: 503, endPoint y: 42, distance: 121.3
click at [503, 42] on div "c235 Mon - Fri 9:00am - 5:30pm Sales: 0800 840 1992 Customer Service: 0800 995 …" at bounding box center [784, 43] width 1186 height 65
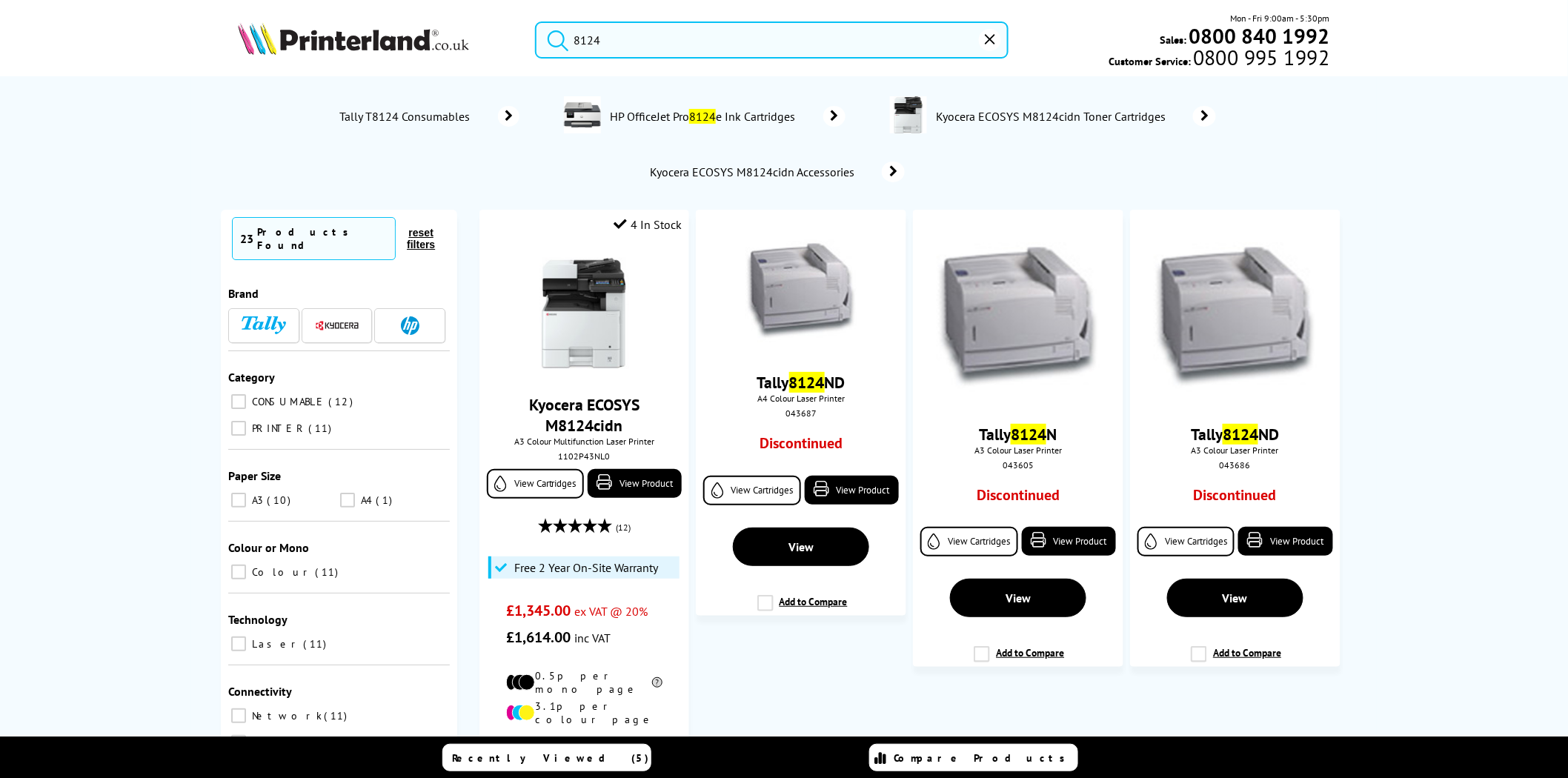
scroll to position [686, 0]
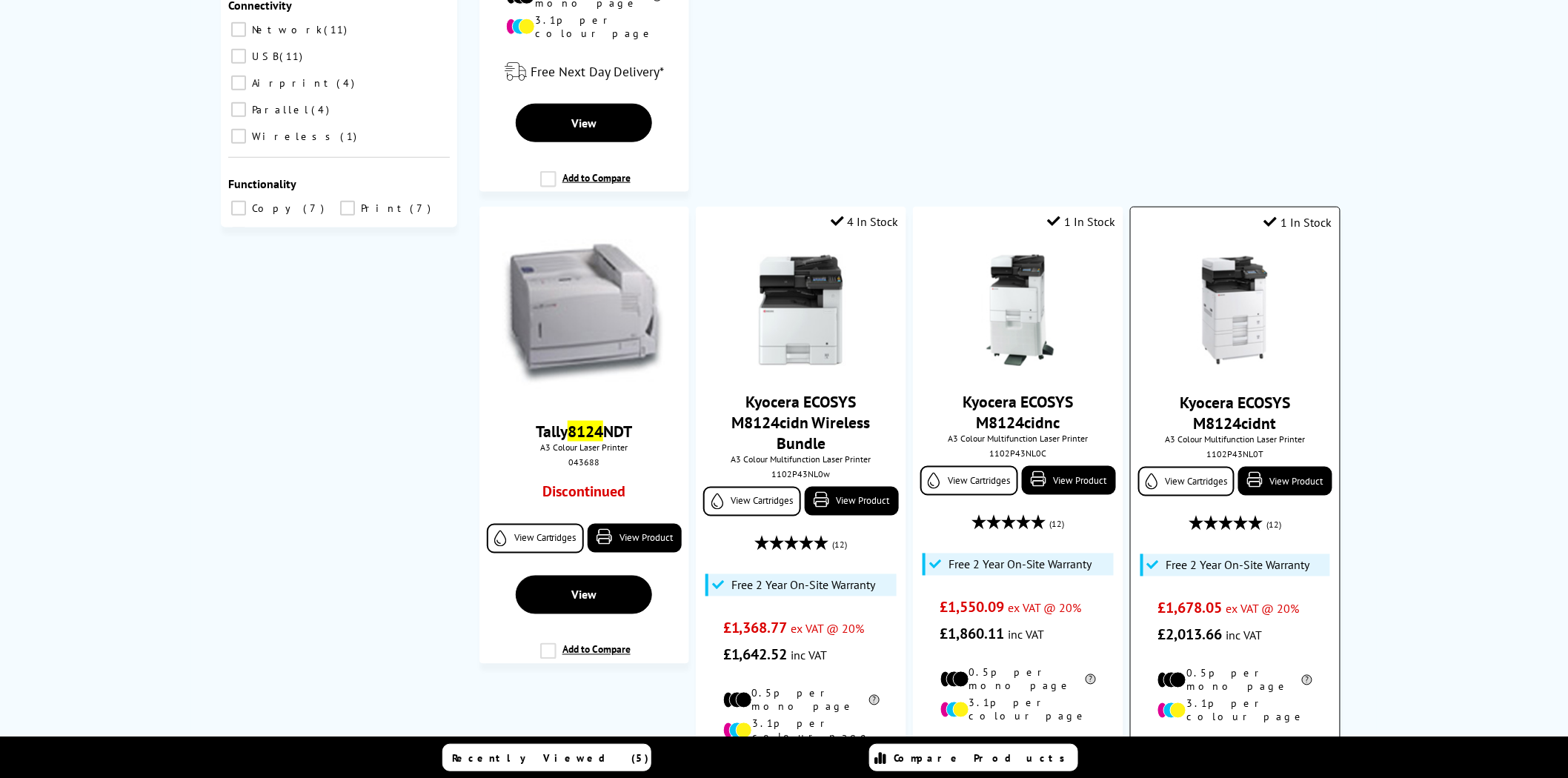
type input "8124"
click at [1227, 448] on div "1102P43NL0T" at bounding box center [1235, 453] width 186 height 11
copy div "1102P43NL0T"
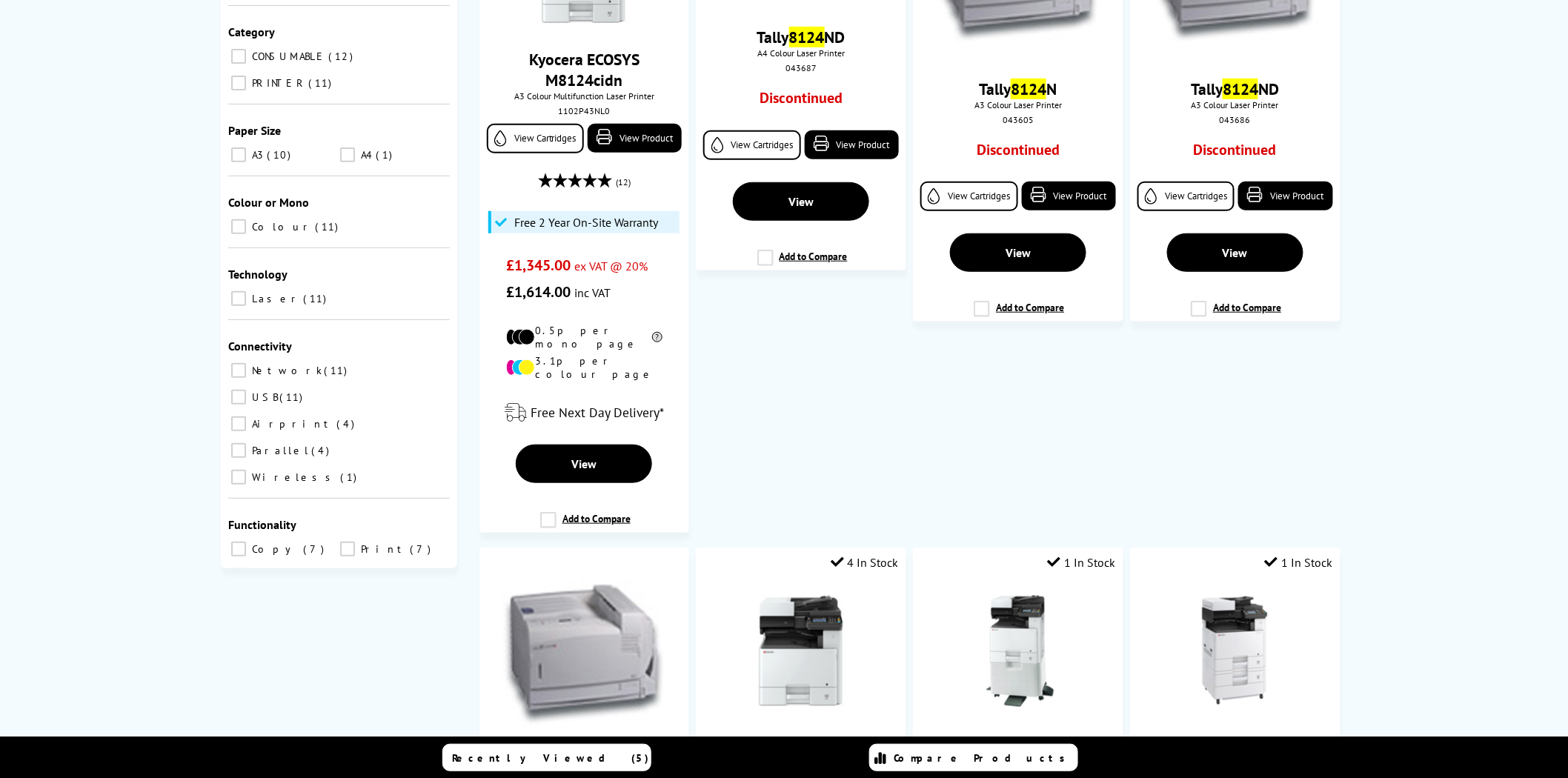
scroll to position [0, 0]
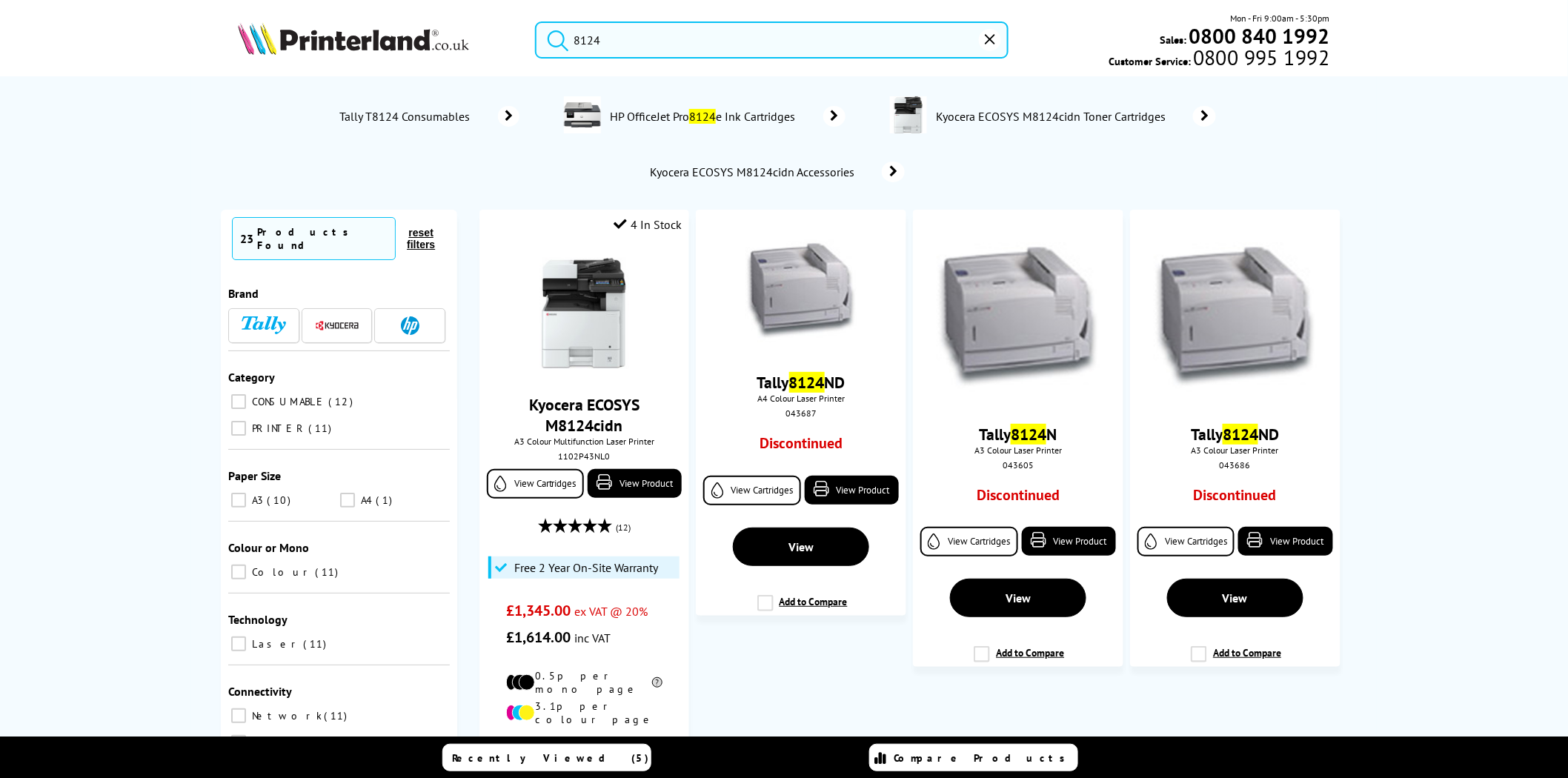
drag, startPoint x: 530, startPoint y: 45, endPoint x: 509, endPoint y: 41, distance: 21.4
click at [514, 45] on div "8124 Mon - Fri 9:00am - 5:30pm Sales: 0800 840 1992 Customer Service: 0800 995 …" at bounding box center [784, 43] width 1186 height 65
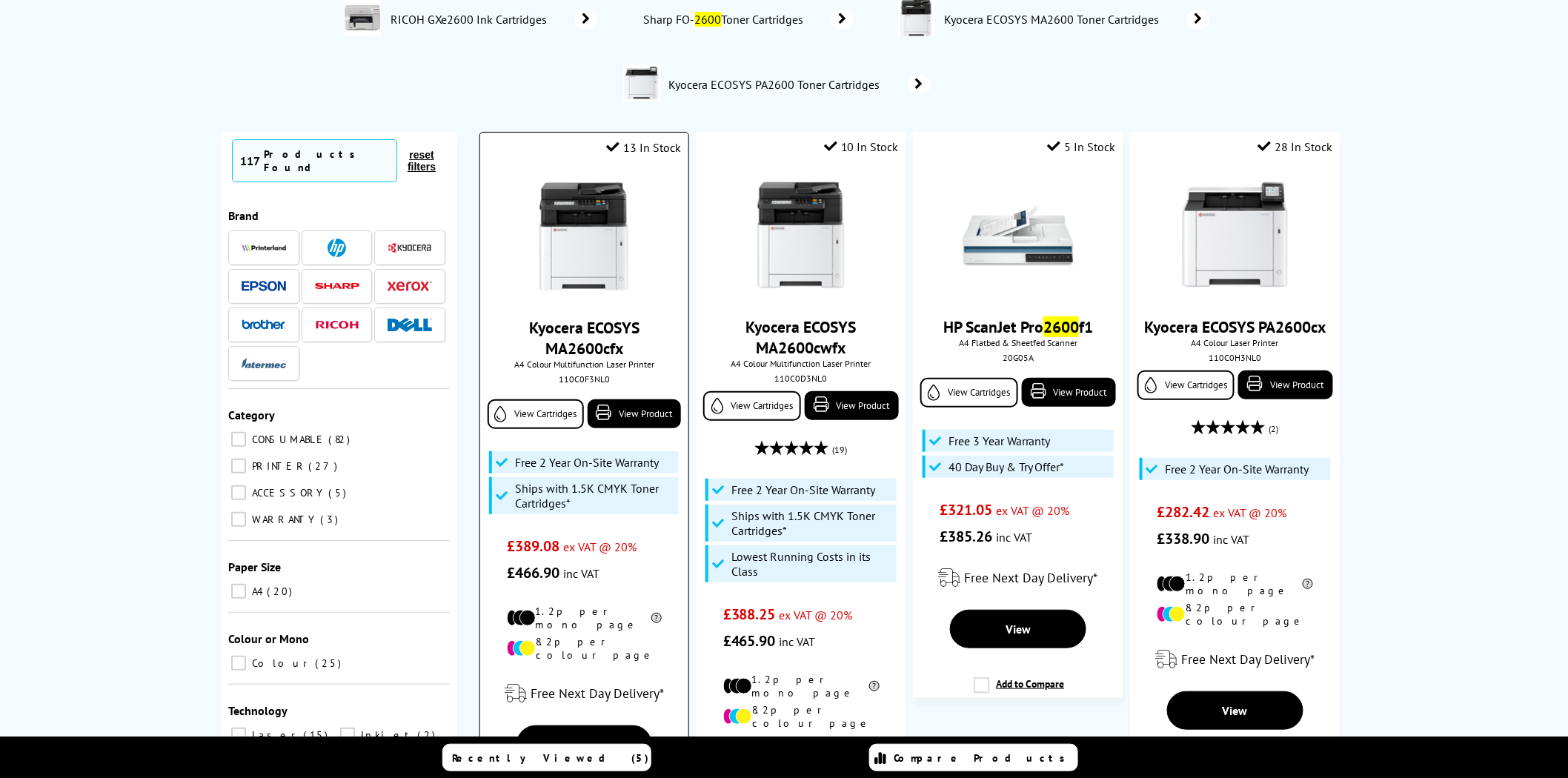
scroll to position [137, 0]
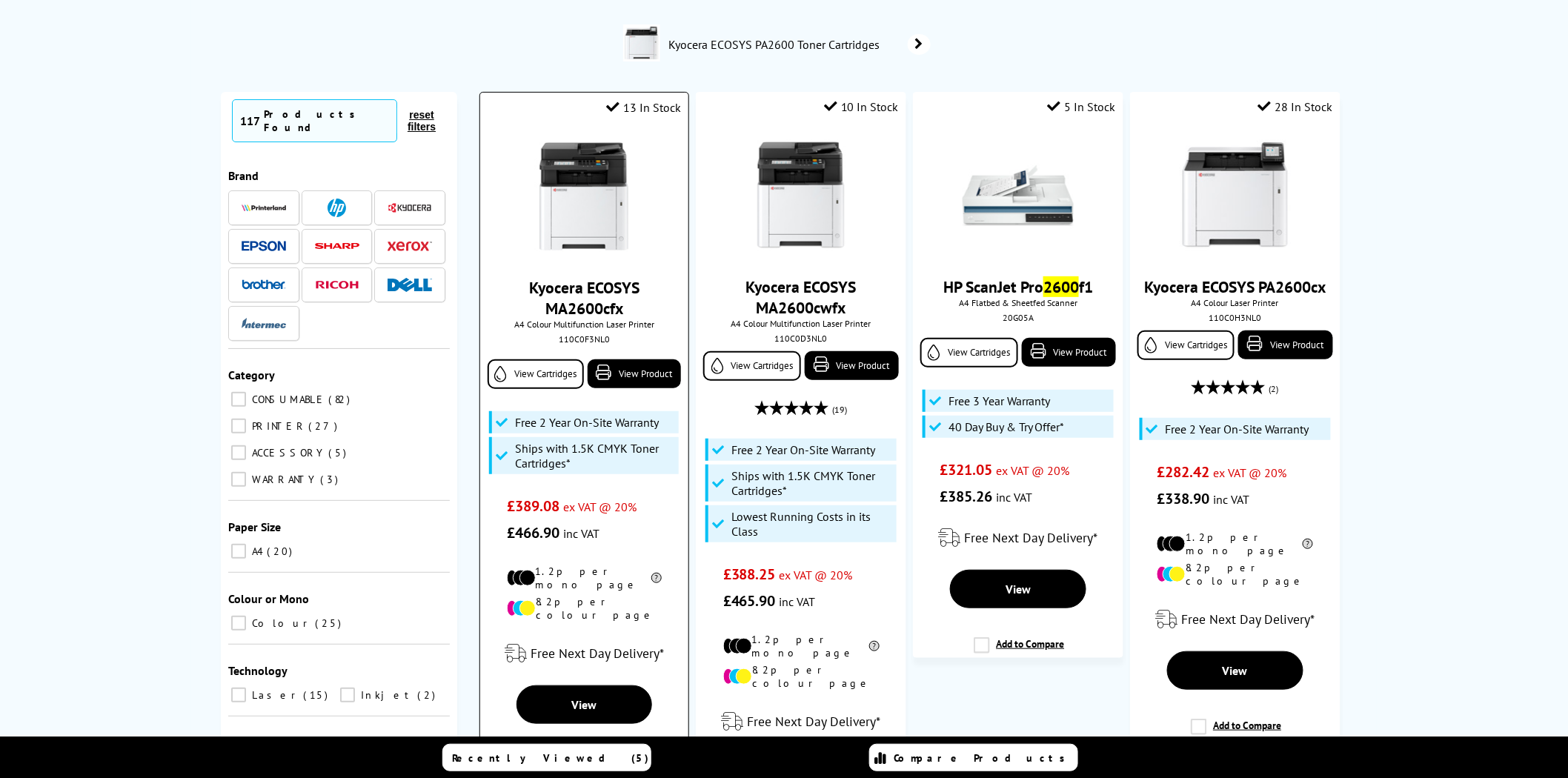
type input "2600"
click at [578, 226] on img at bounding box center [584, 196] width 111 height 111
